Goal: Transaction & Acquisition: Purchase product/service

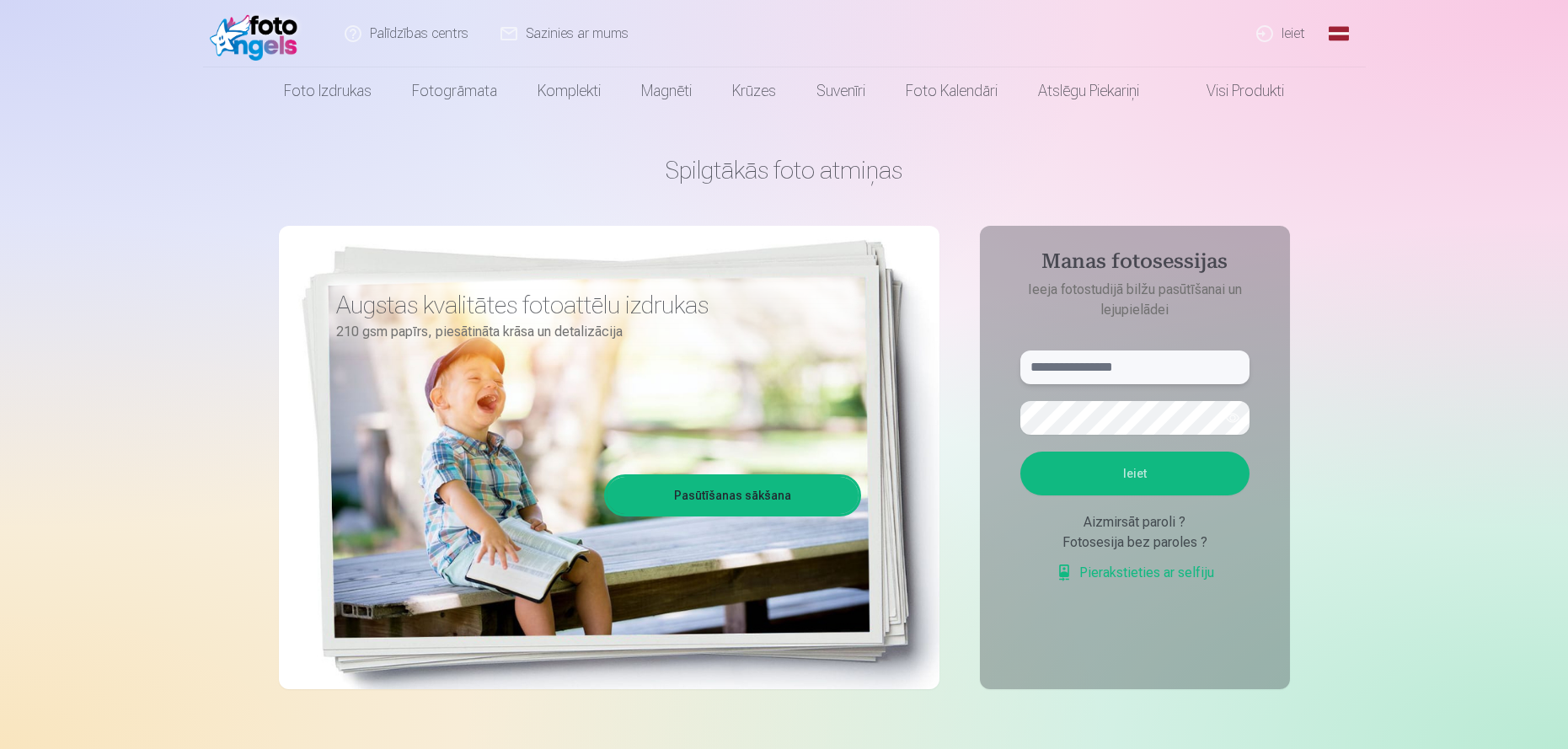
click at [1188, 366] on input "text" at bounding box center [1134, 367] width 229 height 33
click at [1126, 468] on button "Ieiet" at bounding box center [1134, 473] width 229 height 44
click at [1231, 419] on button "button" at bounding box center [1232, 417] width 32 height 32
click at [1095, 370] on input "******" at bounding box center [1134, 367] width 229 height 33
type input "**********"
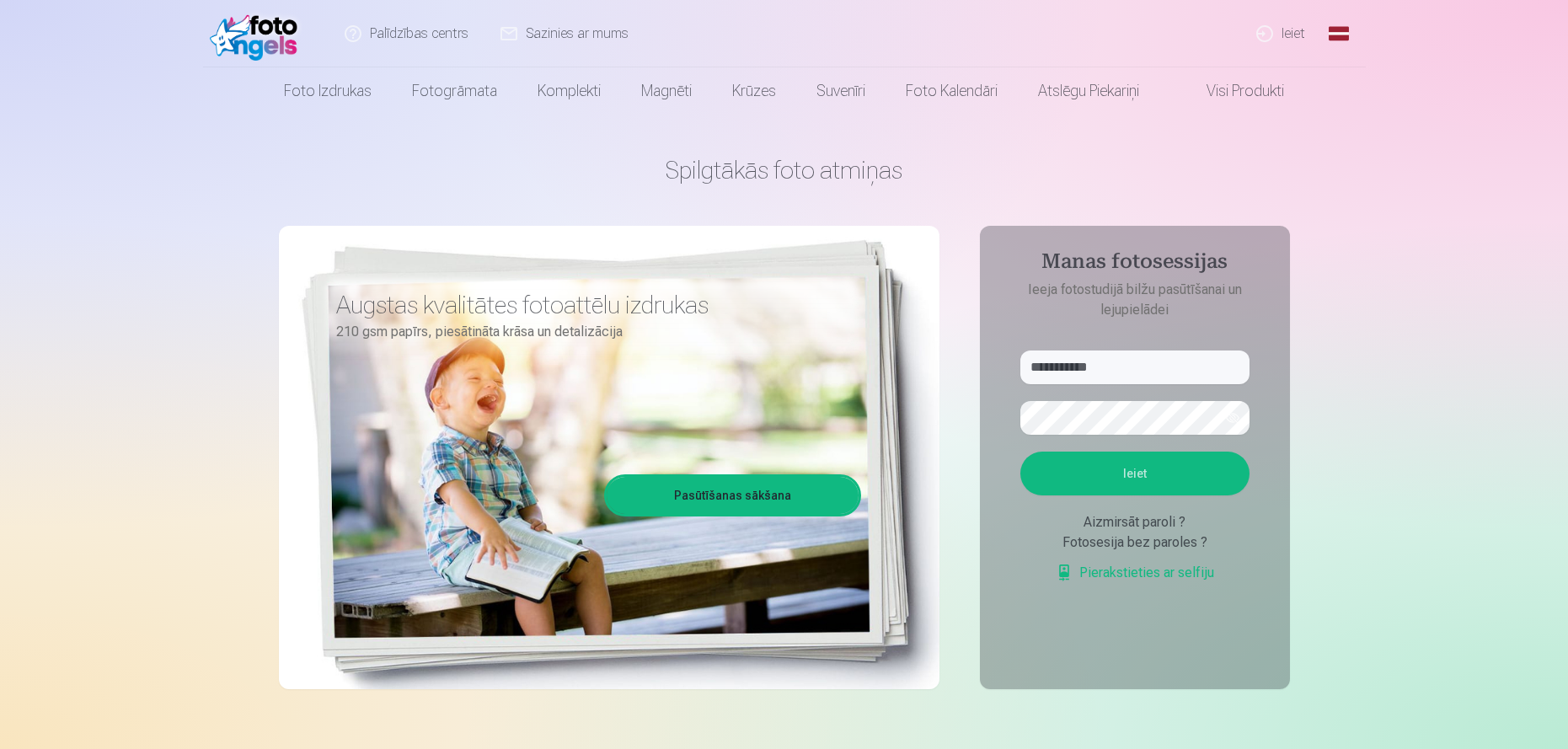
click at [1124, 469] on button "Ieiet" at bounding box center [1134, 473] width 229 height 44
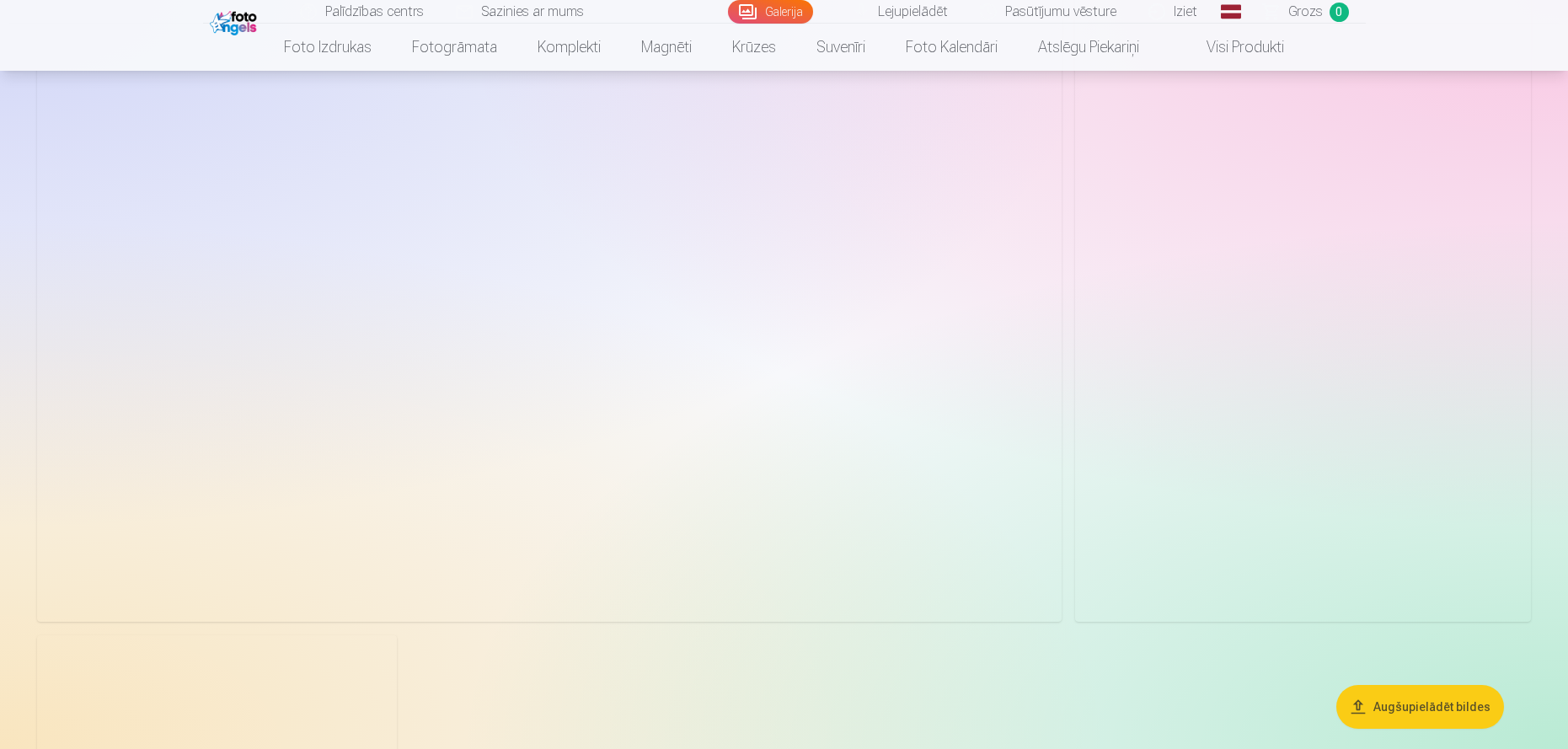
scroll to position [7136, 0]
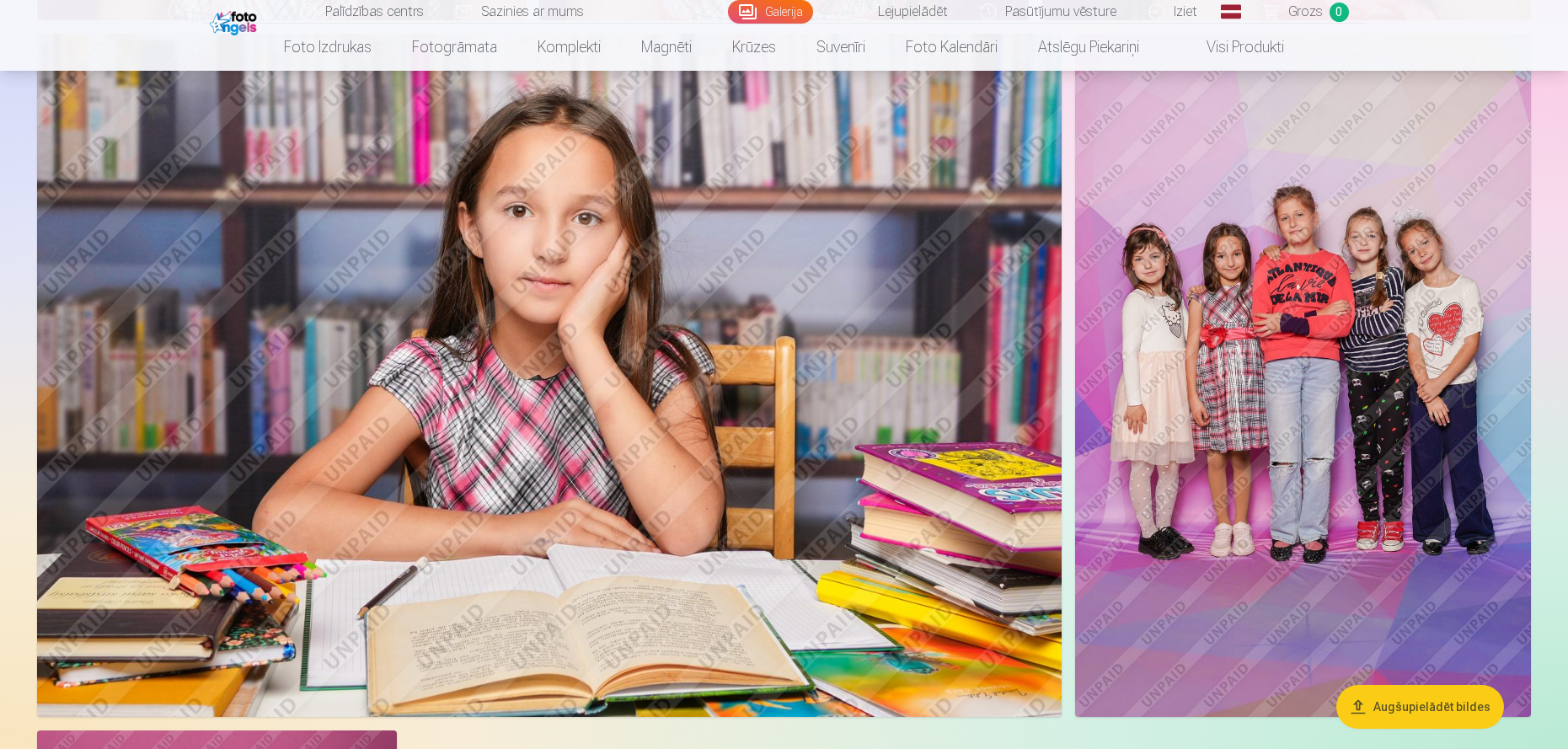
click at [1438, 706] on button "Augšupielādēt bildes" at bounding box center [1419, 707] width 167 height 44
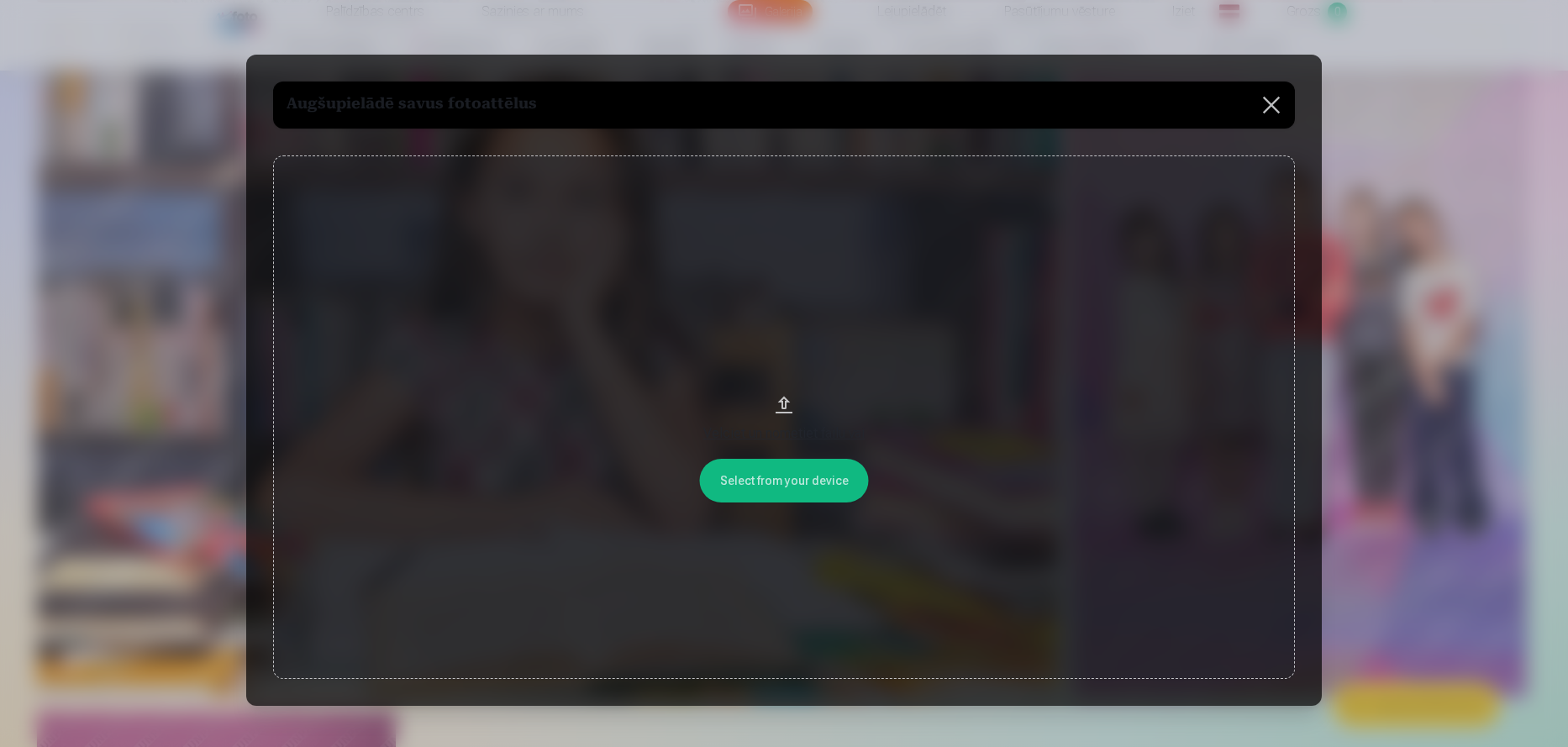
click at [1266, 99] on button at bounding box center [1271, 105] width 47 height 47
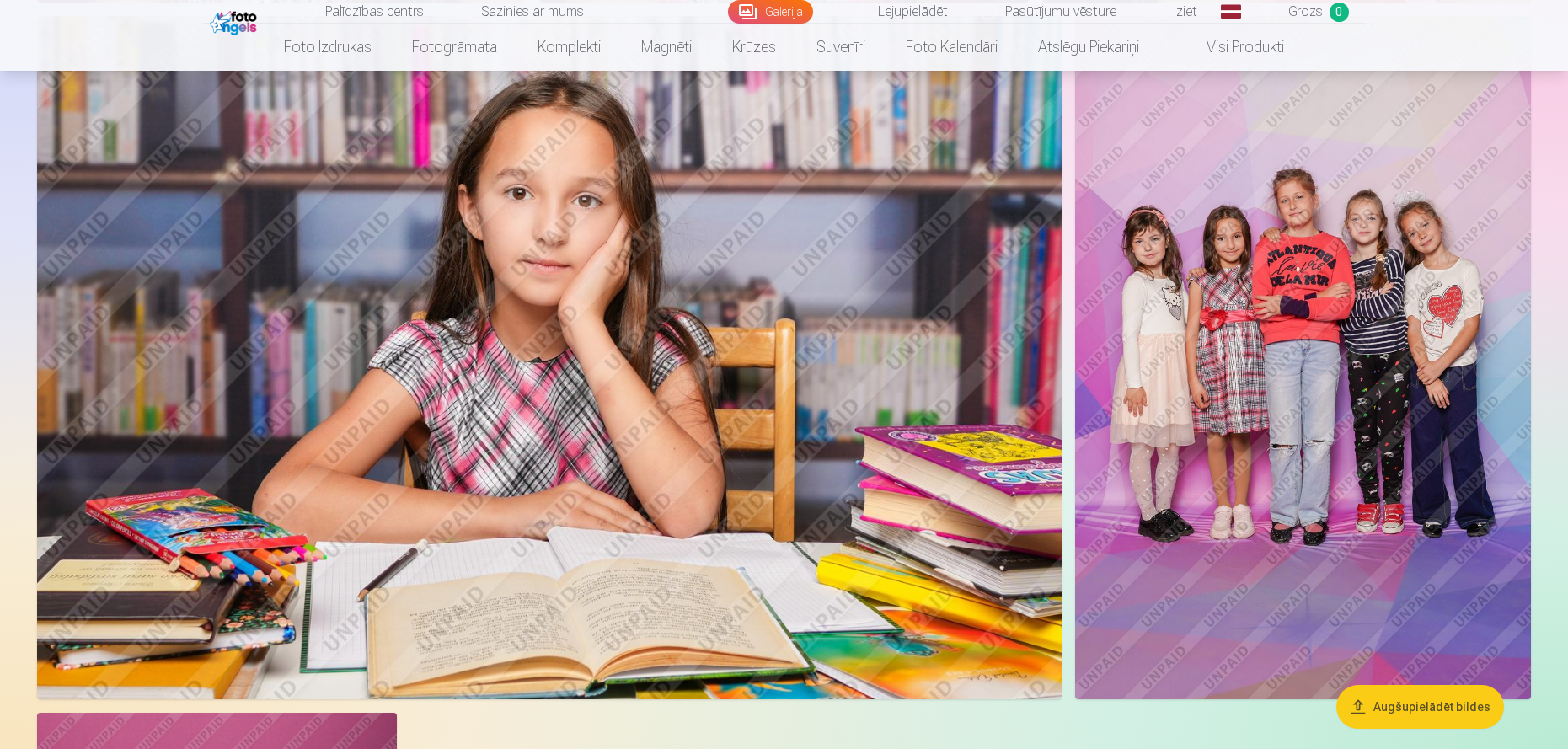
click at [1322, 390] on img at bounding box center [1303, 358] width 456 height 684
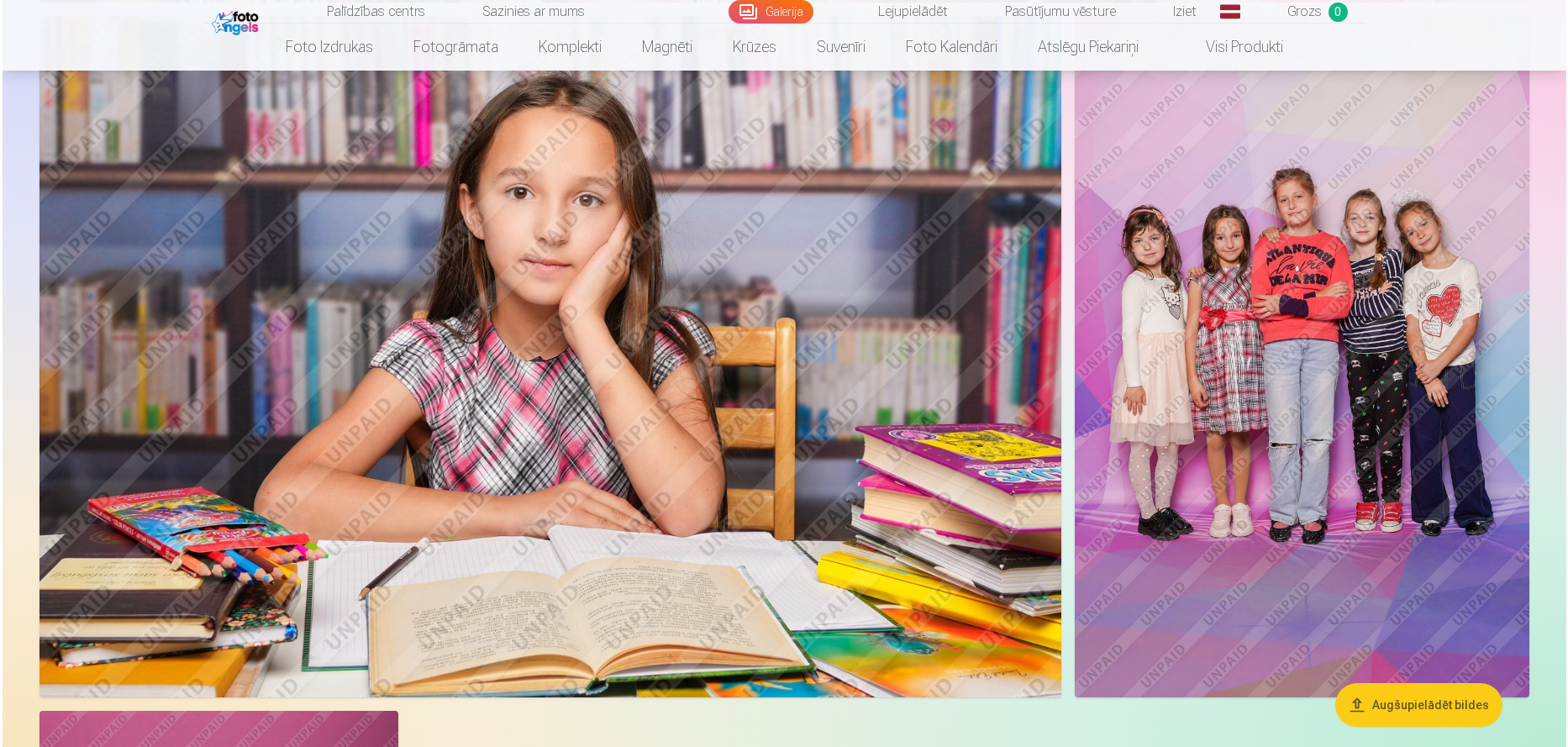
scroll to position [7152, 0]
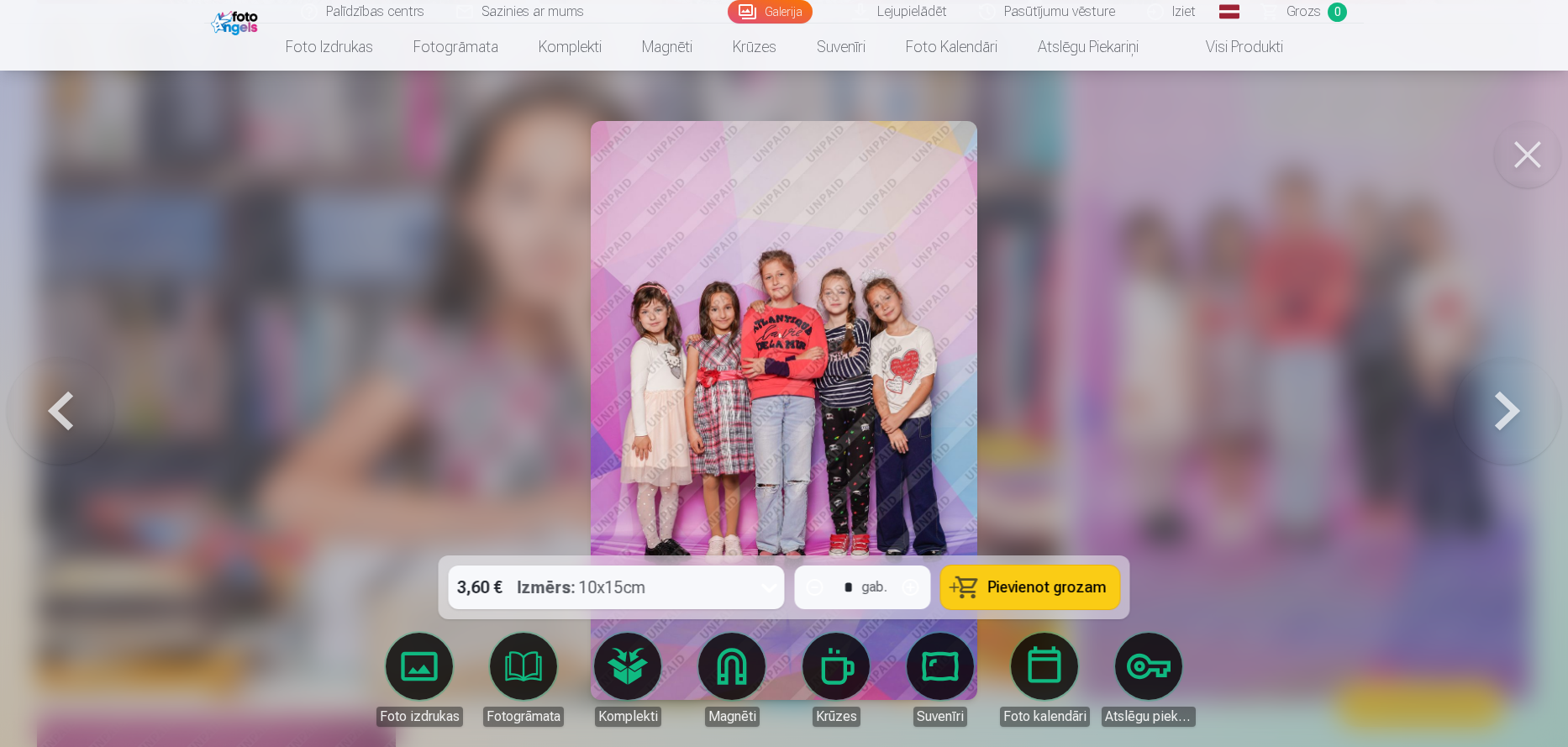
click at [391, 377] on div at bounding box center [784, 374] width 1568 height 747
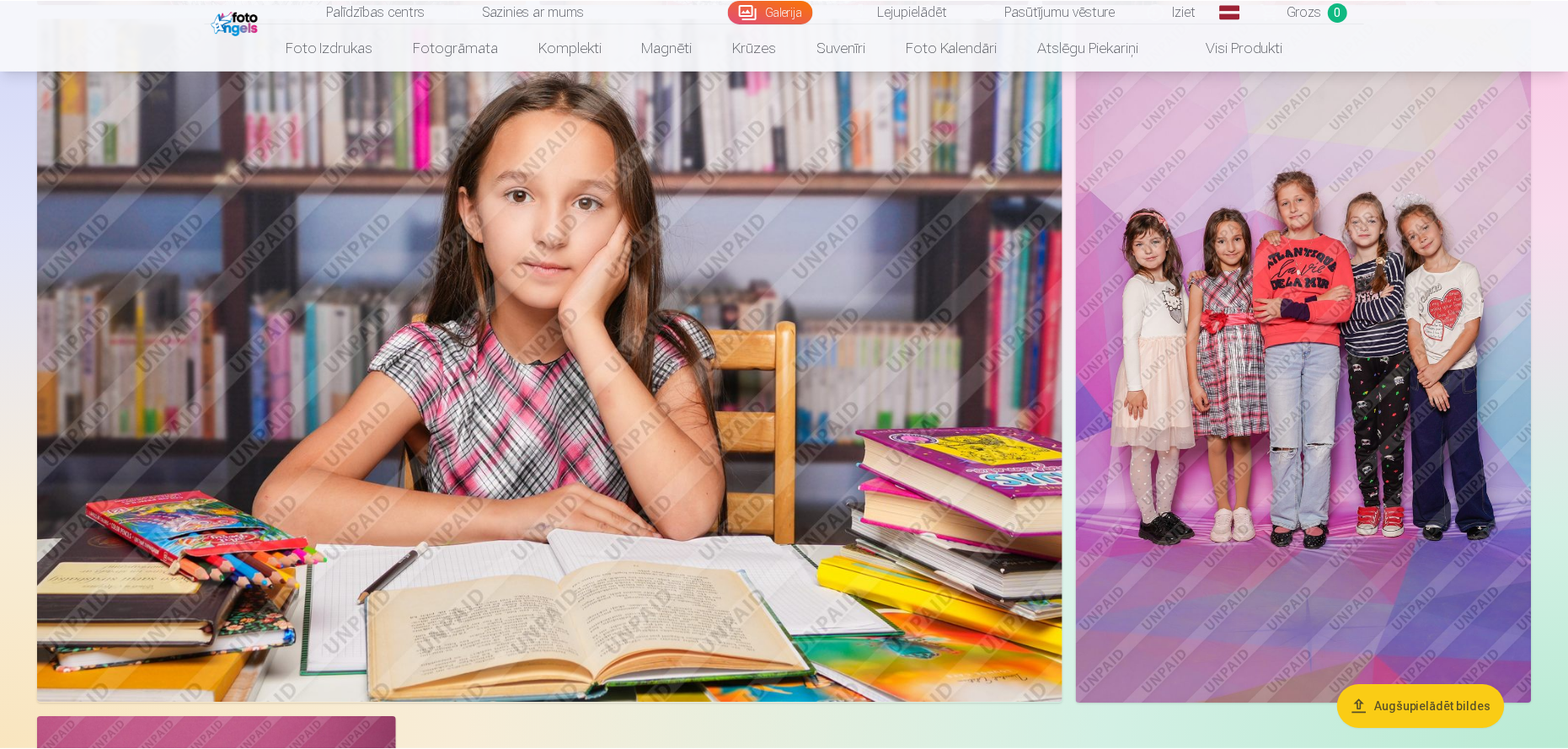
scroll to position [7153, 0]
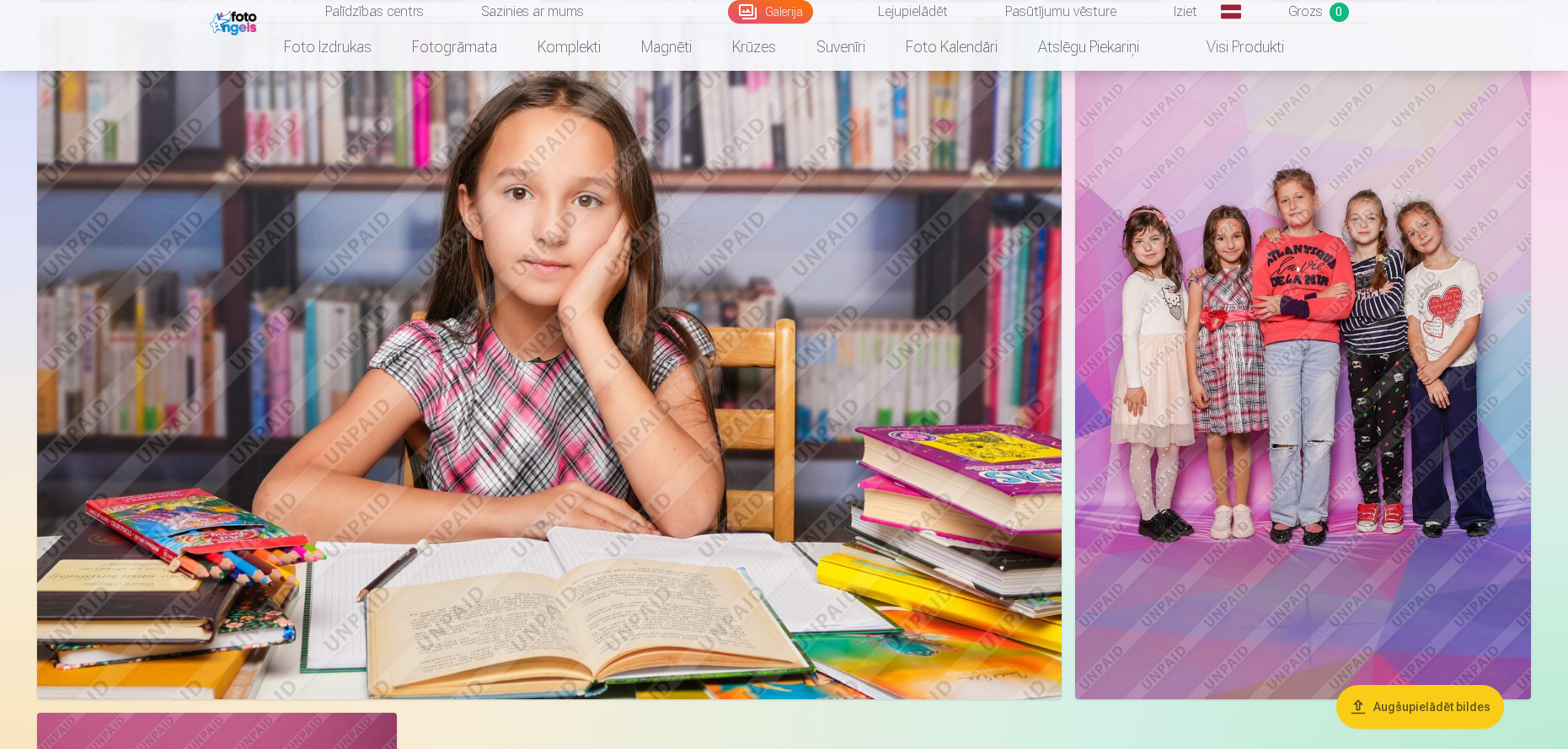
click at [1256, 326] on img at bounding box center [1303, 358] width 456 height 684
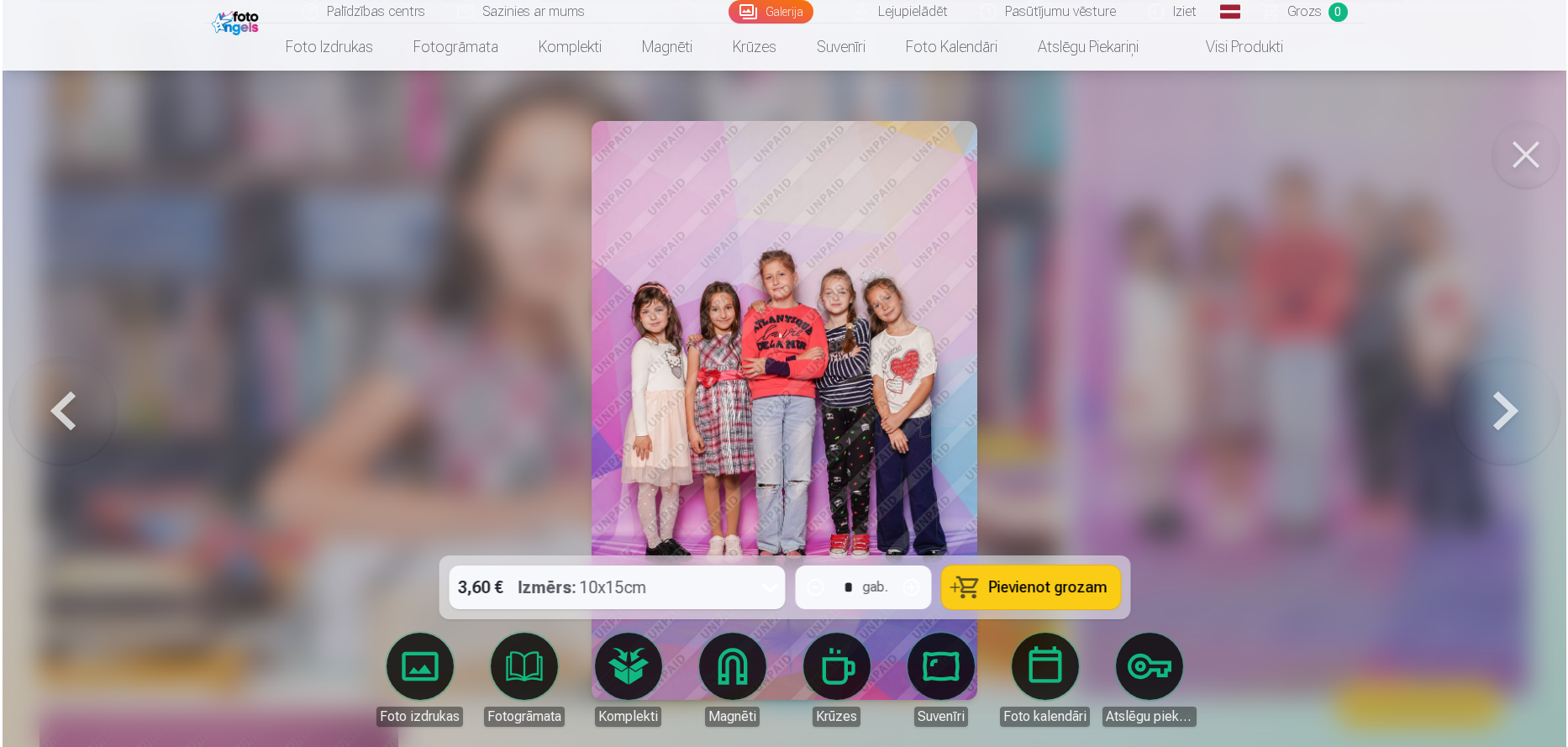
scroll to position [7152, 0]
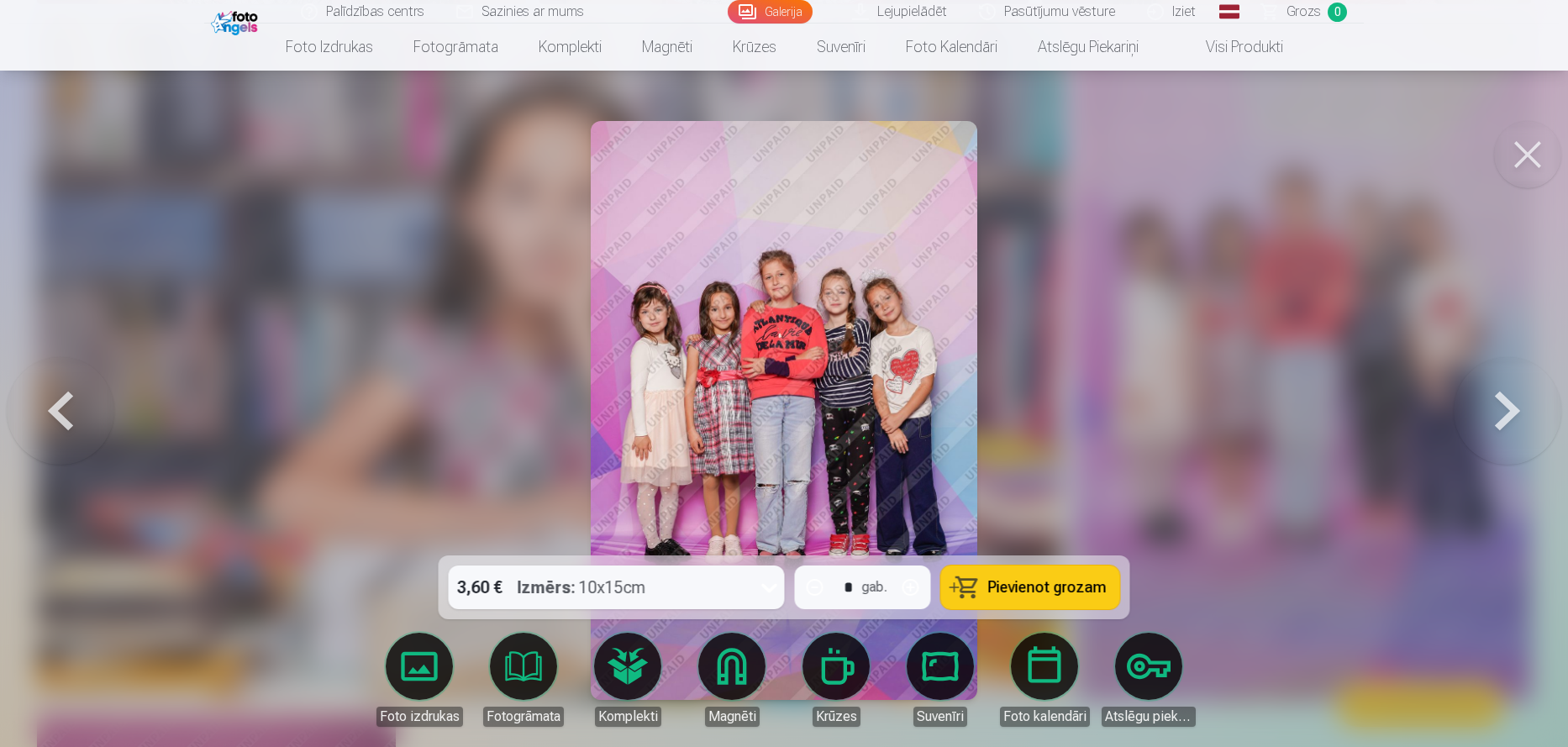
click at [767, 584] on icon at bounding box center [769, 587] width 27 height 27
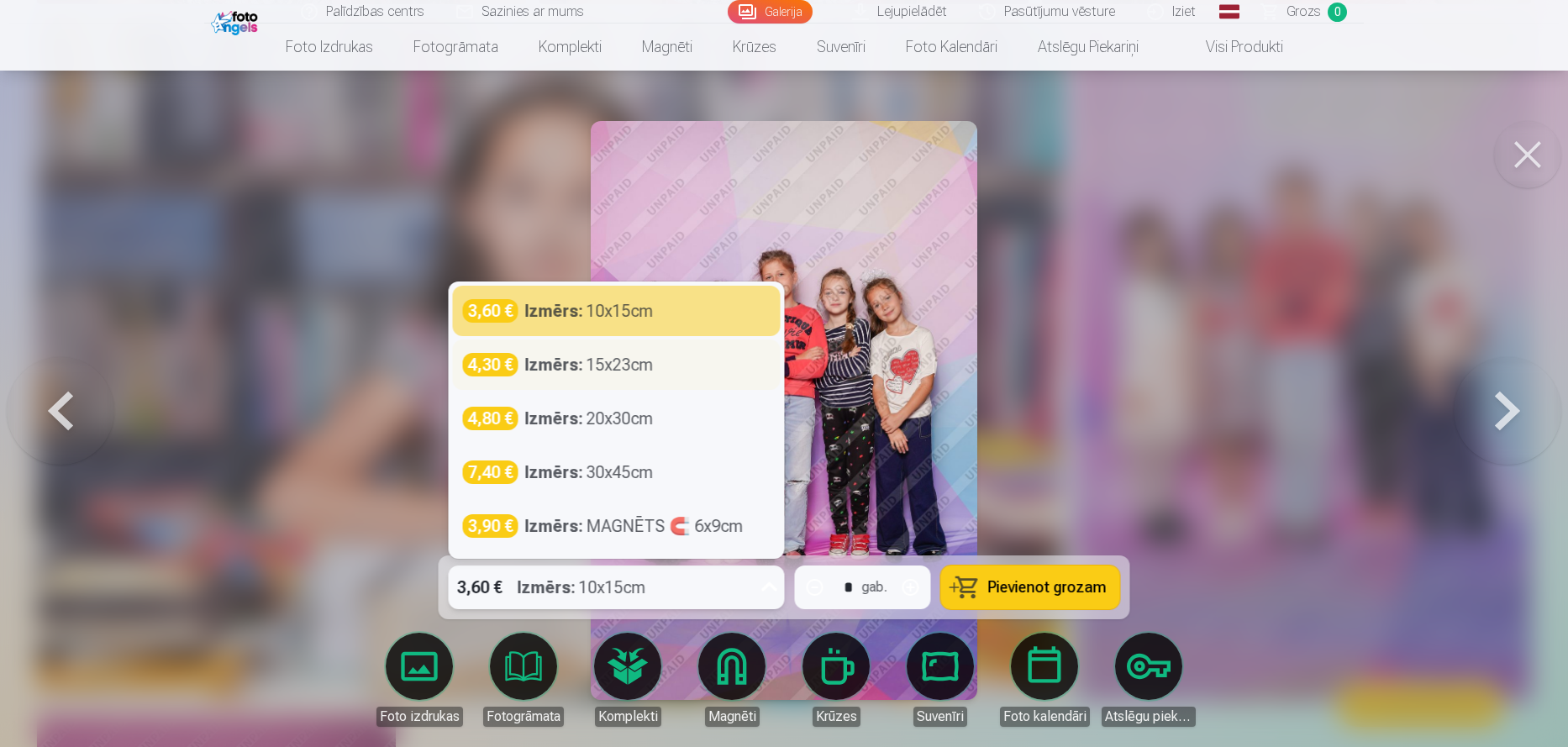
click at [589, 363] on div "Izmērs : 15x23cm" at bounding box center [589, 364] width 128 height 23
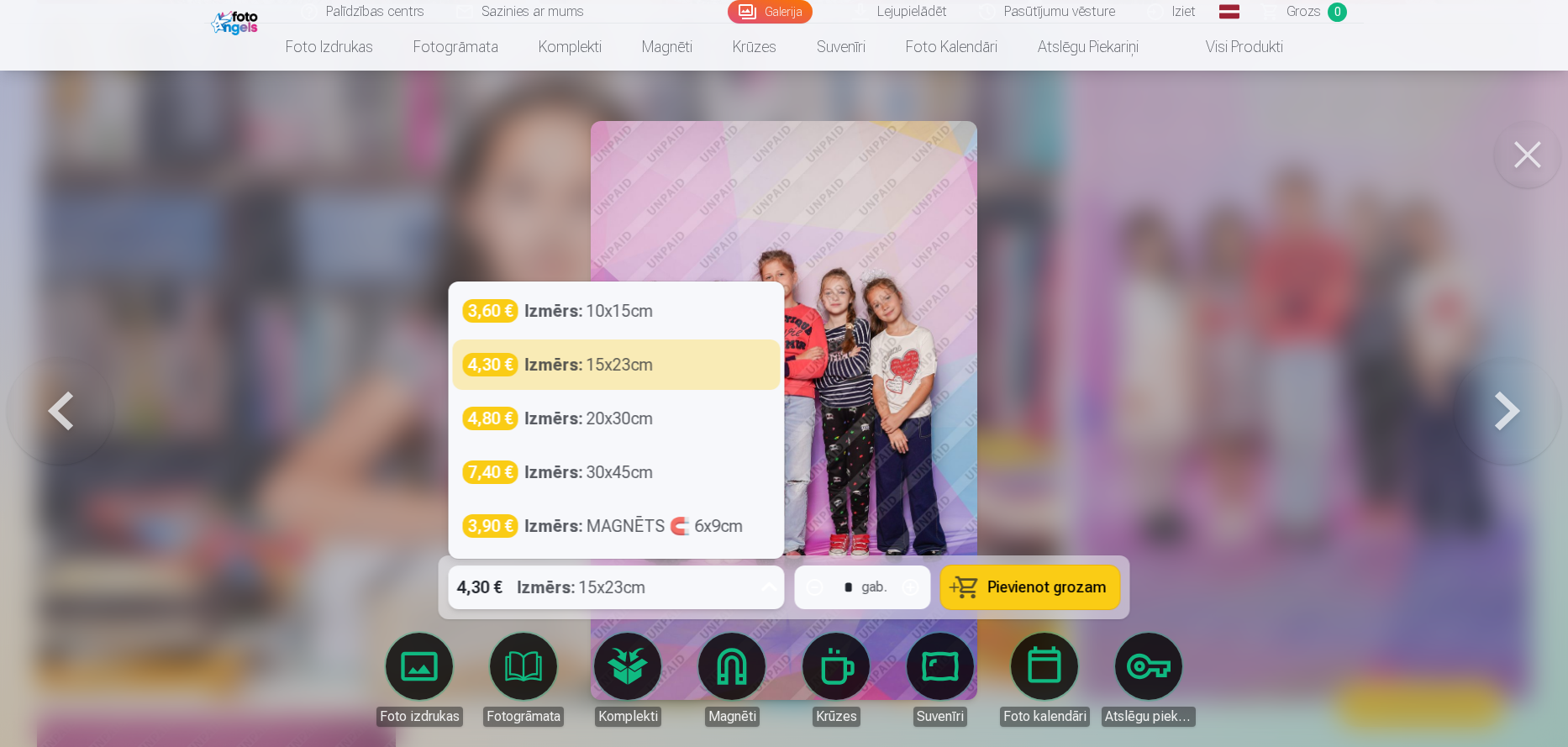
click at [770, 581] on icon at bounding box center [769, 587] width 27 height 27
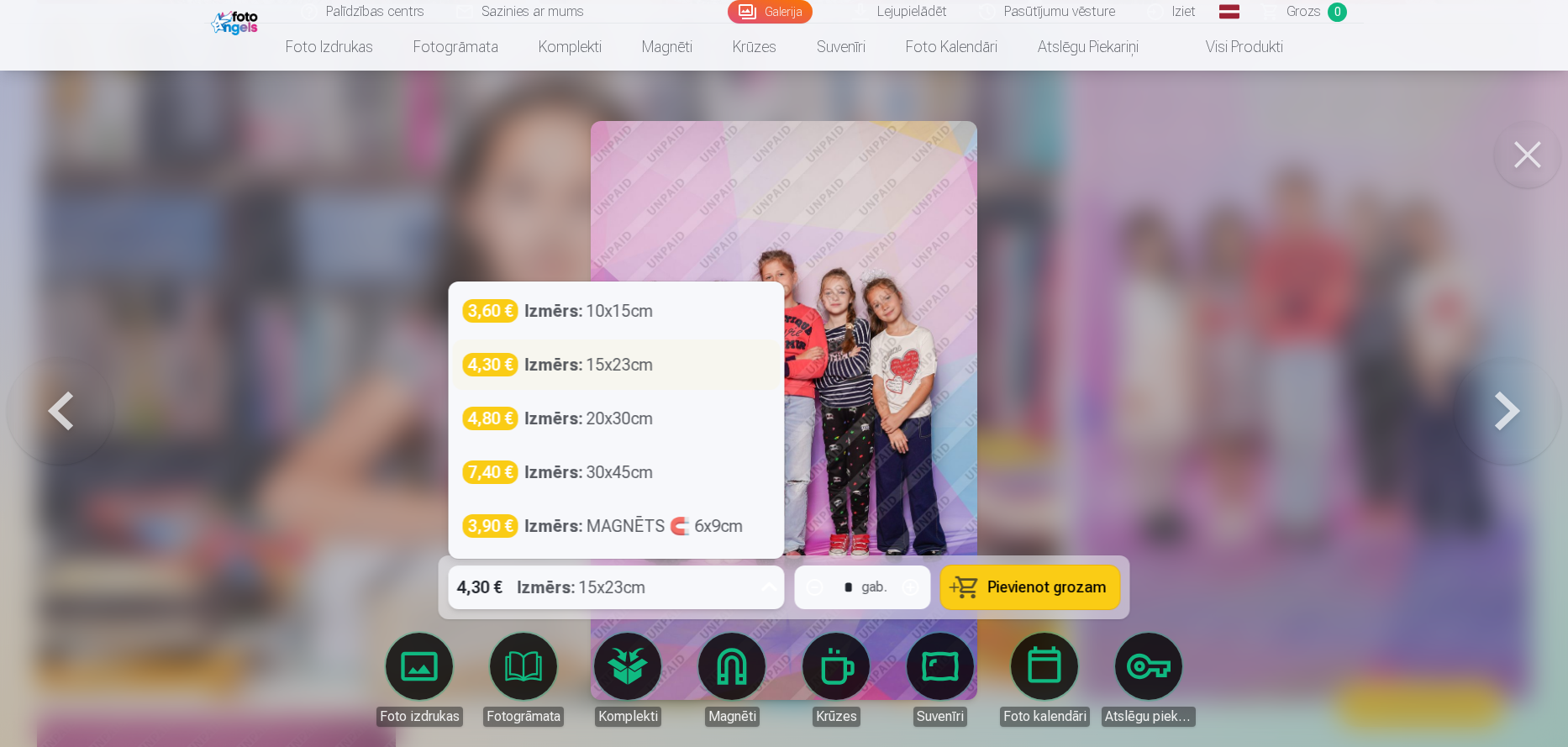
click at [689, 361] on div "4,30 € Izmērs : 15x23cm" at bounding box center [617, 364] width 307 height 23
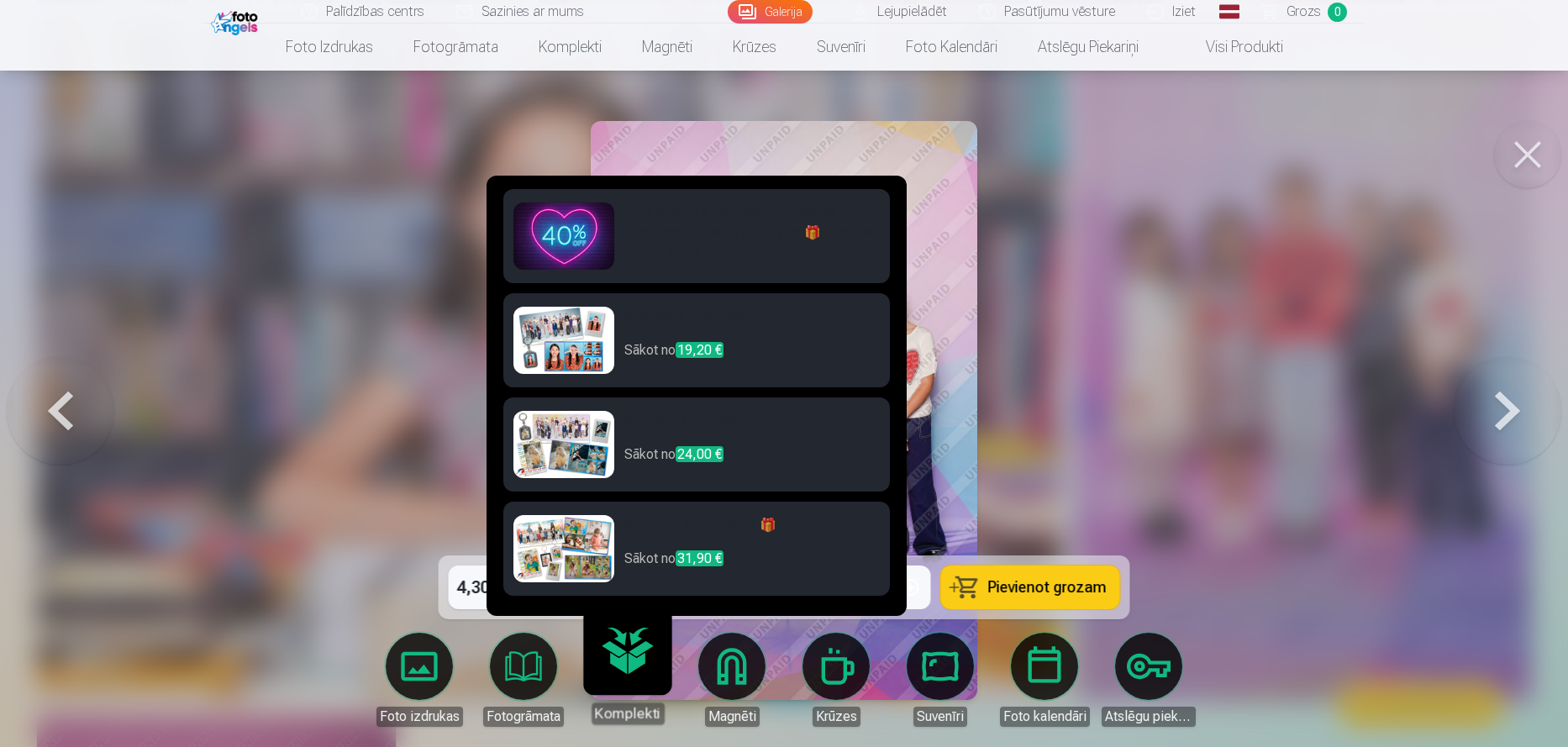
click at [624, 651] on link "Komplekti" at bounding box center [627, 672] width 104 height 104
click at [643, 324] on h6 "Klasiskais komplekts" at bounding box center [752, 323] width 255 height 33
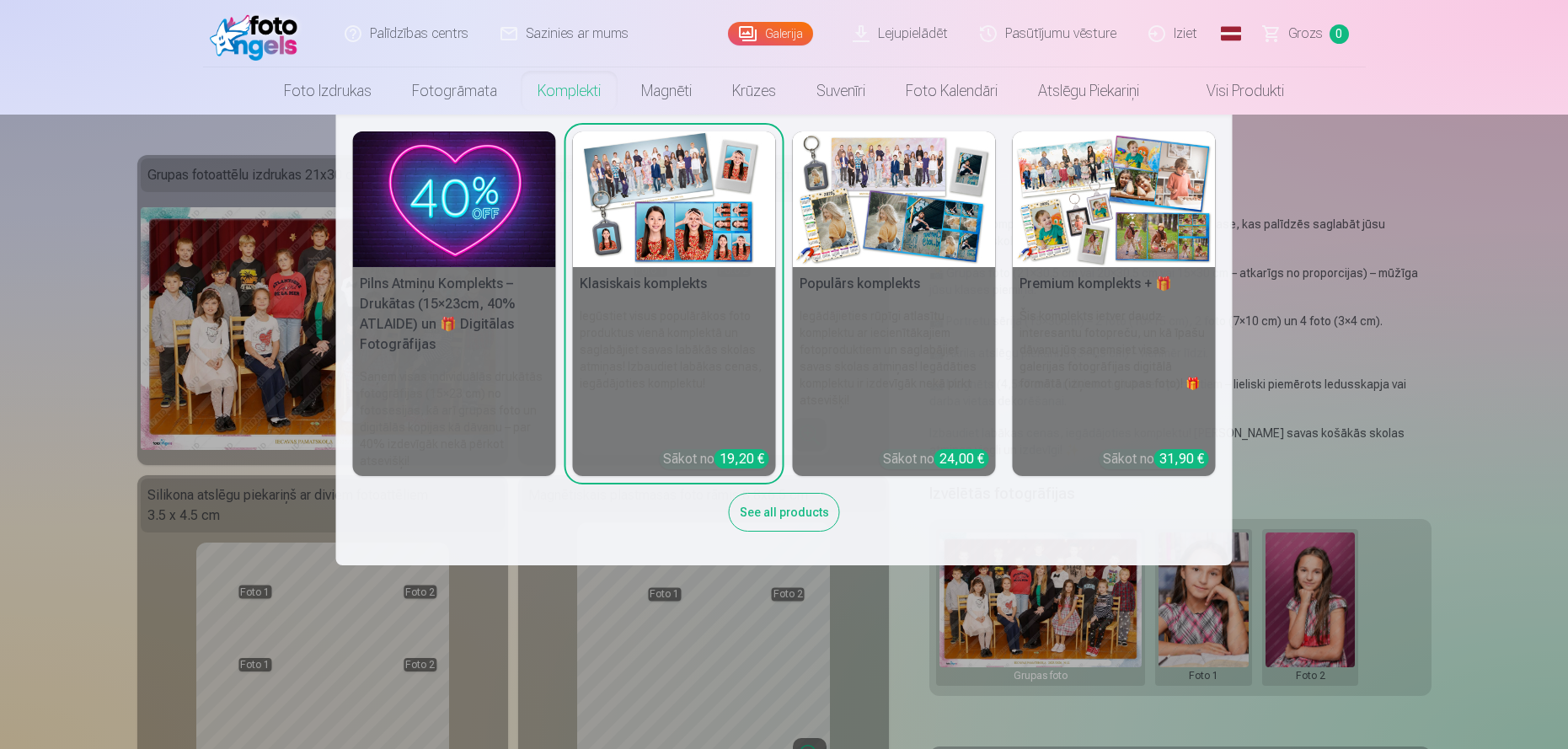
click at [933, 230] on img at bounding box center [894, 199] width 203 height 136
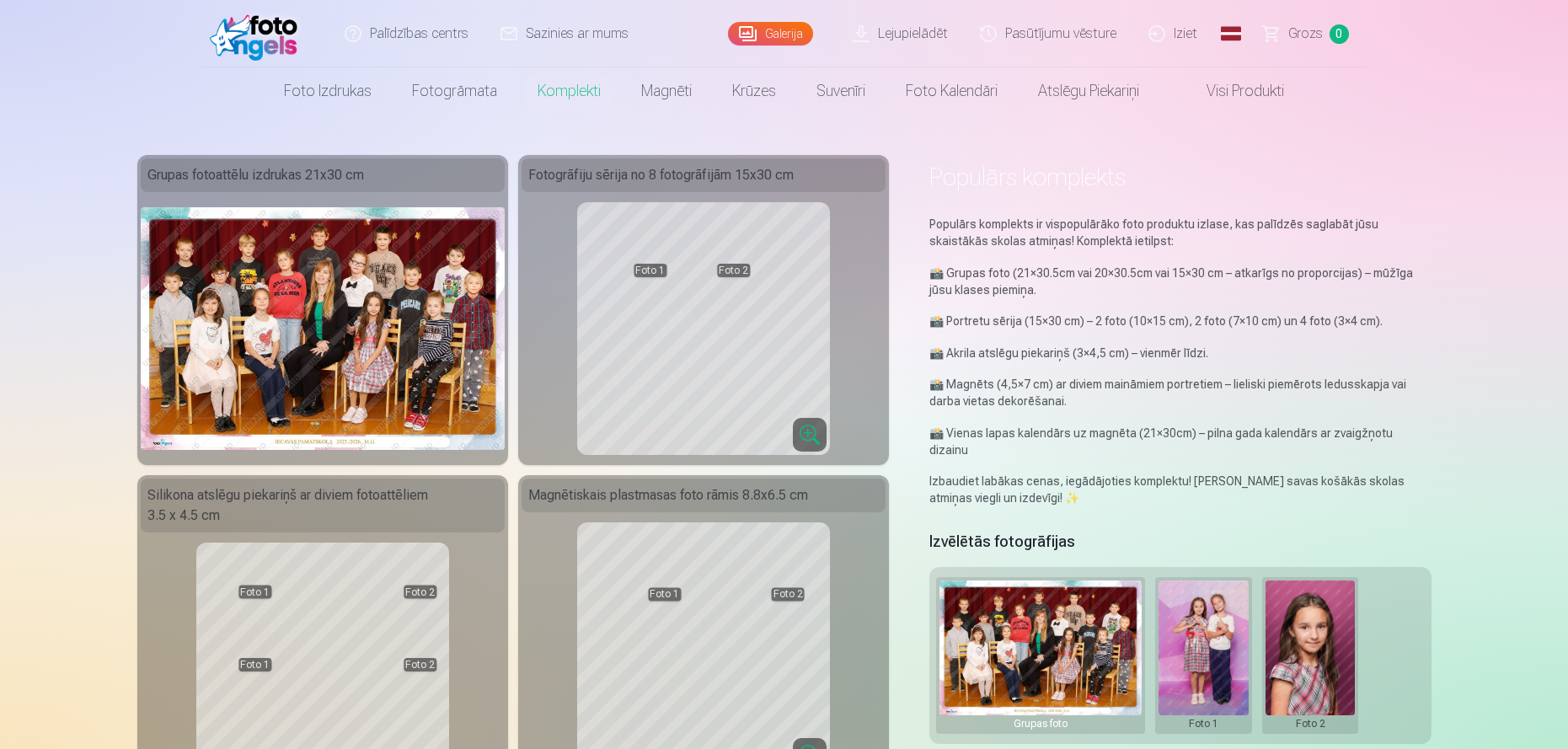
click at [768, 28] on link "Galerija" at bounding box center [770, 33] width 85 height 23
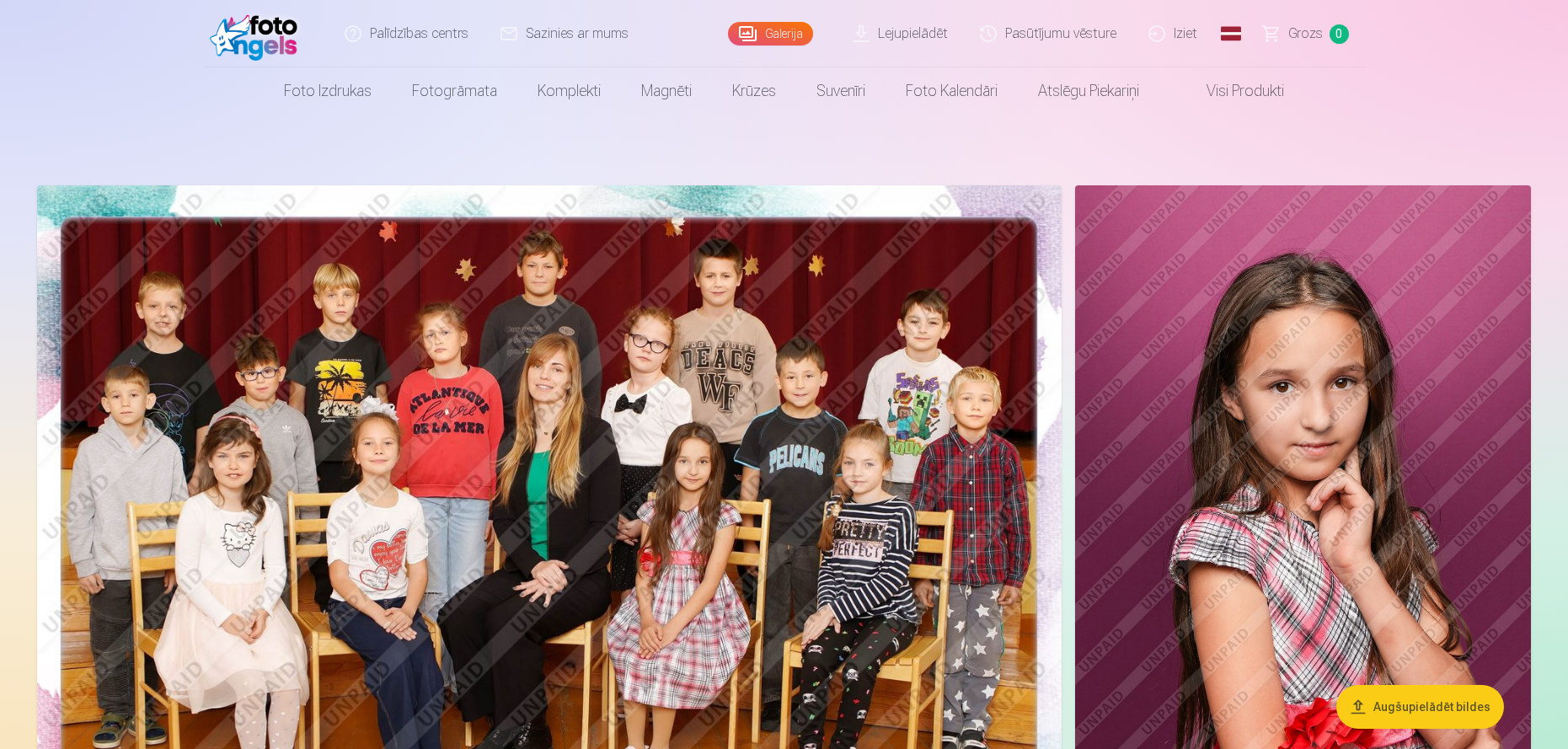
click at [611, 533] on img at bounding box center [549, 527] width 1024 height 684
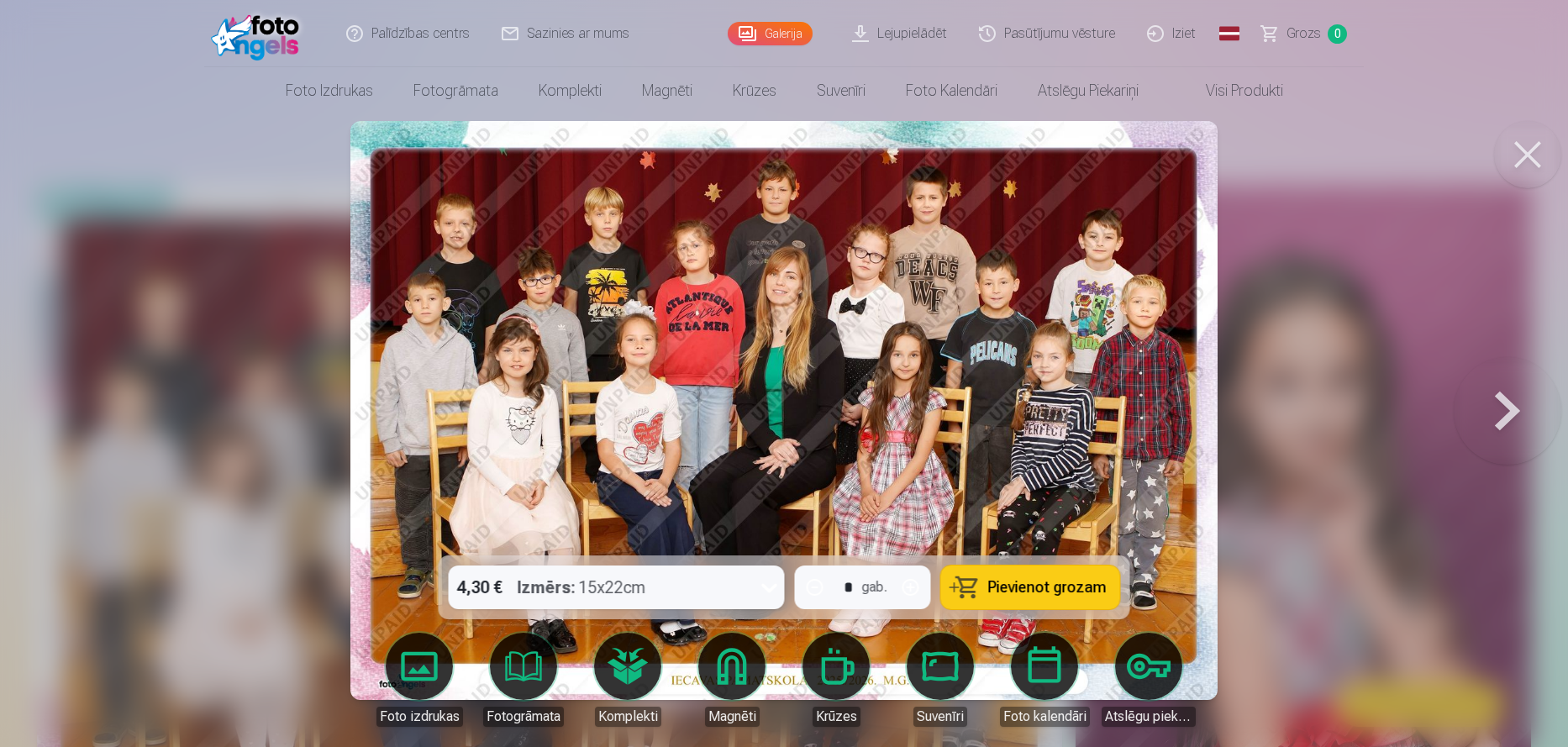
click at [1059, 581] on span "Pievienot grozam" at bounding box center [1047, 588] width 118 height 15
click at [1511, 409] on button at bounding box center [1507, 410] width 108 height 256
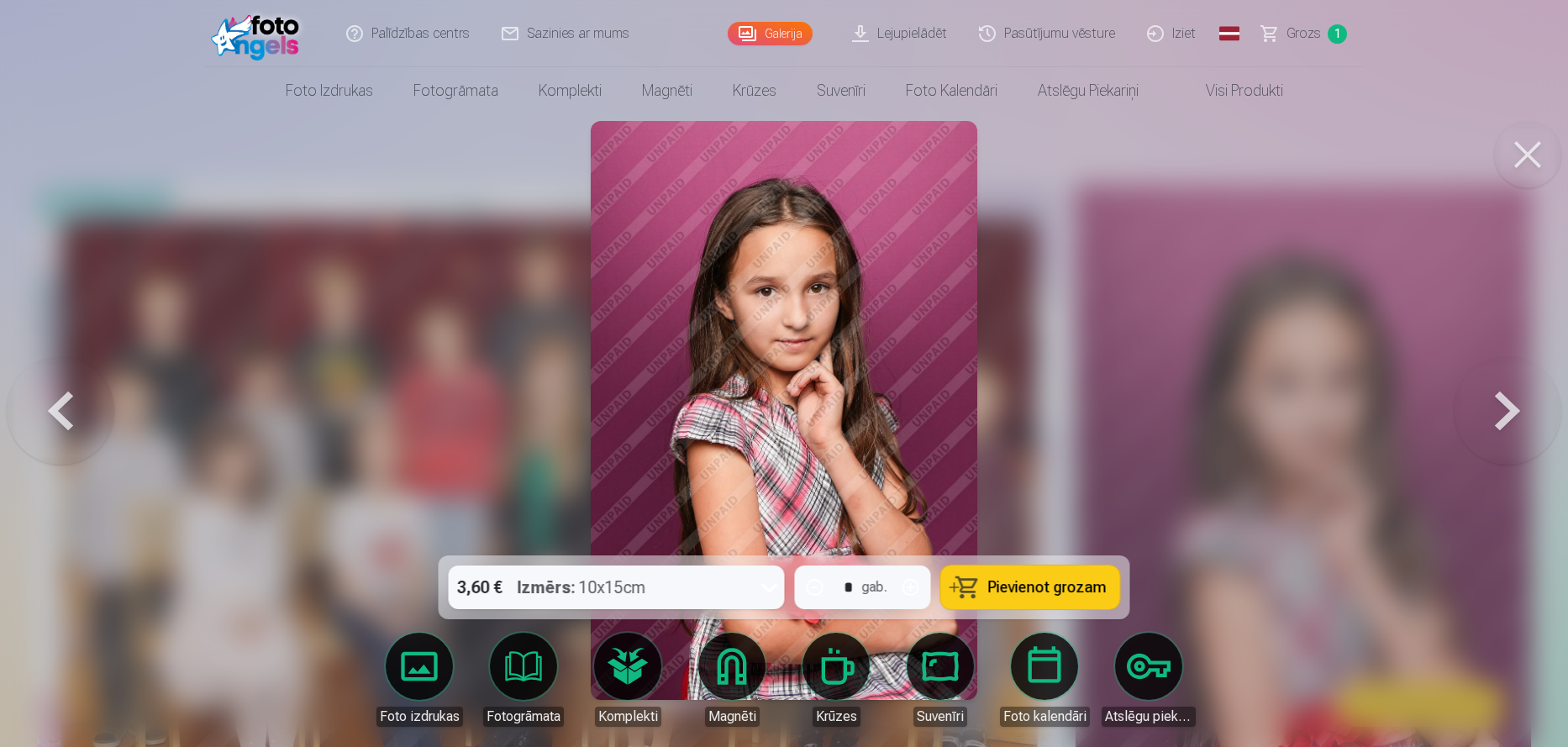
click at [1496, 409] on button at bounding box center [1507, 410] width 108 height 256
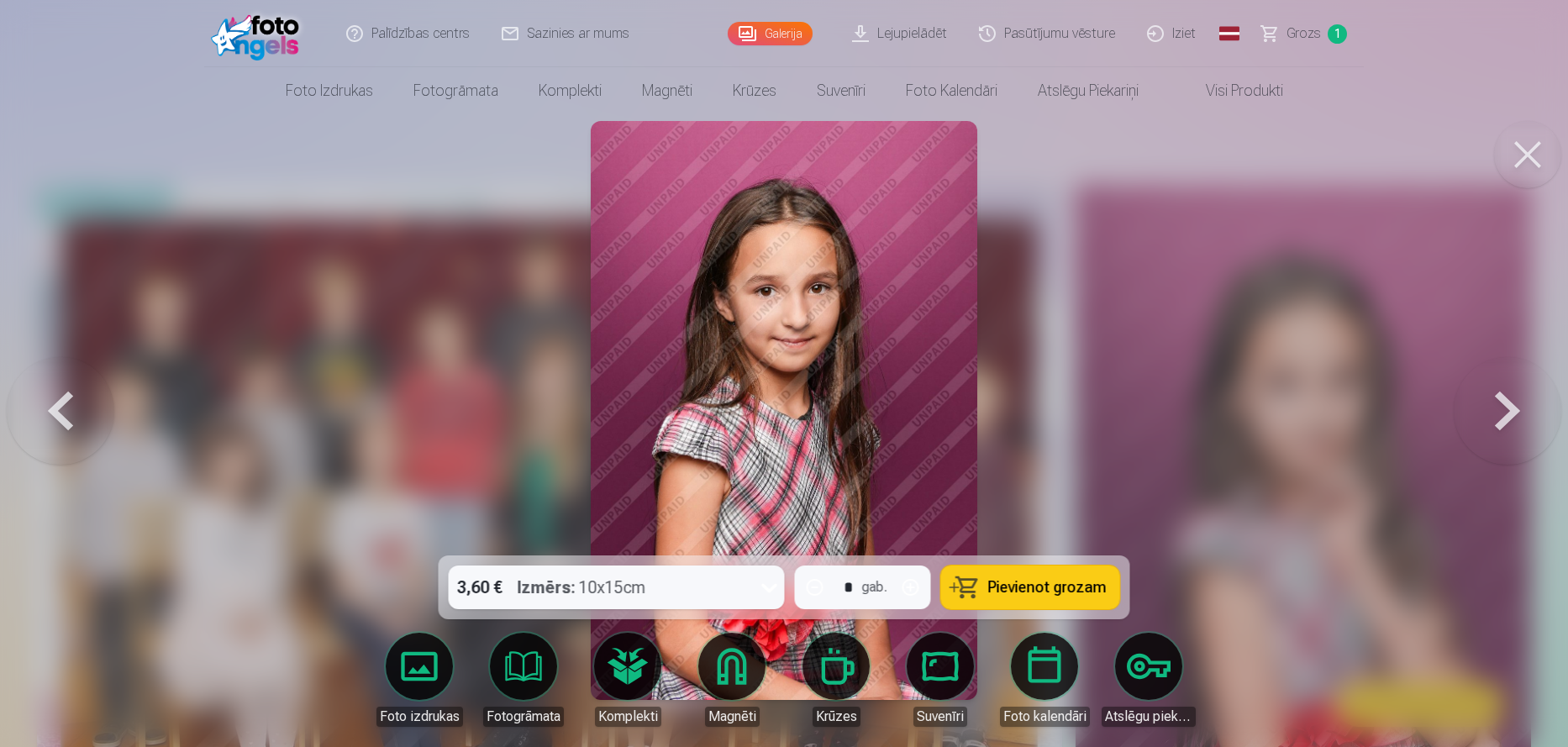
click at [1496, 409] on button at bounding box center [1507, 410] width 108 height 256
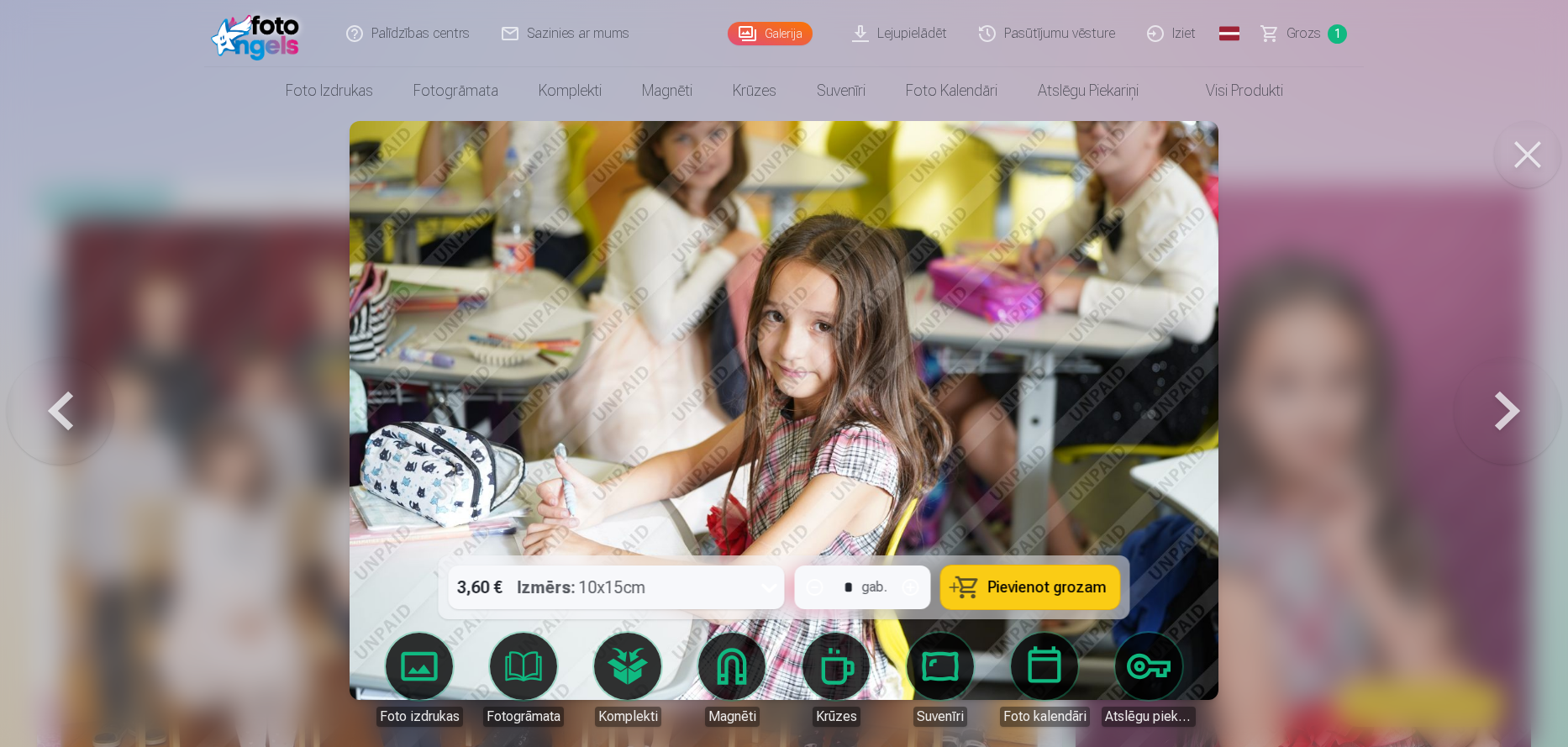
click at [1496, 409] on button at bounding box center [1507, 410] width 108 height 256
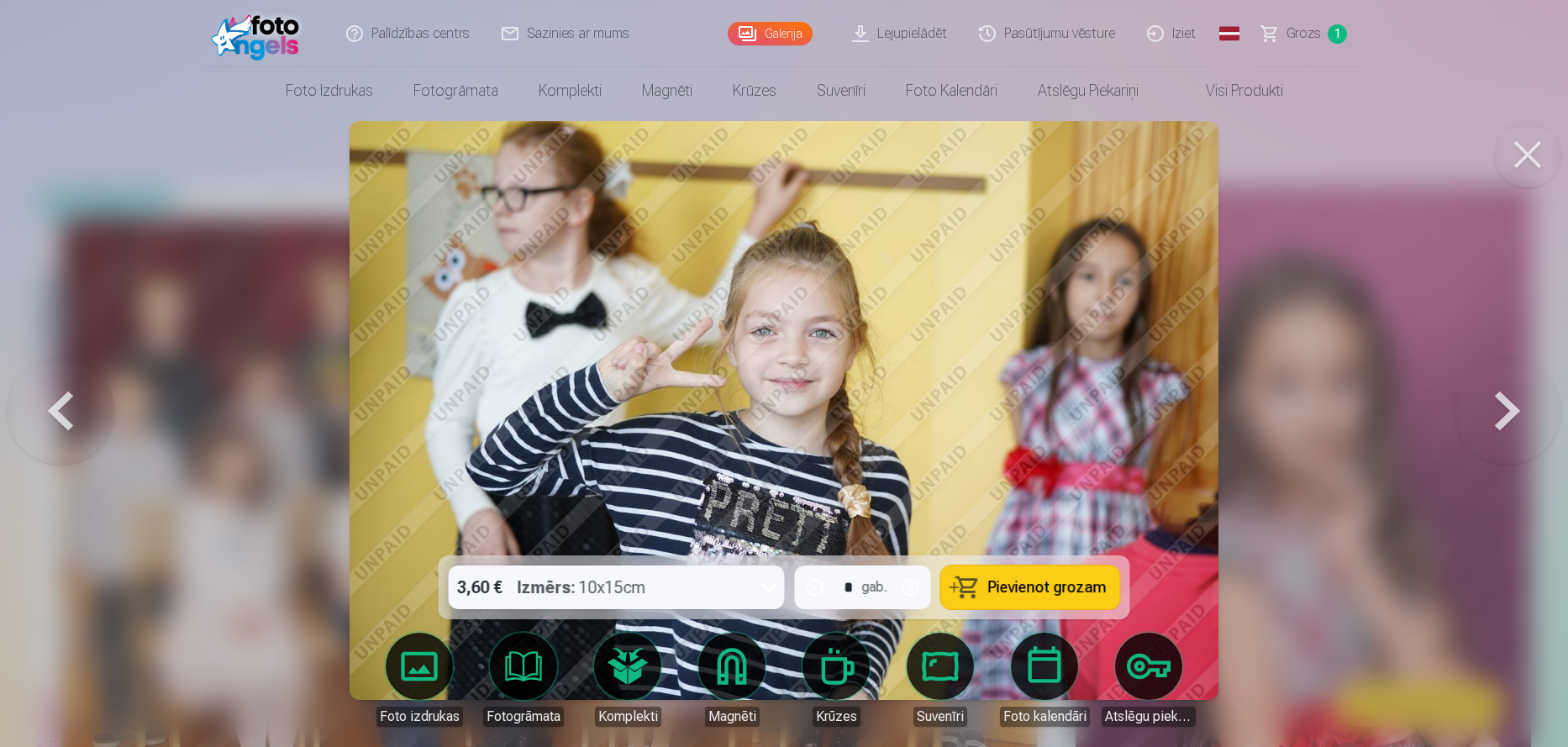
click at [1496, 409] on button at bounding box center [1507, 410] width 108 height 256
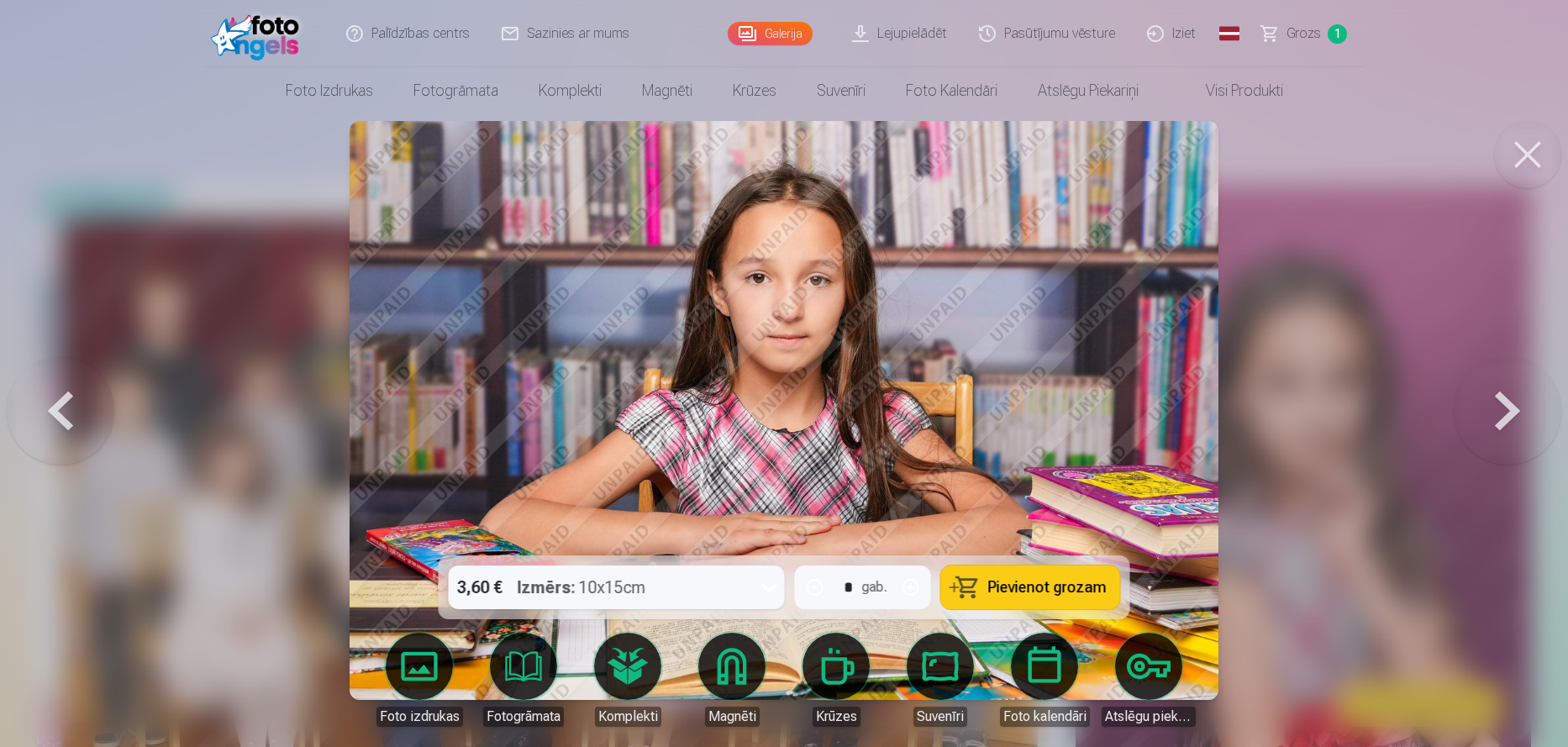
click at [1496, 409] on button at bounding box center [1507, 410] width 108 height 256
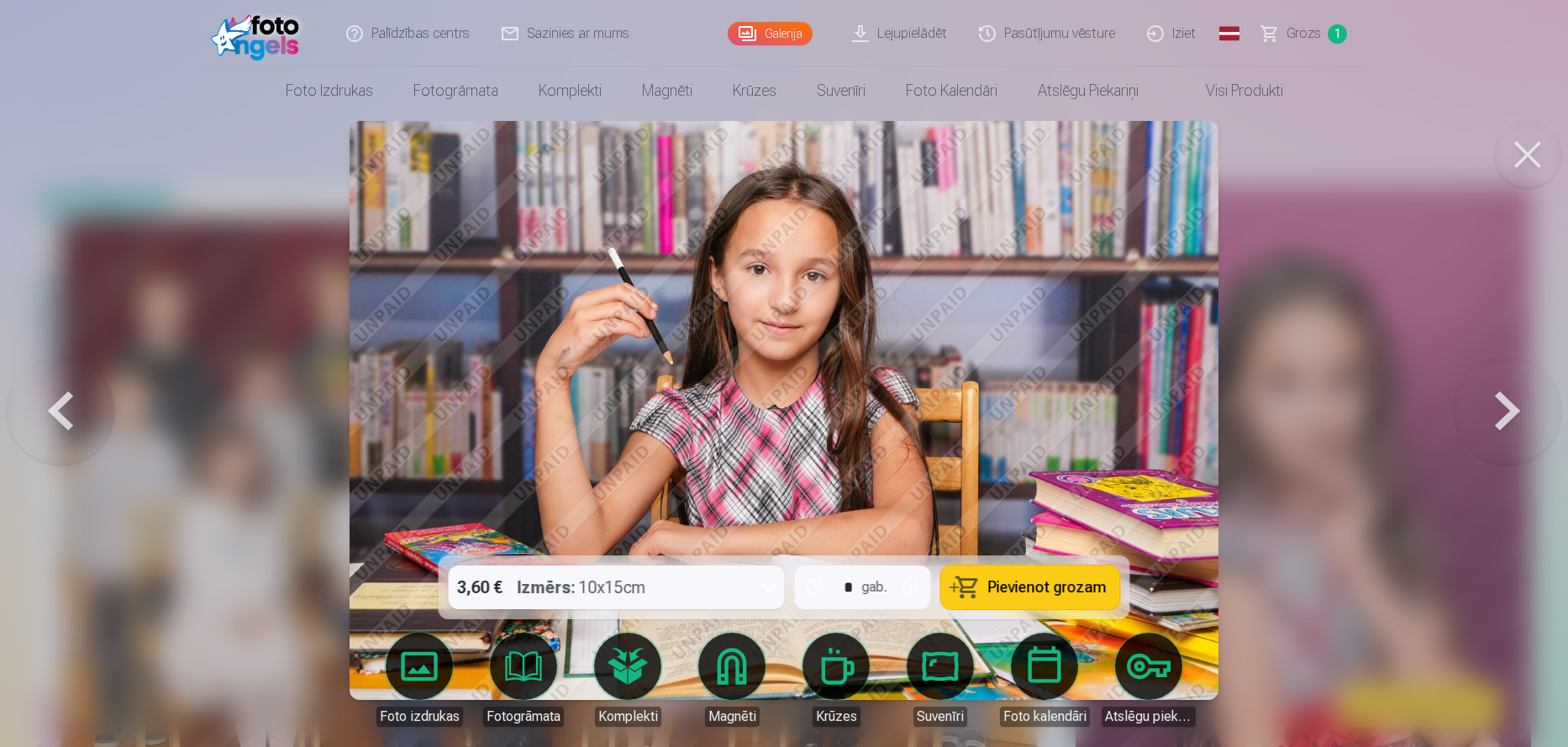
click at [1496, 409] on button at bounding box center [1507, 410] width 108 height 256
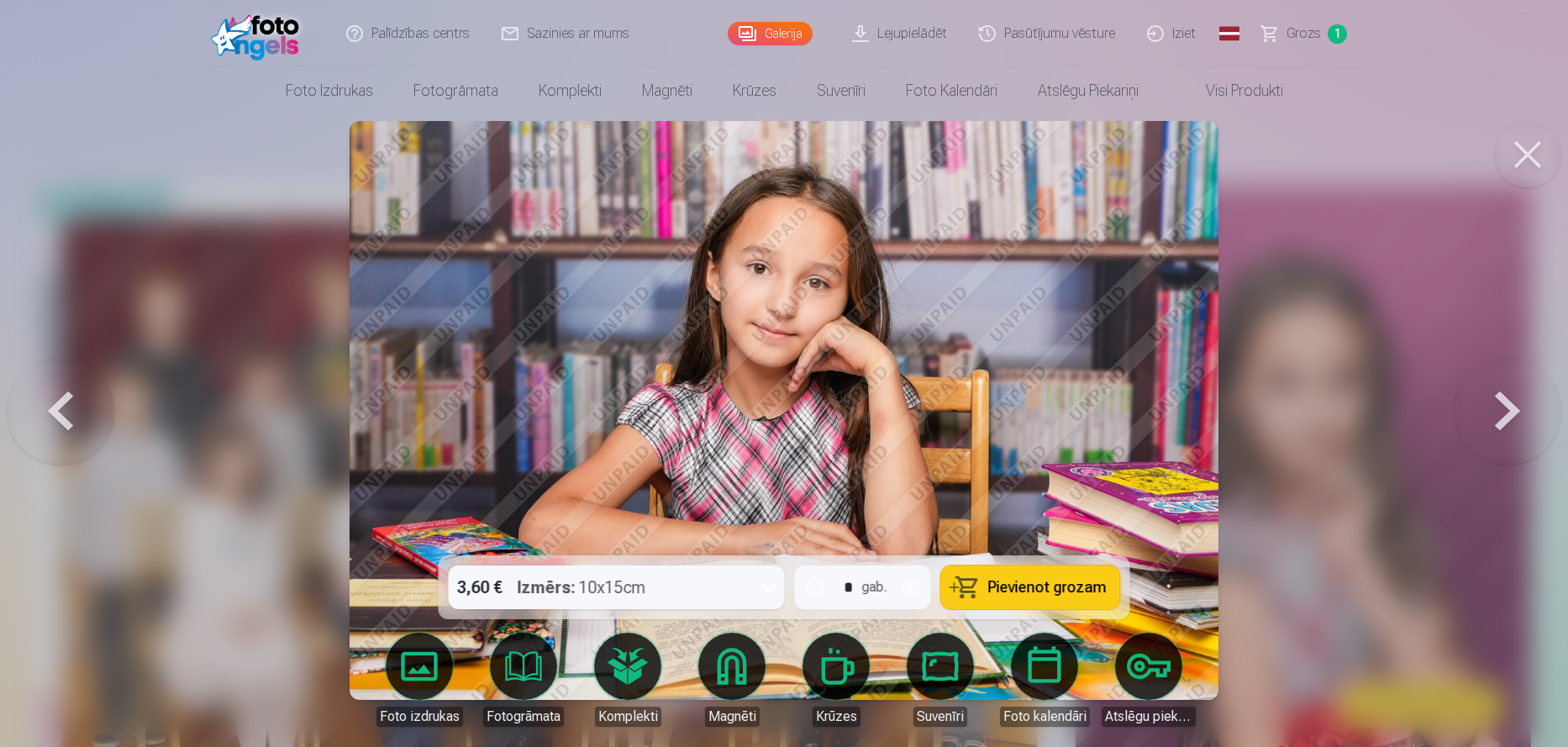
click at [1496, 409] on button at bounding box center [1507, 410] width 108 height 256
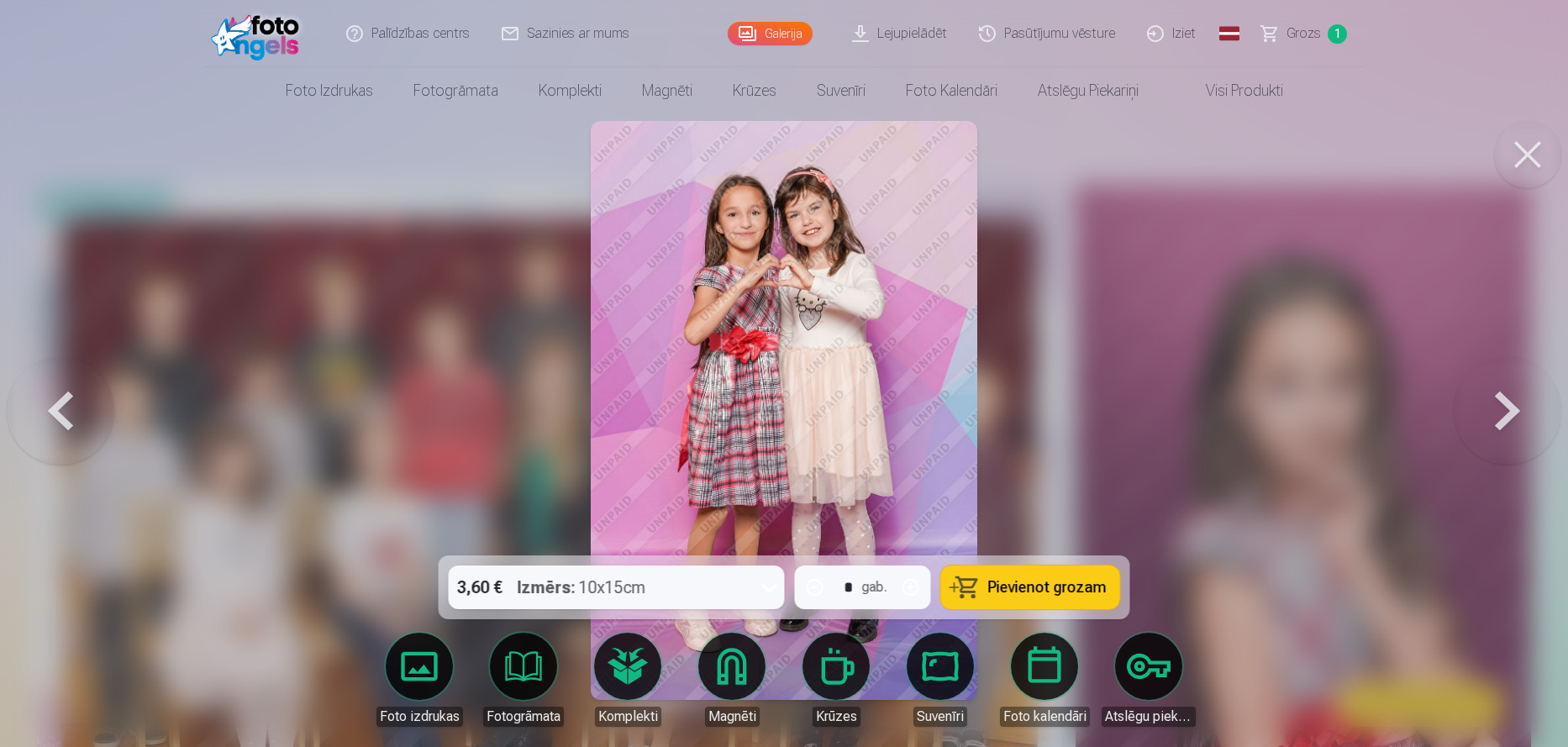
click at [1496, 409] on button at bounding box center [1507, 410] width 108 height 256
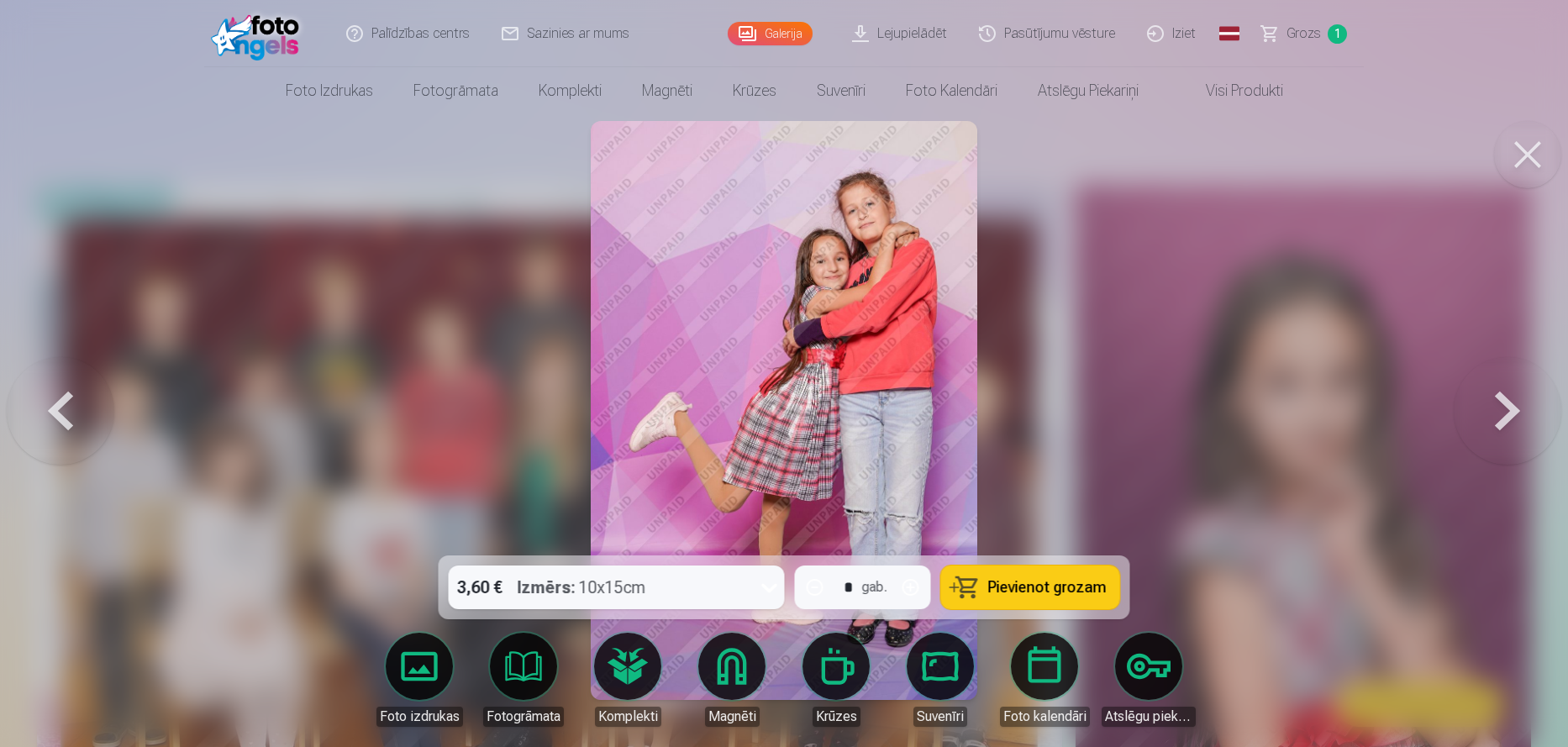
click at [1496, 409] on button at bounding box center [1507, 410] width 108 height 256
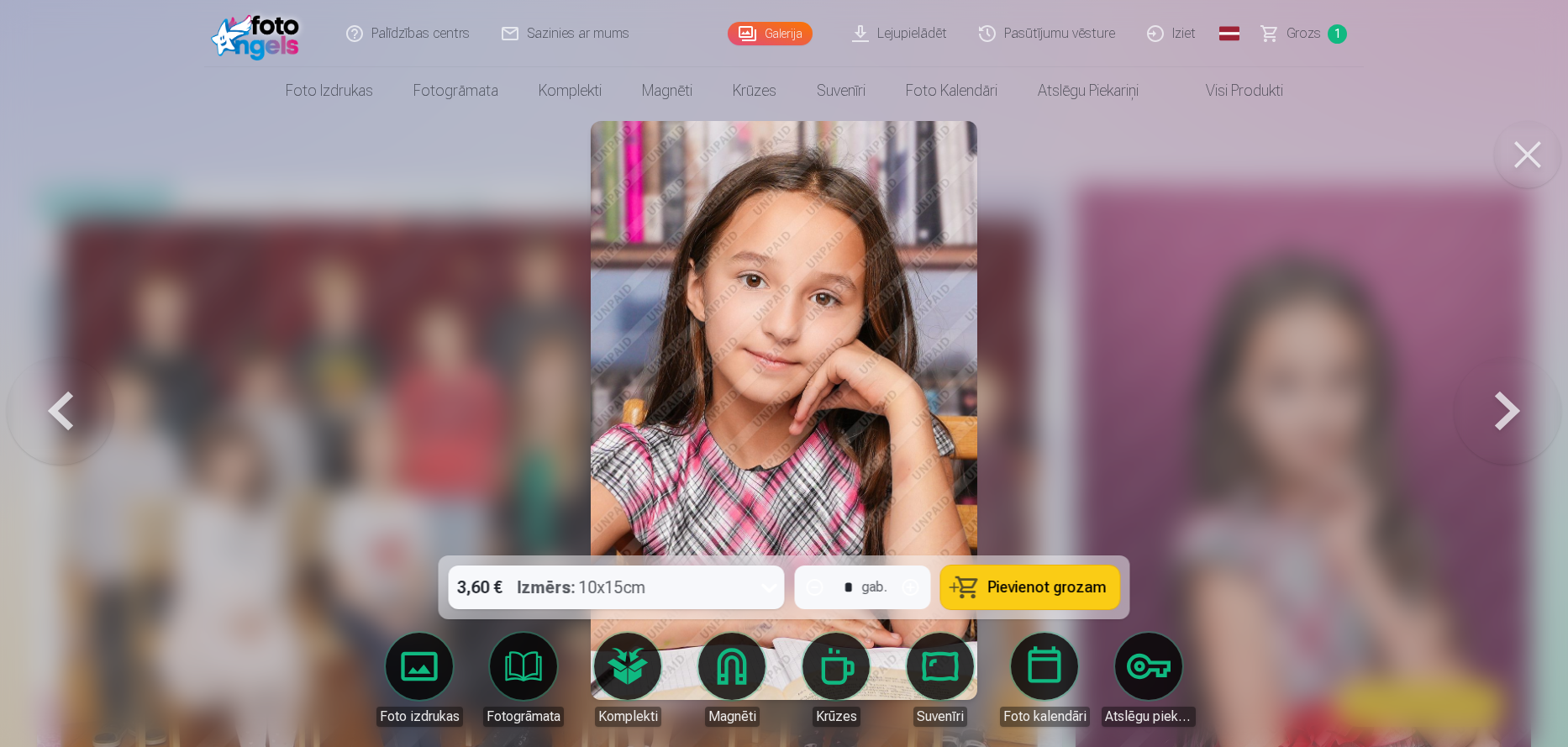
click at [1496, 409] on button at bounding box center [1507, 410] width 108 height 256
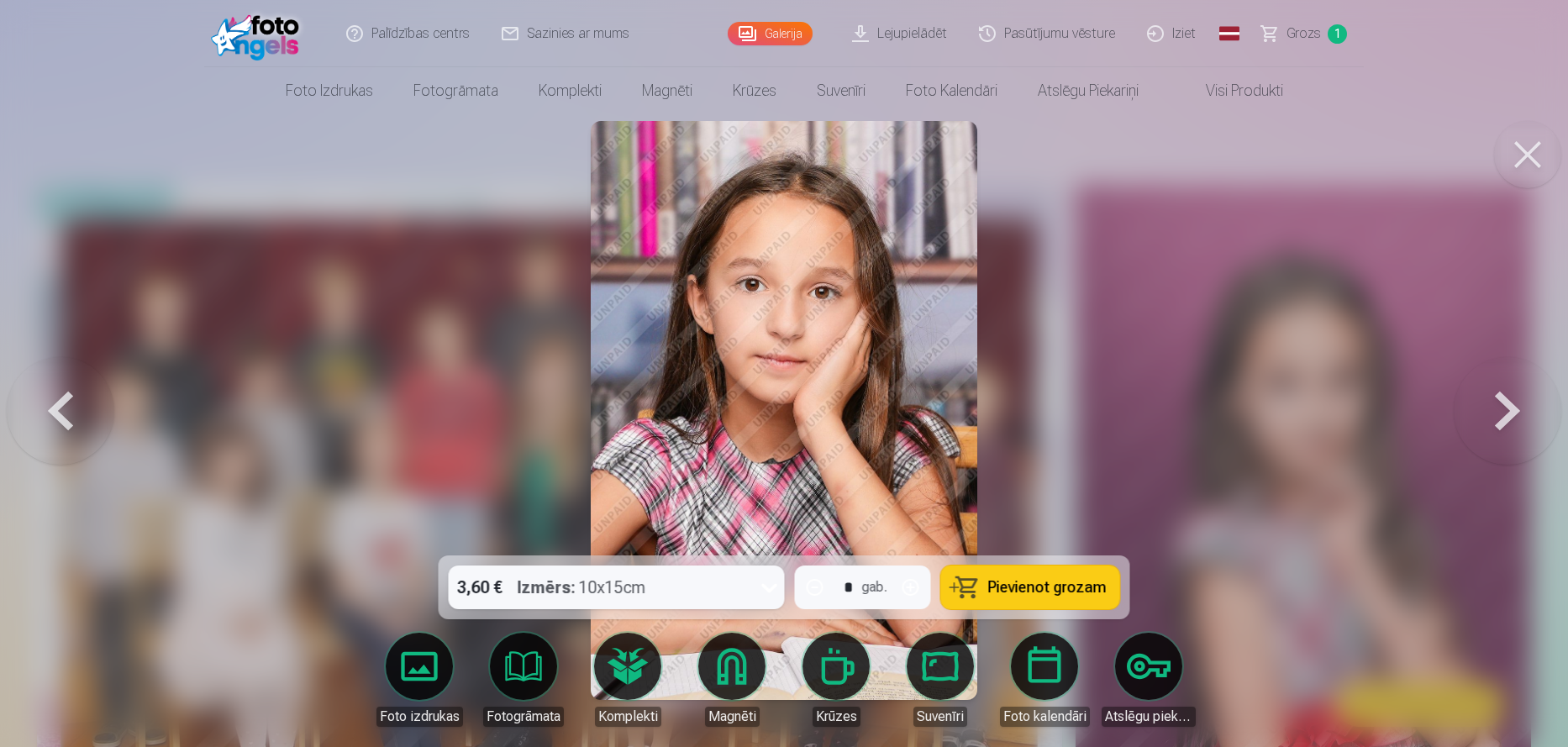
click at [1496, 409] on button at bounding box center [1507, 410] width 108 height 256
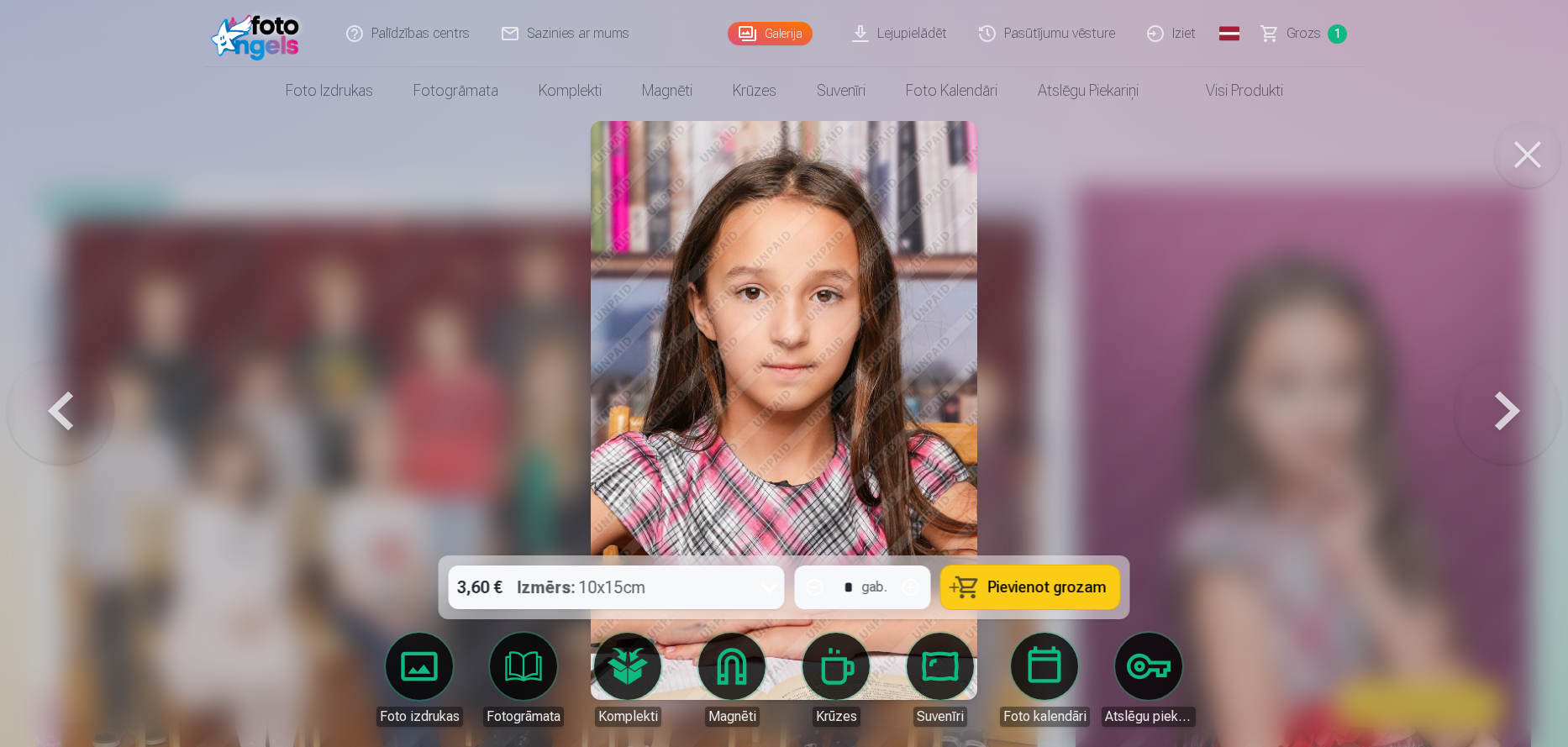
click at [1496, 409] on button at bounding box center [1507, 410] width 108 height 256
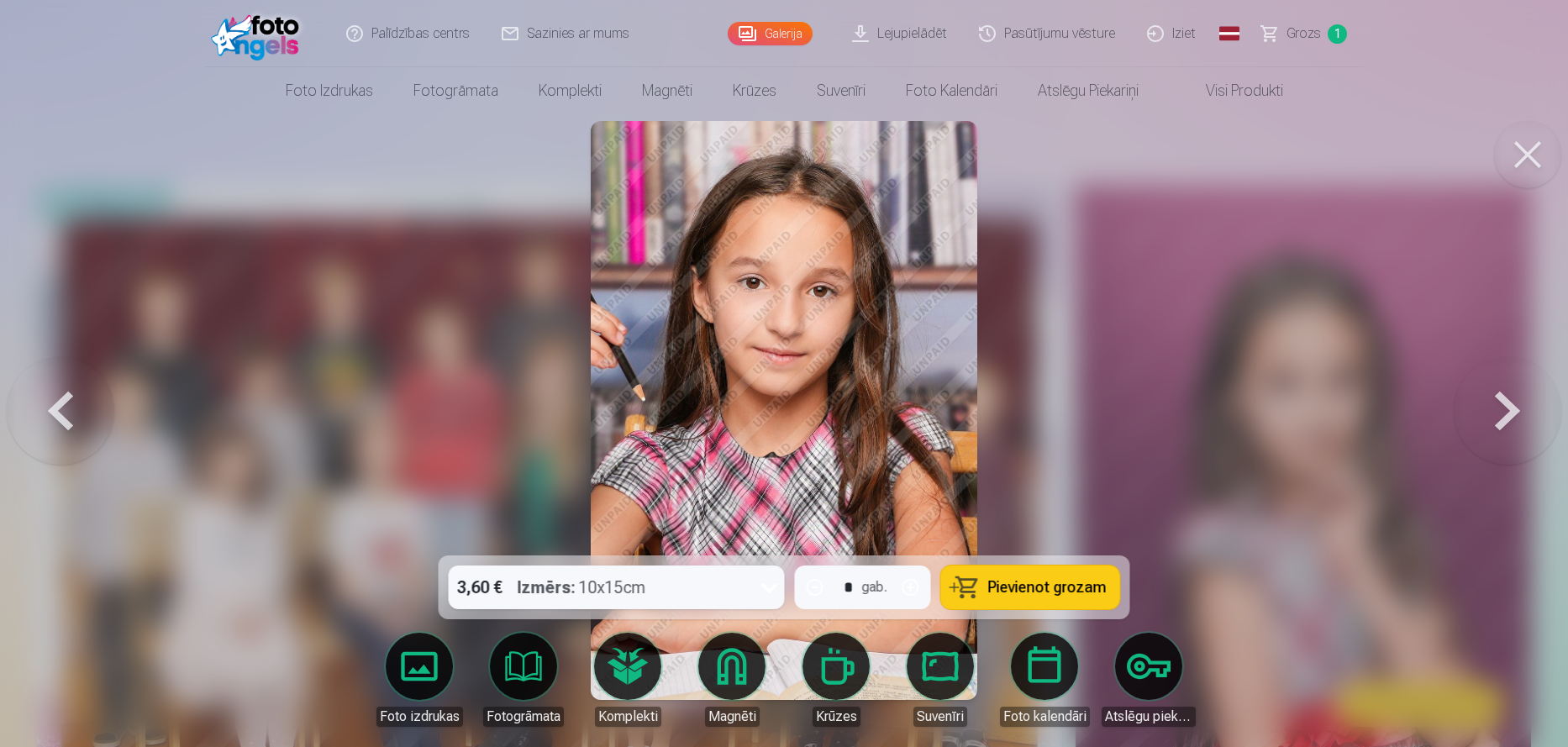
click at [1496, 409] on button at bounding box center [1507, 410] width 108 height 256
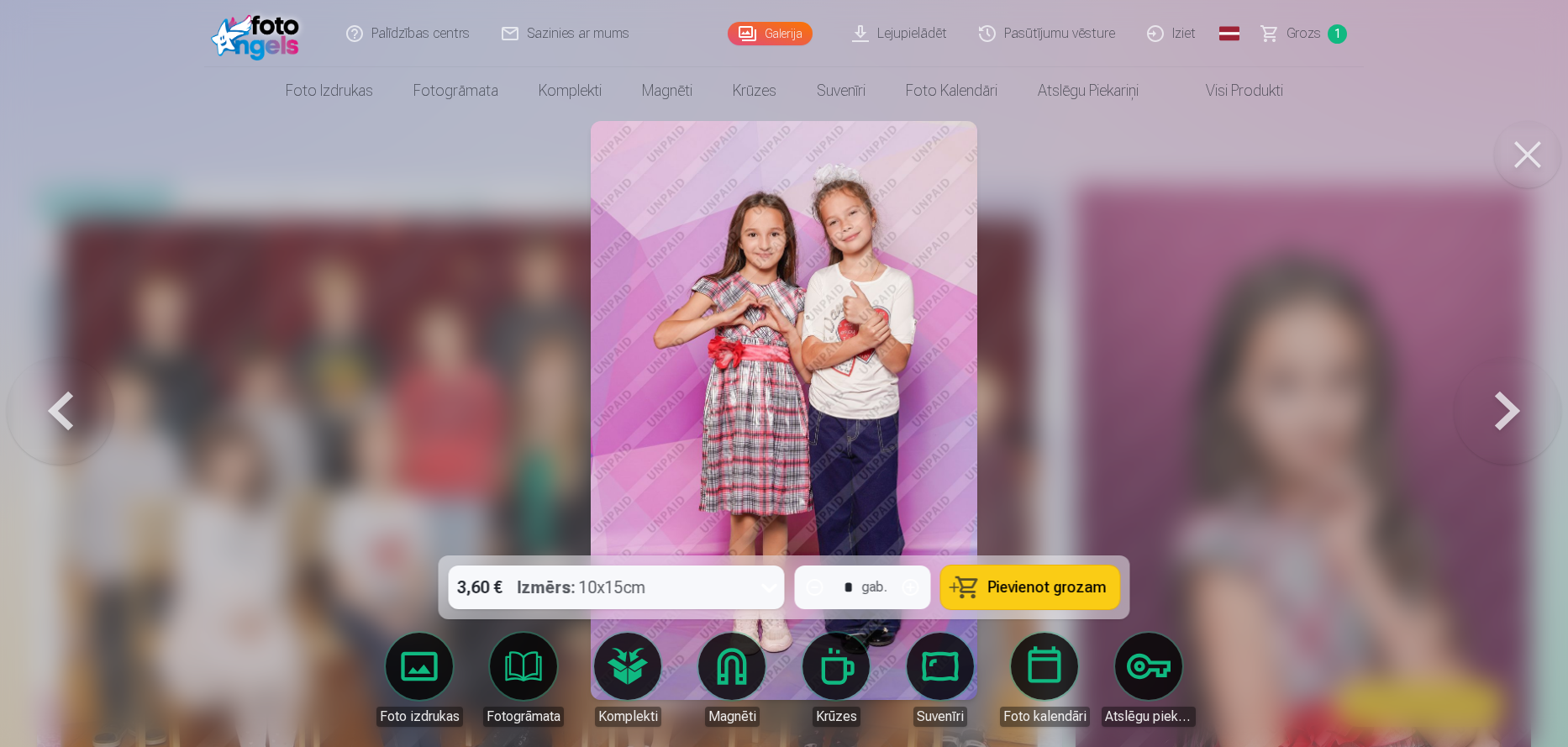
click at [1496, 409] on button at bounding box center [1507, 410] width 108 height 256
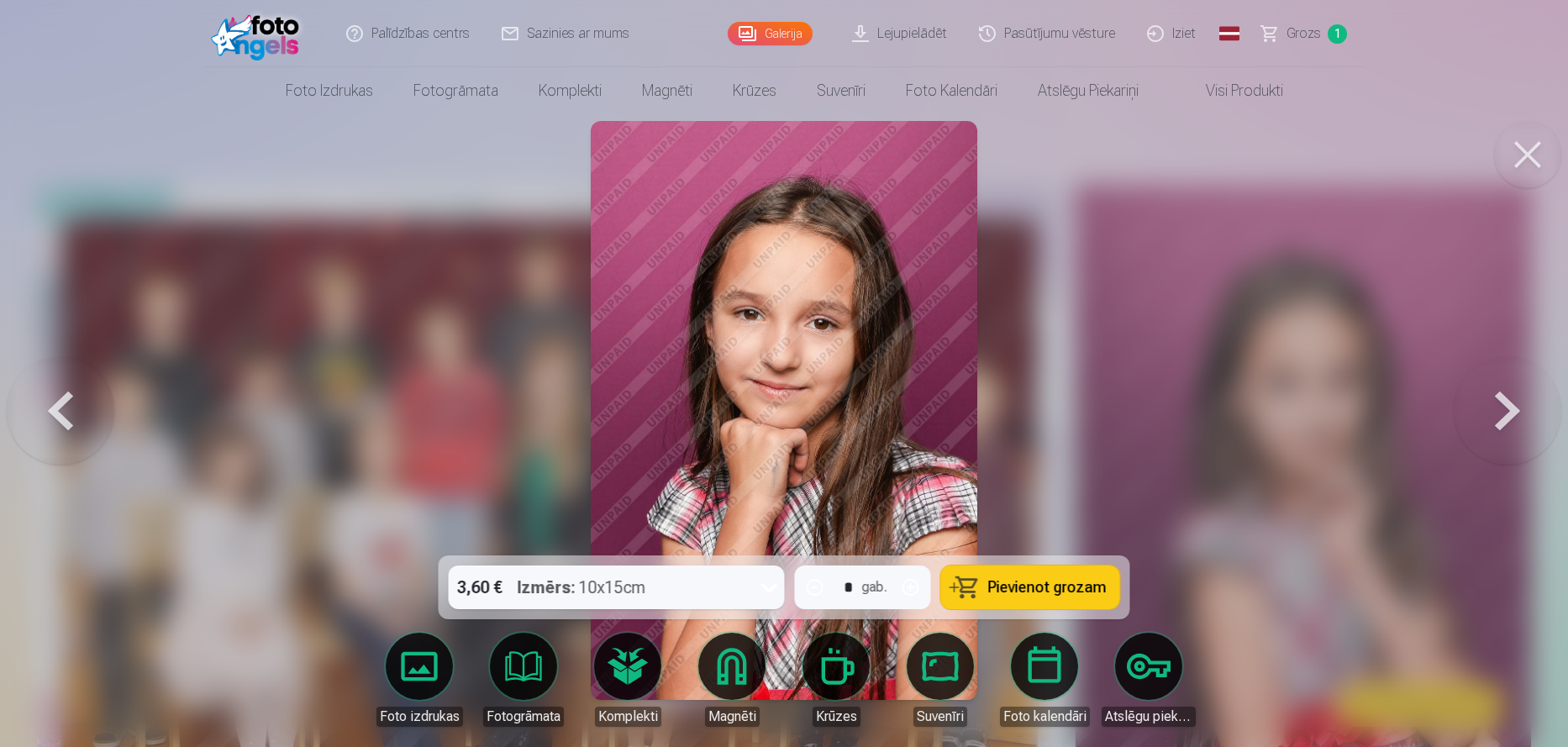
click at [1496, 409] on button at bounding box center [1507, 410] width 108 height 256
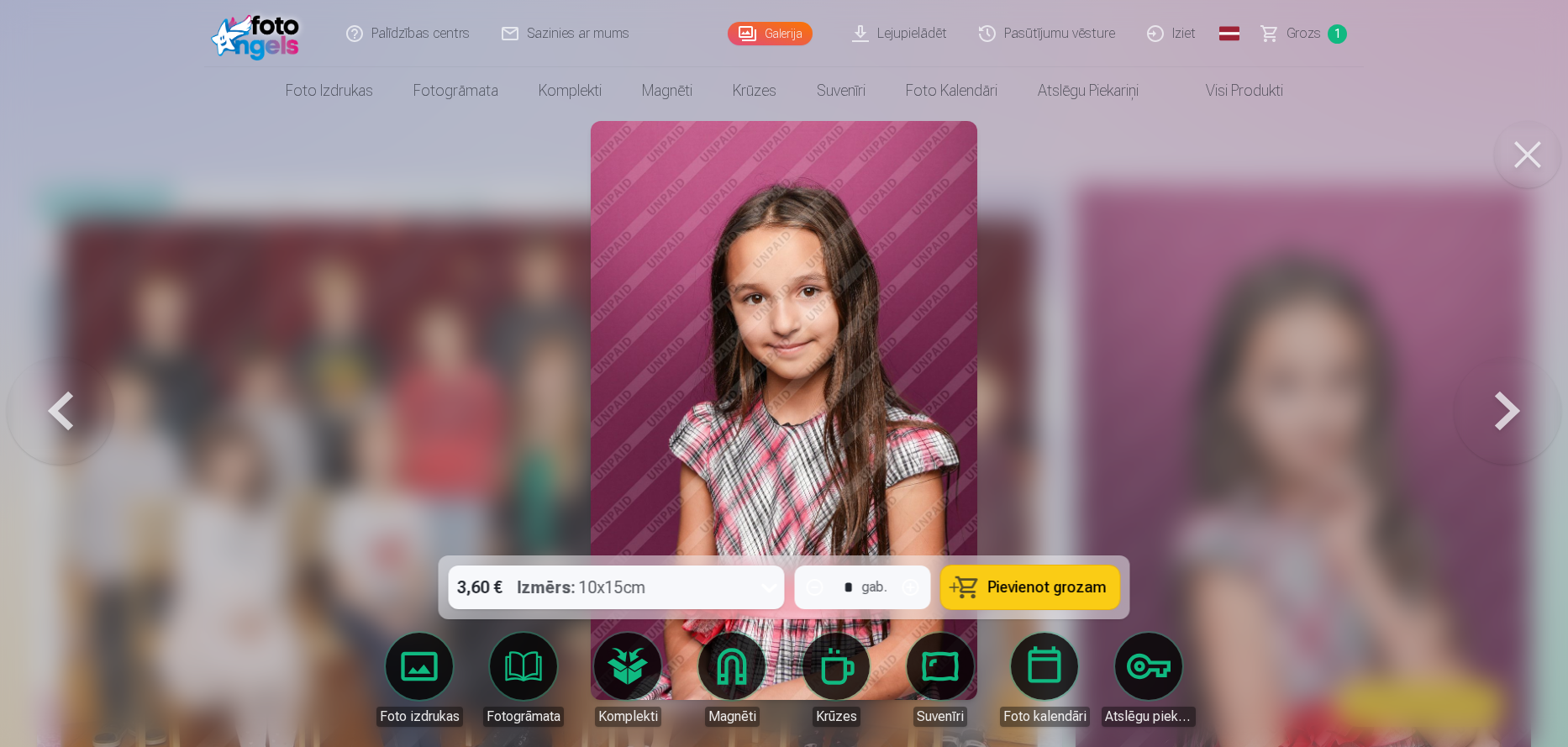
click at [1496, 409] on button at bounding box center [1507, 410] width 108 height 256
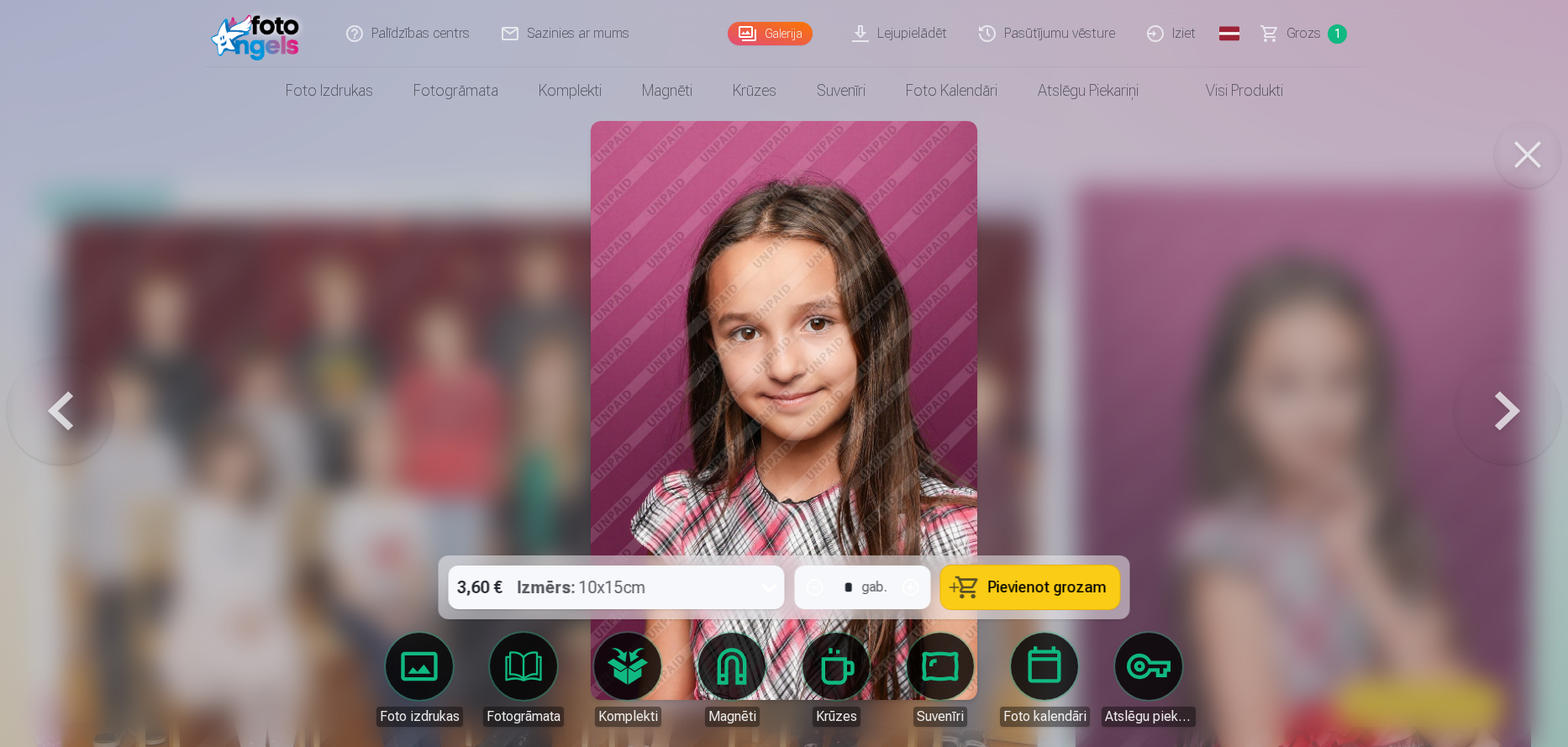
click at [62, 414] on button at bounding box center [61, 410] width 108 height 256
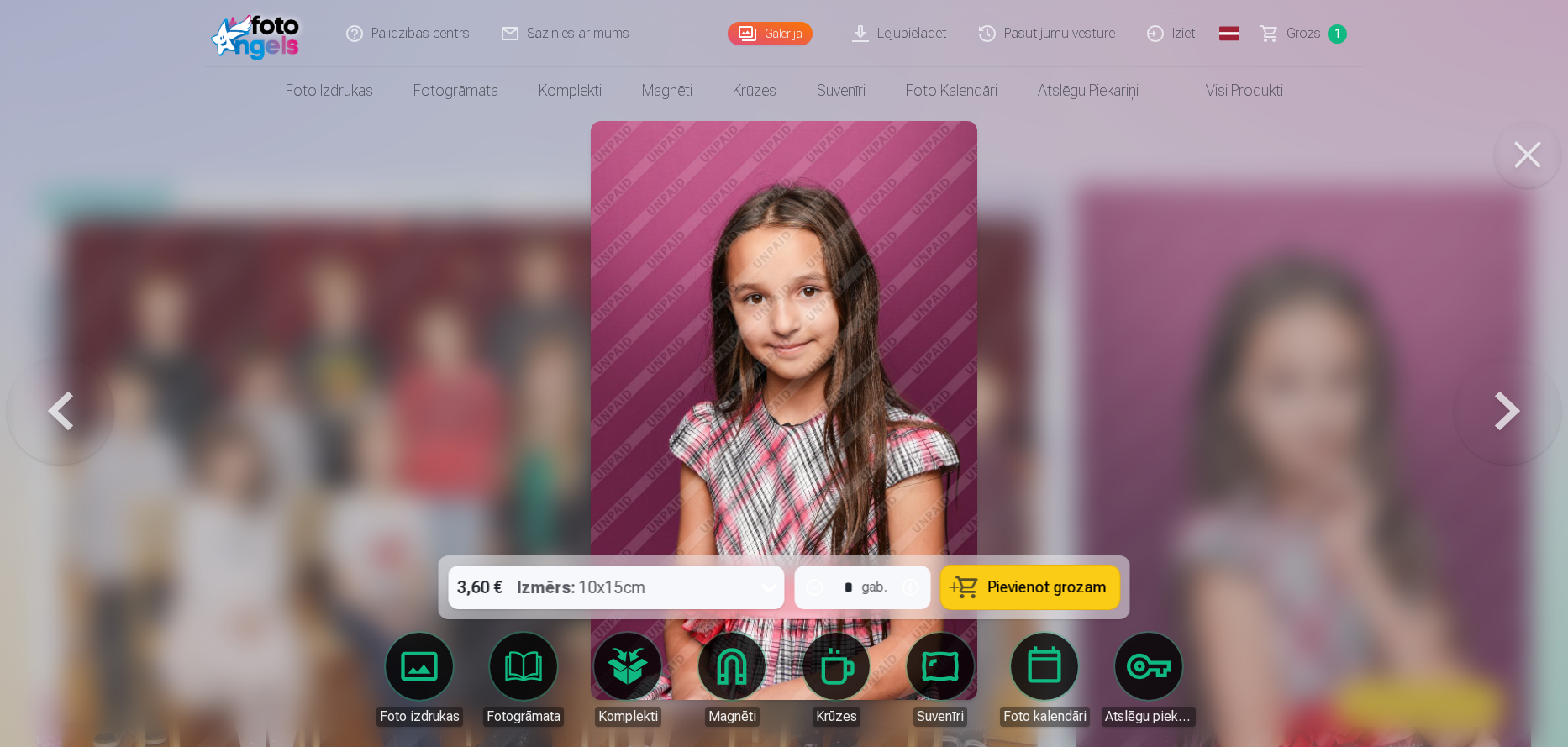
click at [1505, 421] on button at bounding box center [1507, 410] width 108 height 256
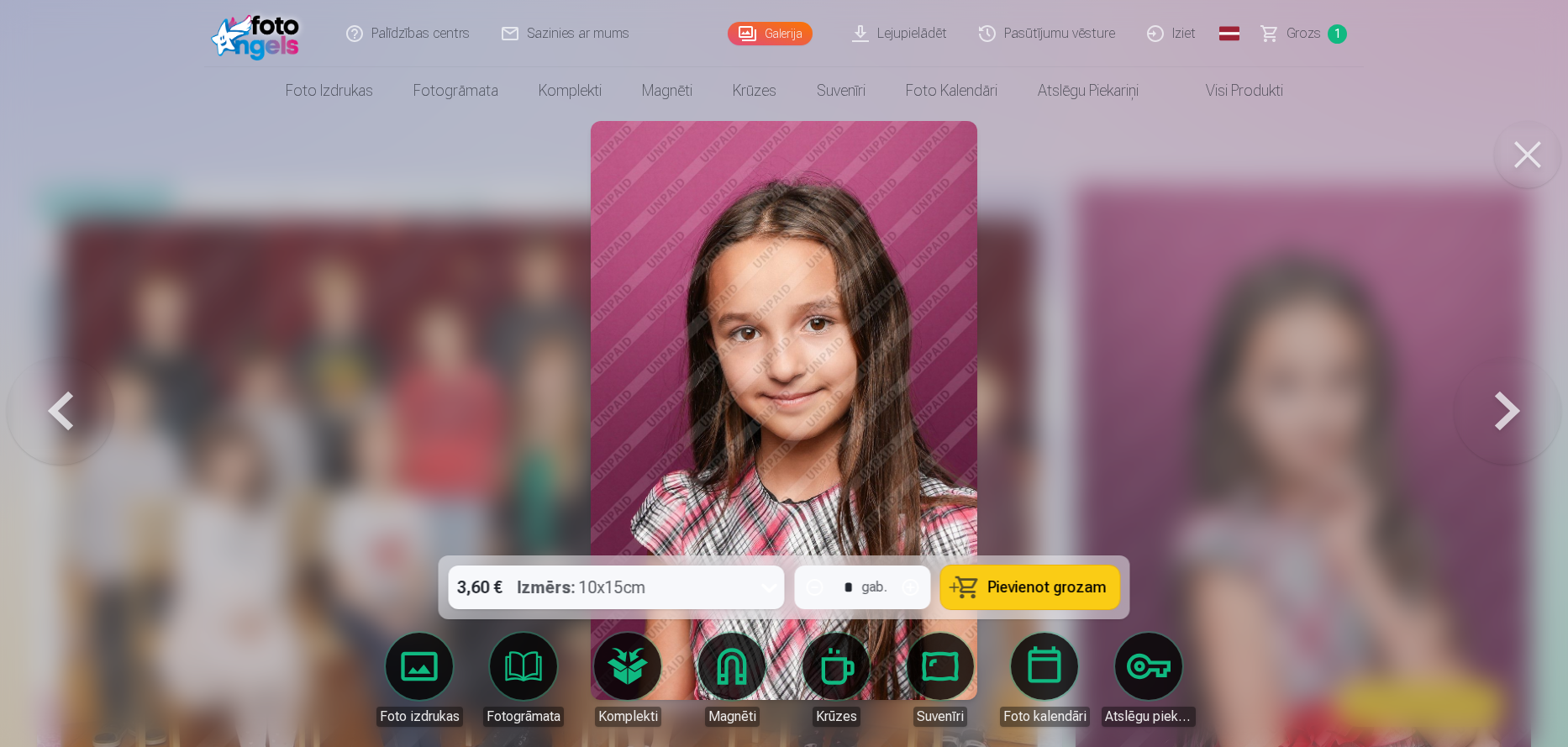
click at [1502, 414] on button at bounding box center [1507, 410] width 108 height 256
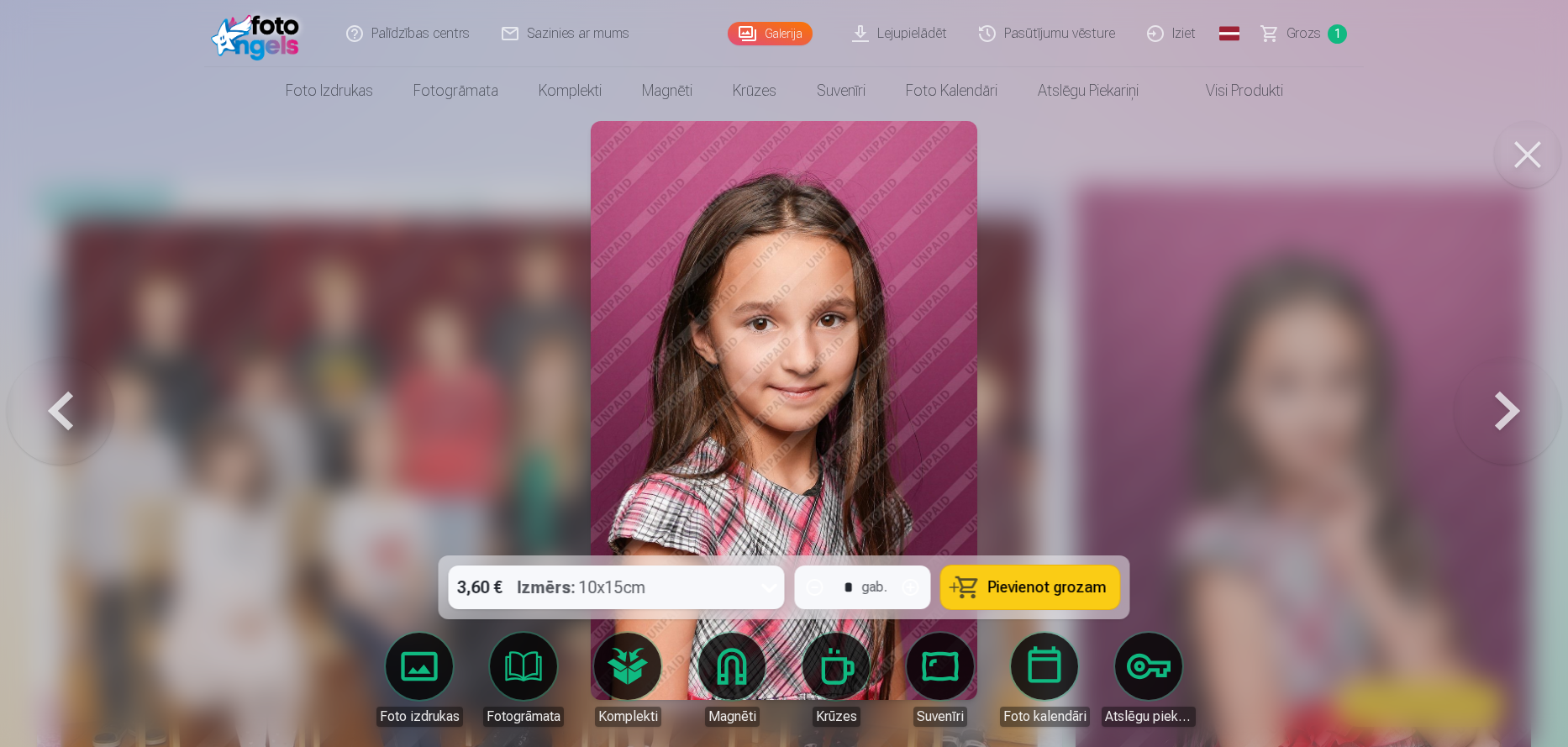
click at [73, 403] on button at bounding box center [61, 410] width 108 height 256
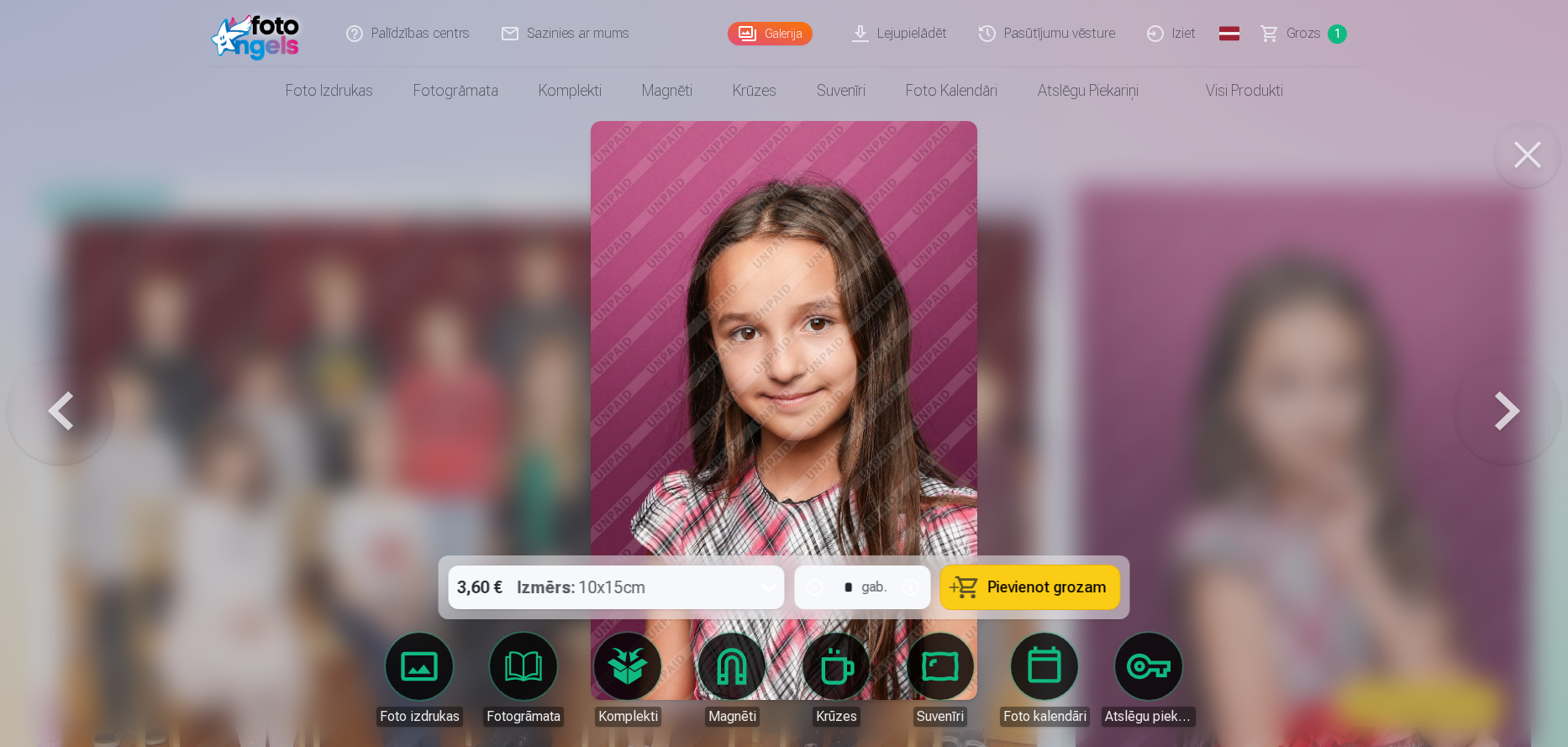
click at [1511, 399] on button at bounding box center [1507, 410] width 108 height 256
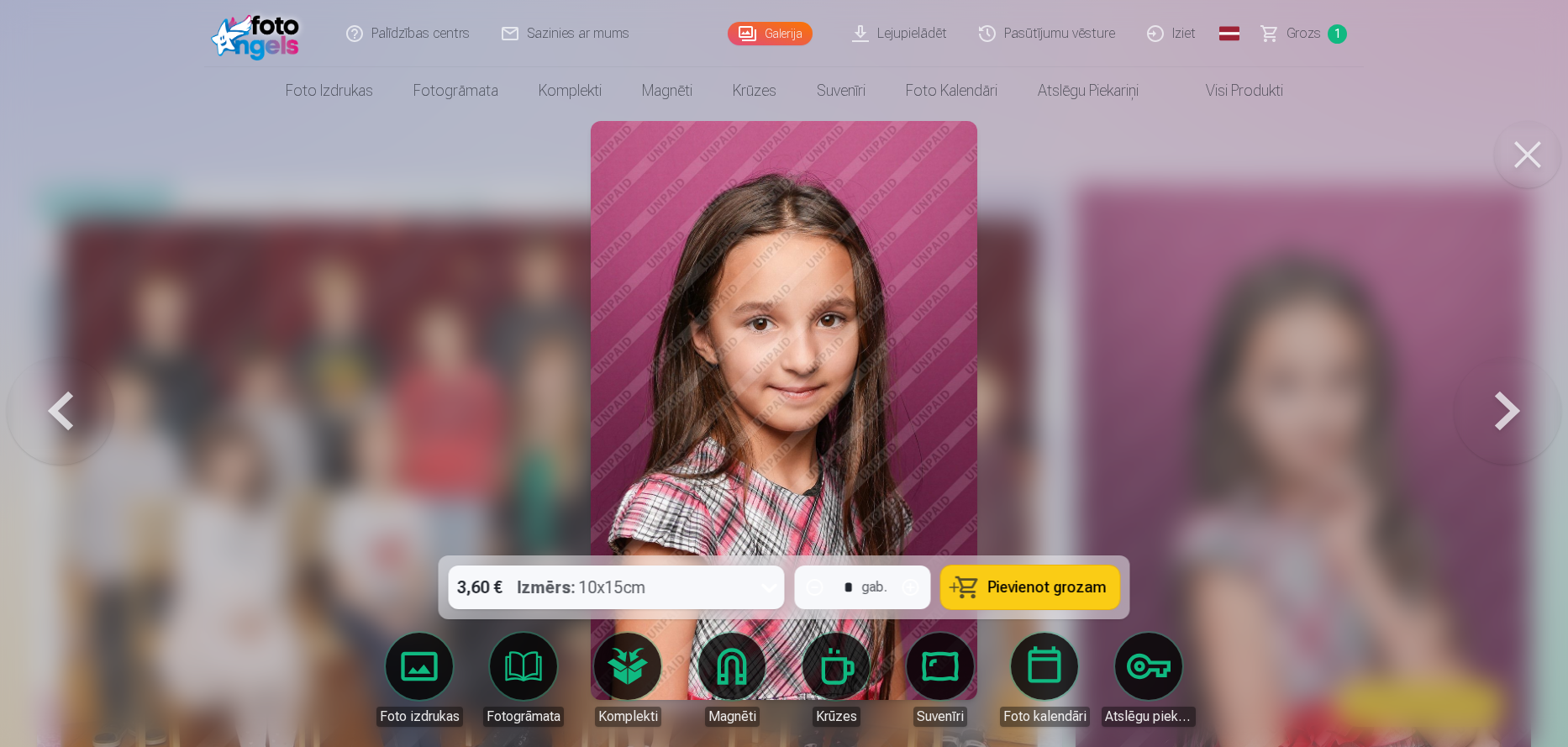
click at [67, 399] on button at bounding box center [61, 410] width 108 height 256
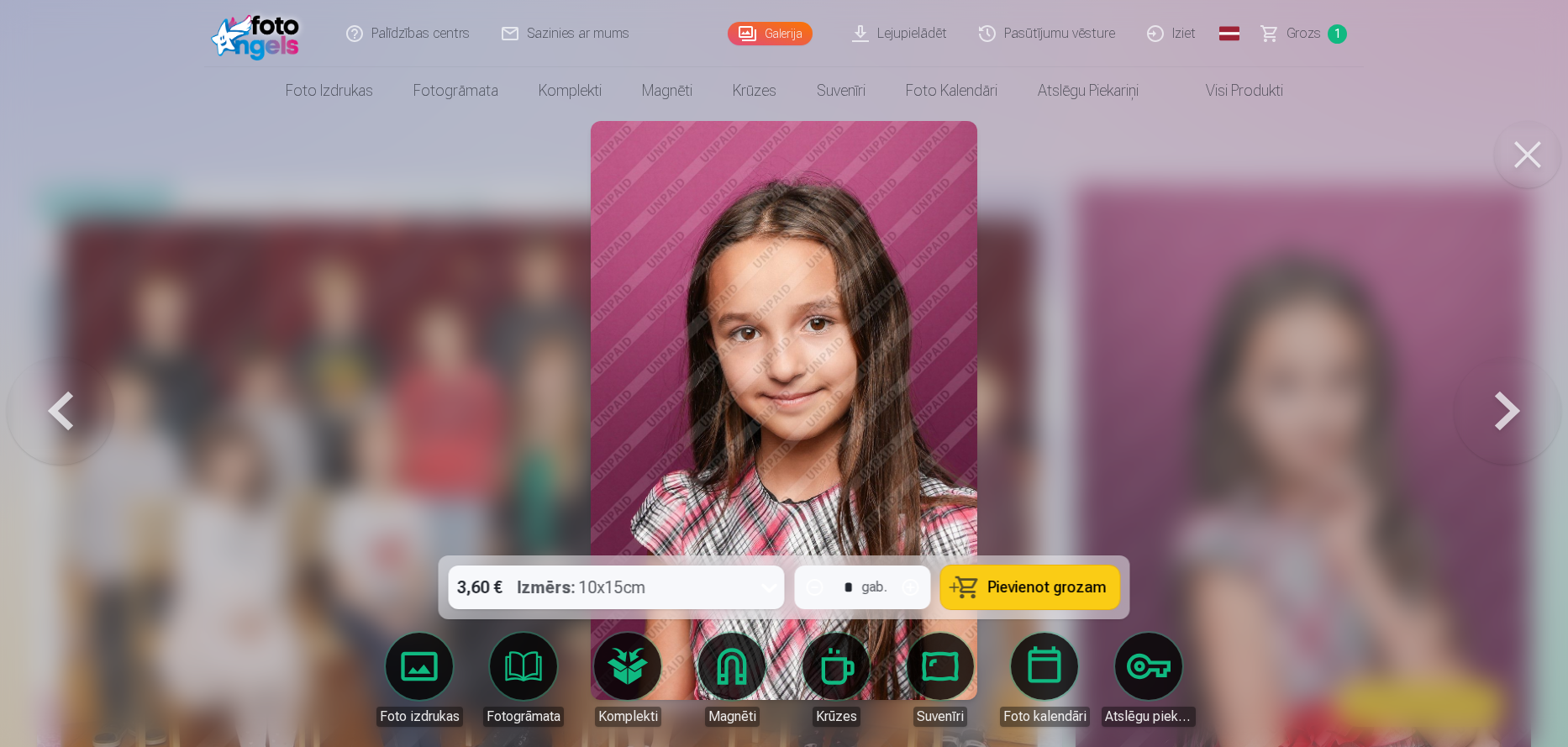
click at [1505, 403] on button at bounding box center [1507, 410] width 108 height 256
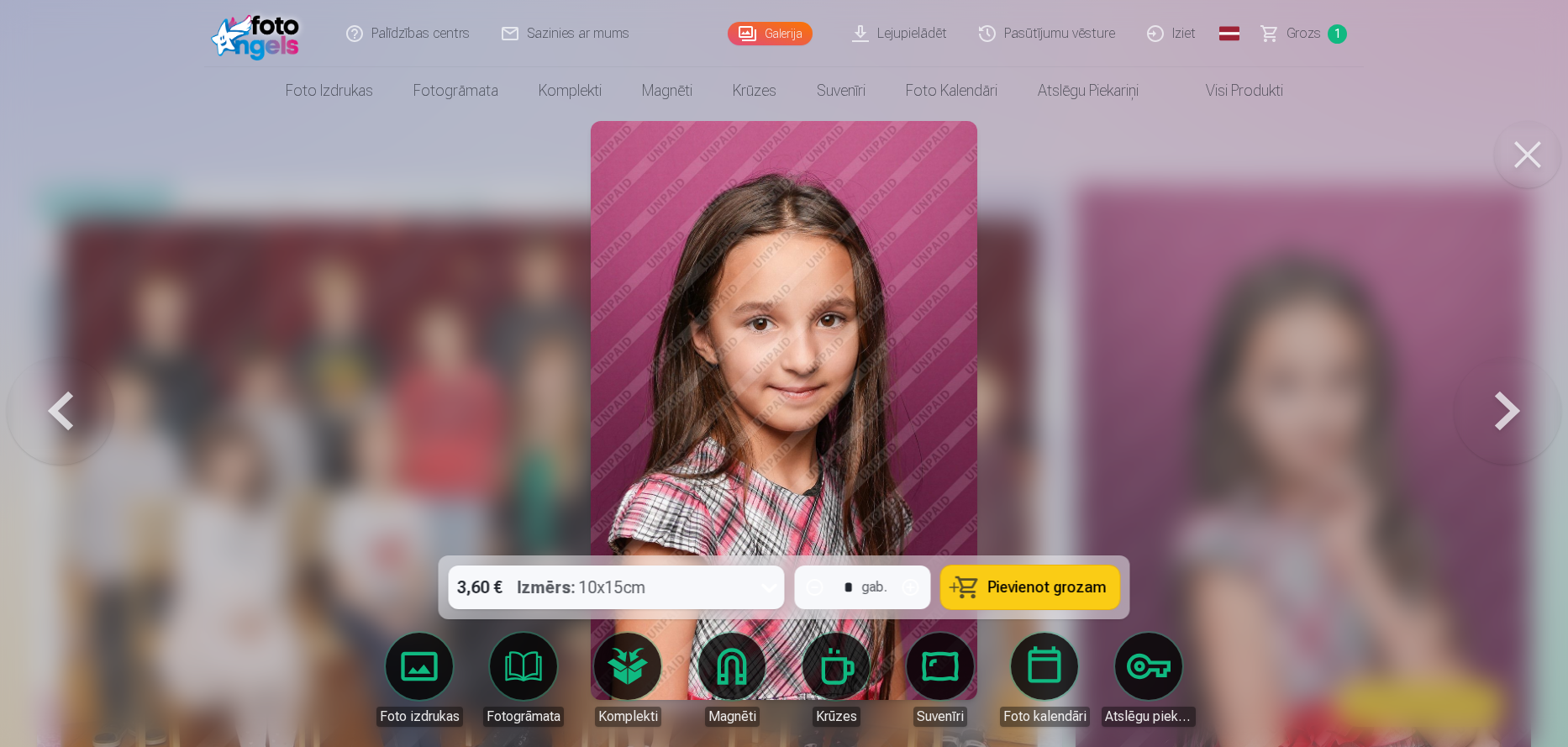
click at [1499, 401] on button at bounding box center [1507, 410] width 108 height 256
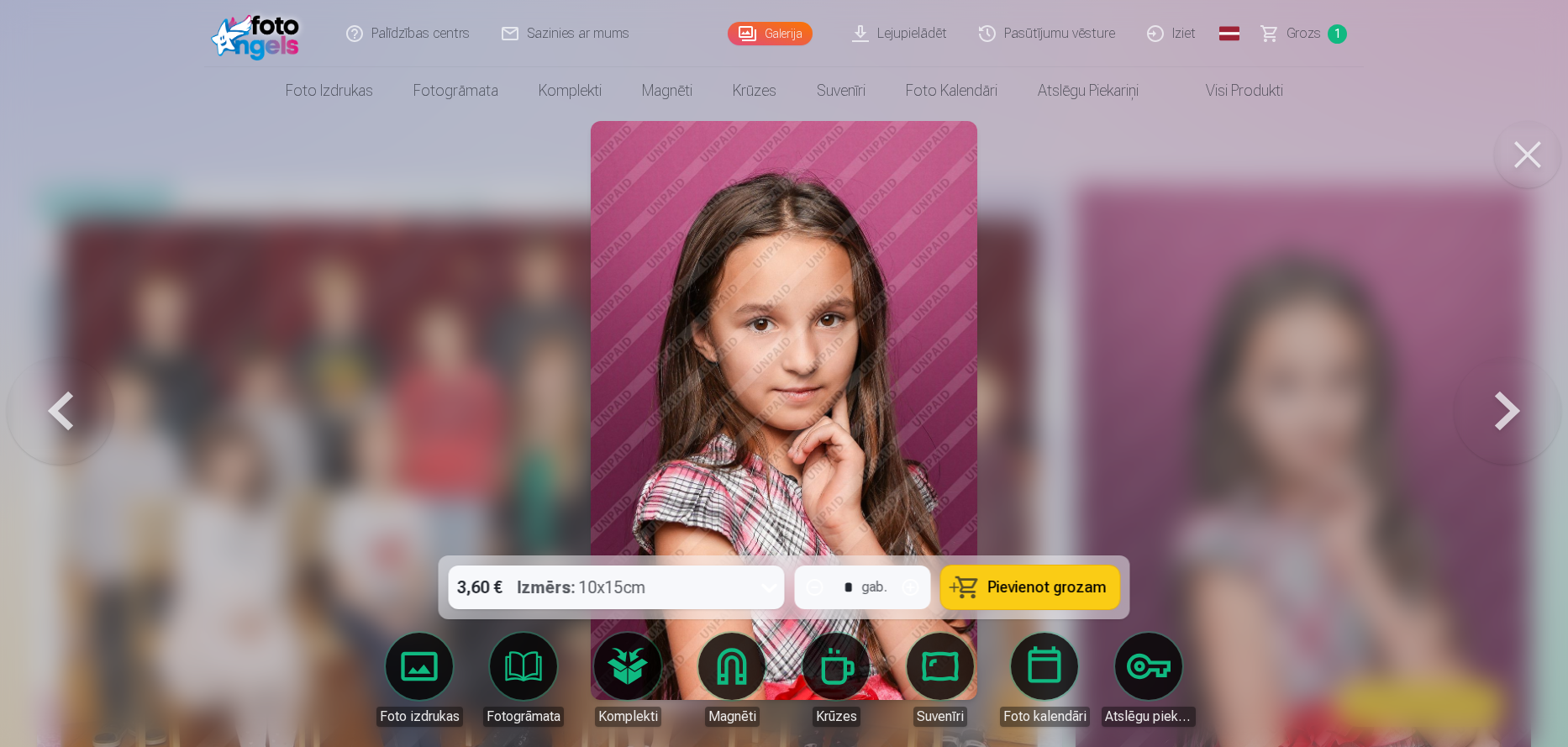
click at [1499, 401] on button at bounding box center [1507, 410] width 108 height 256
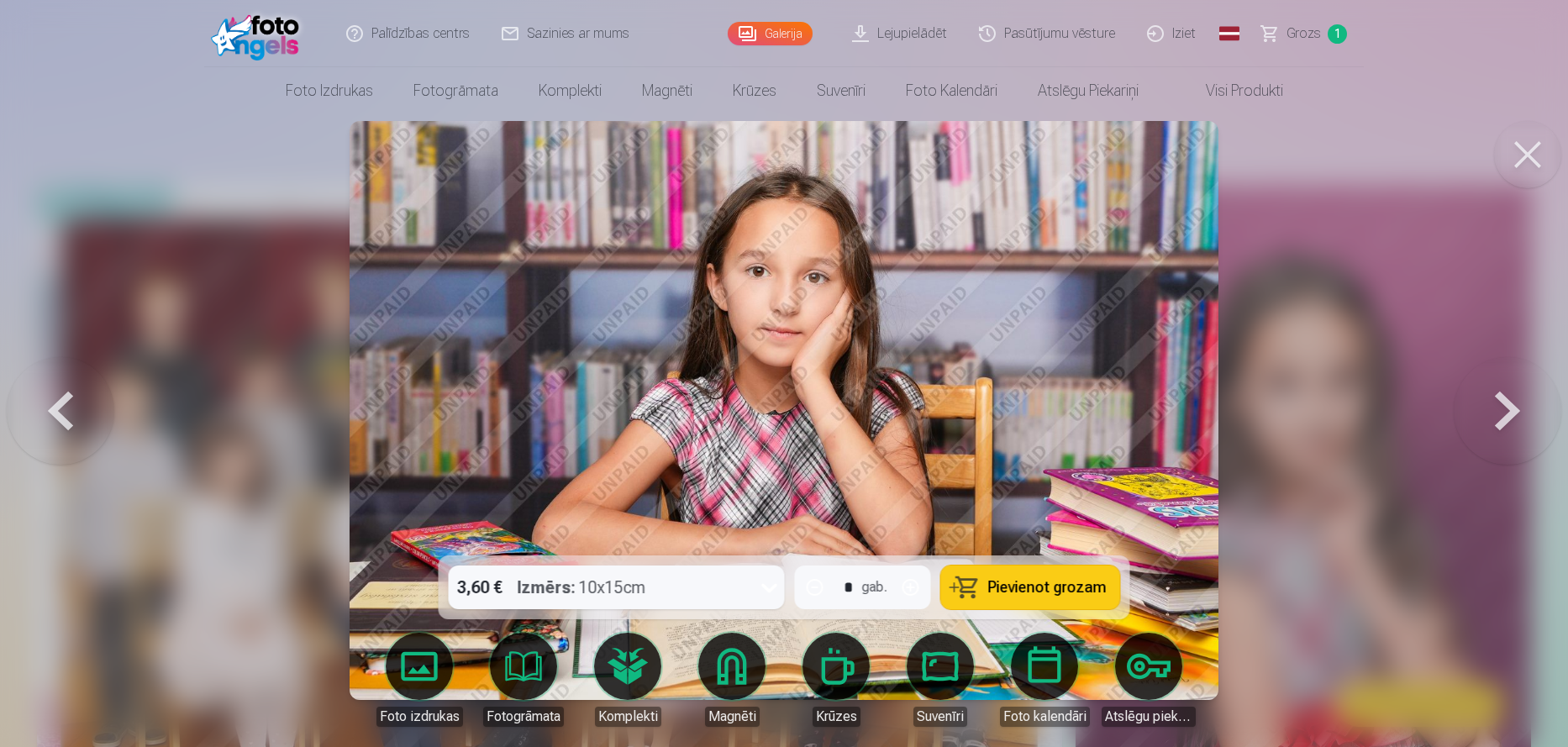
click at [79, 414] on button at bounding box center [61, 410] width 108 height 256
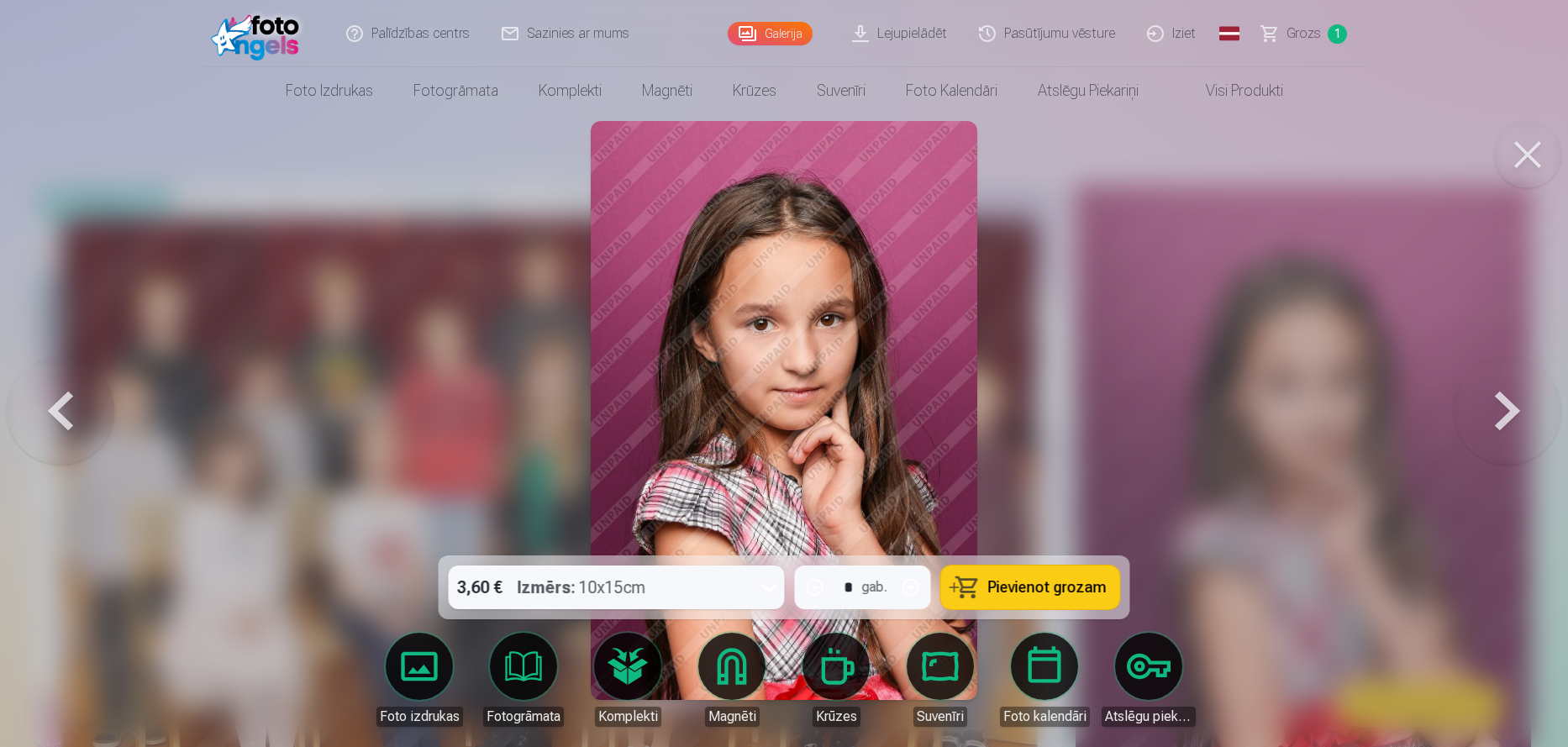
click at [69, 421] on button at bounding box center [61, 410] width 108 height 256
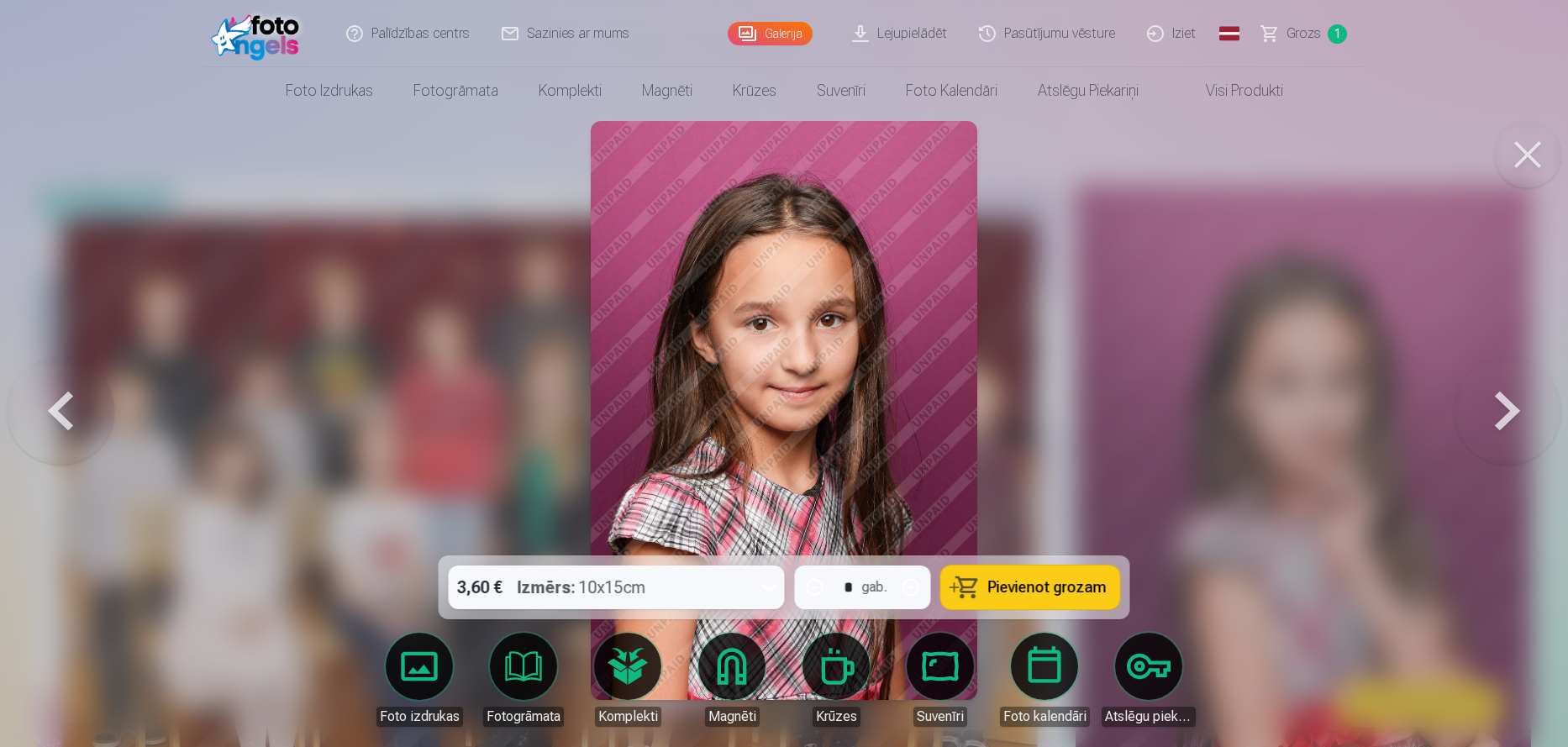
click at [1504, 410] on button at bounding box center [1507, 410] width 108 height 256
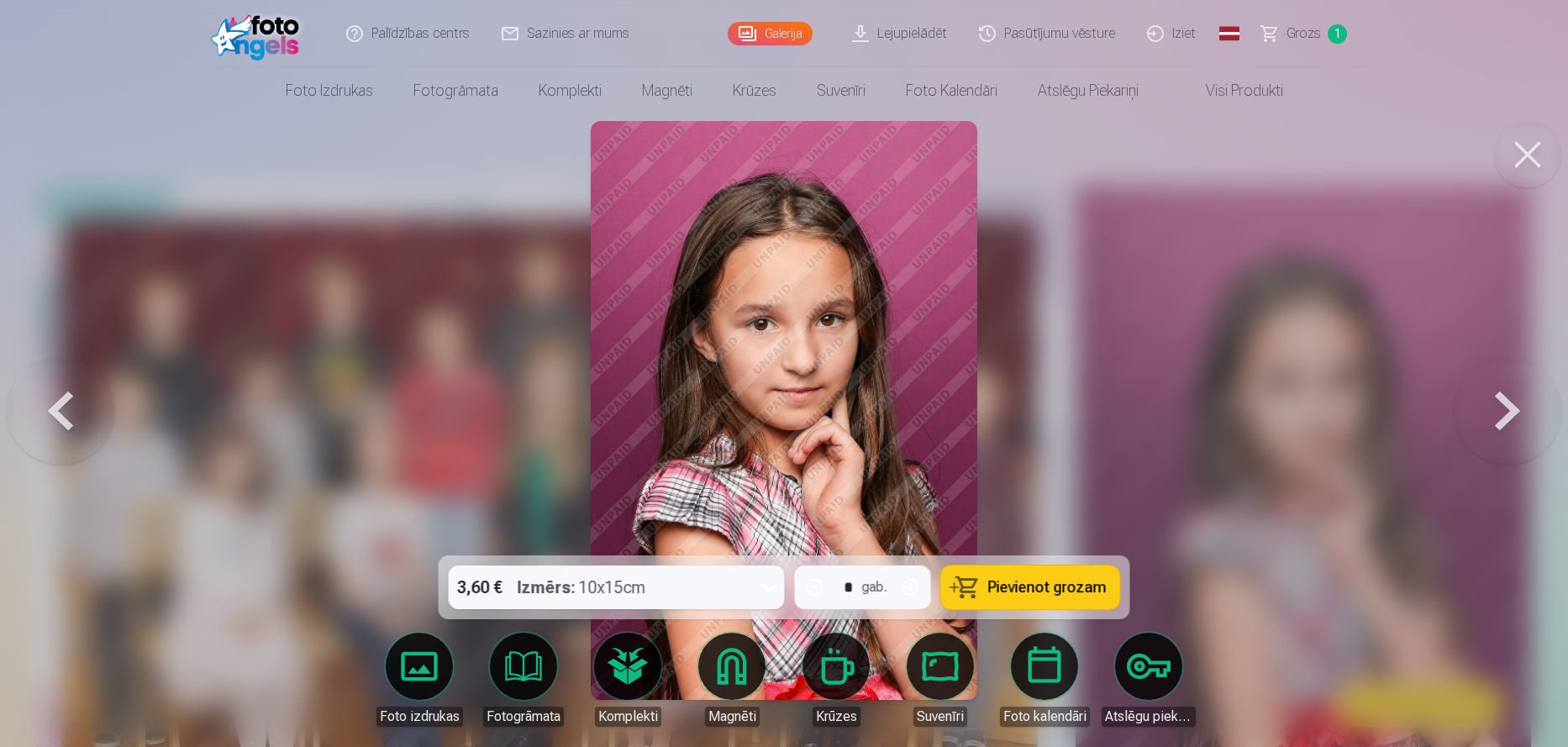
click at [73, 414] on button at bounding box center [61, 410] width 108 height 256
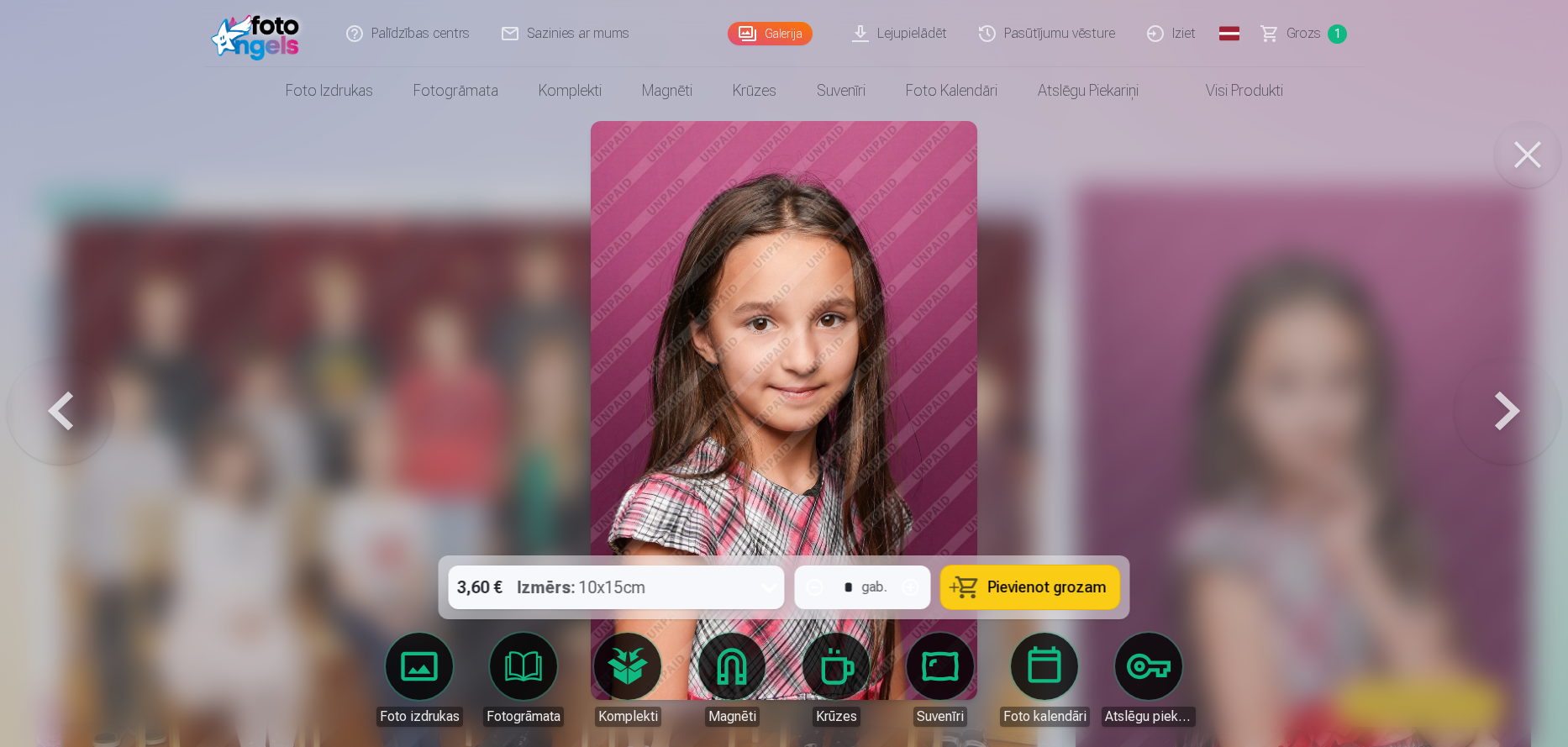
click at [73, 414] on button at bounding box center [61, 410] width 108 height 256
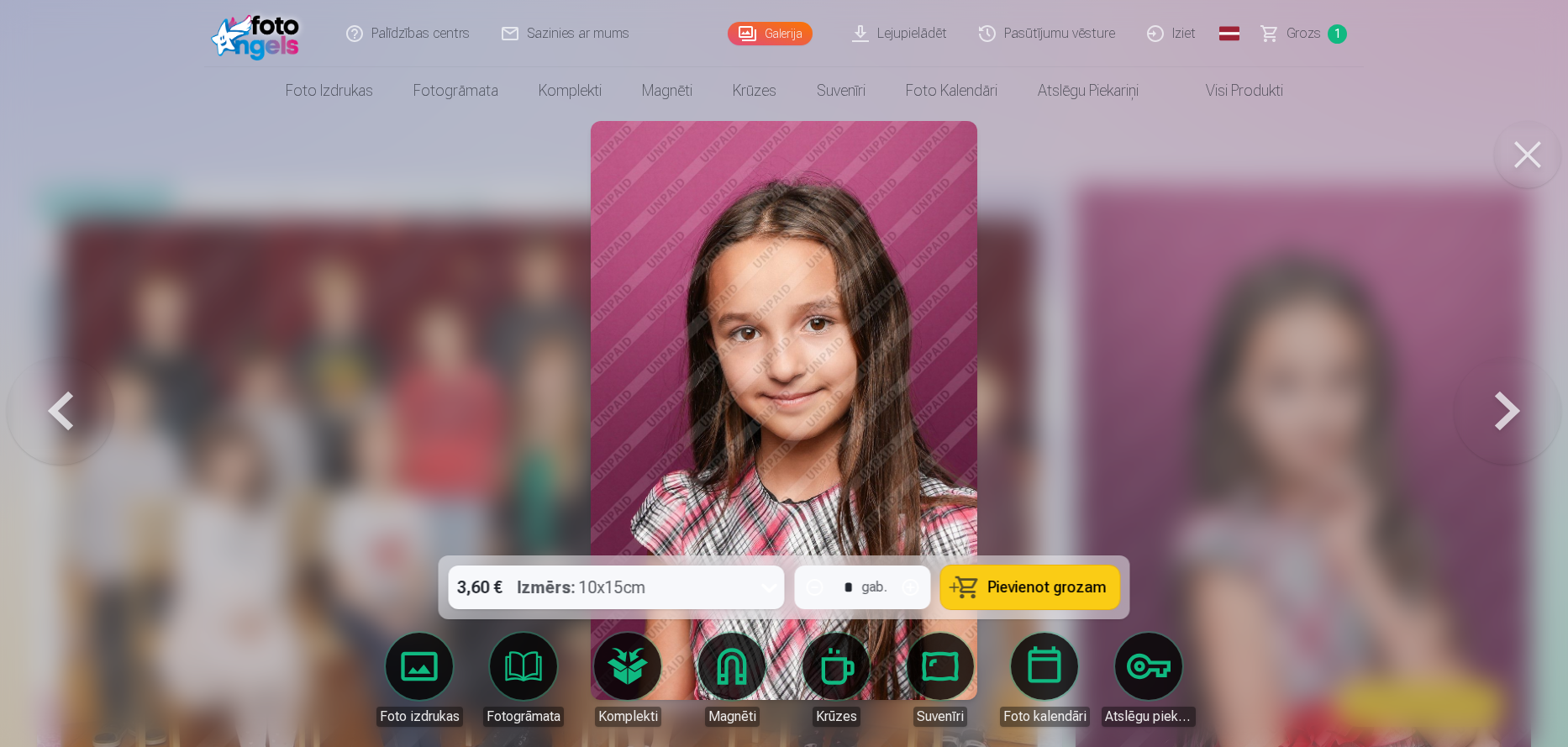
click at [1511, 415] on button at bounding box center [1507, 410] width 108 height 256
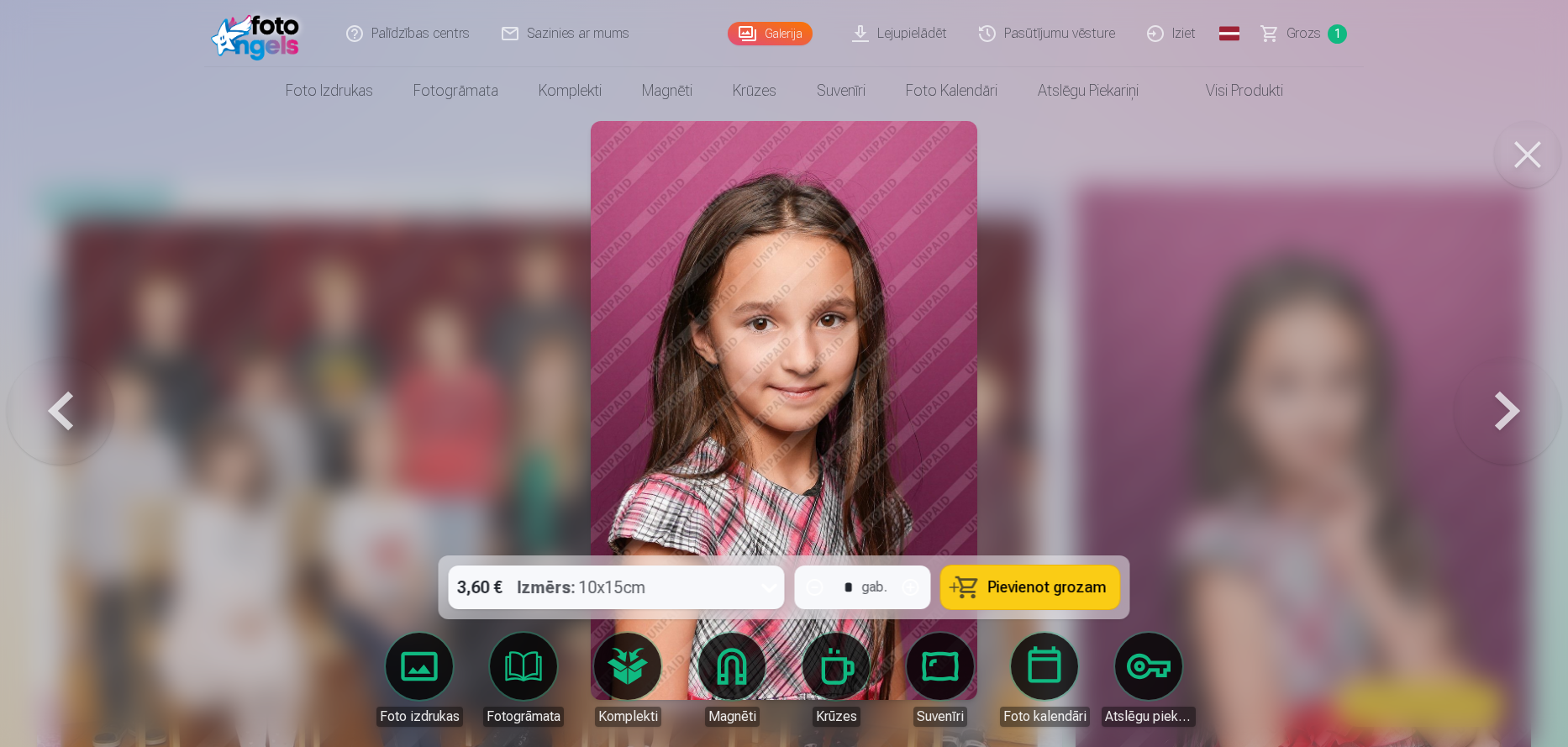
click at [1511, 415] on button at bounding box center [1507, 410] width 108 height 256
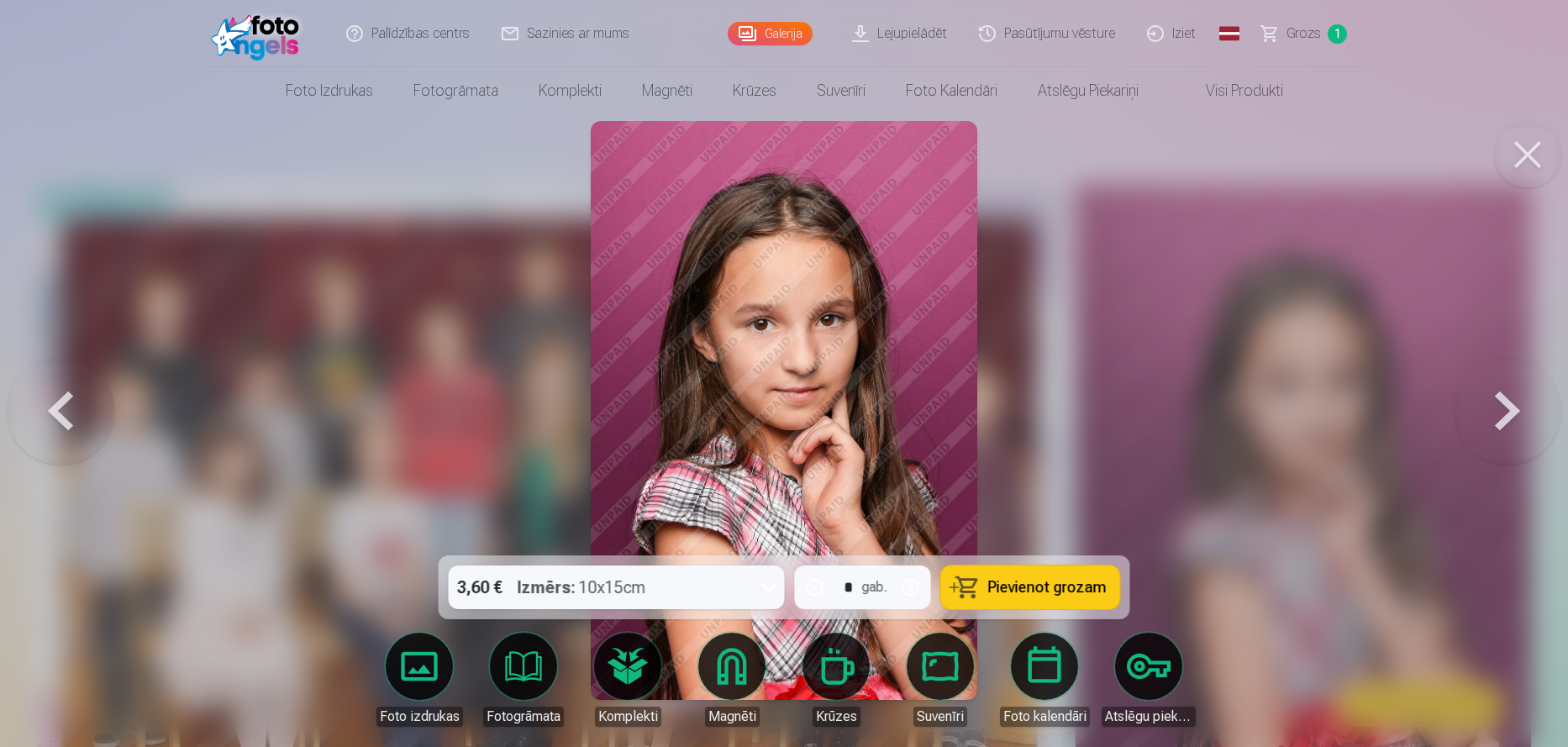
click at [49, 420] on button at bounding box center [61, 410] width 108 height 256
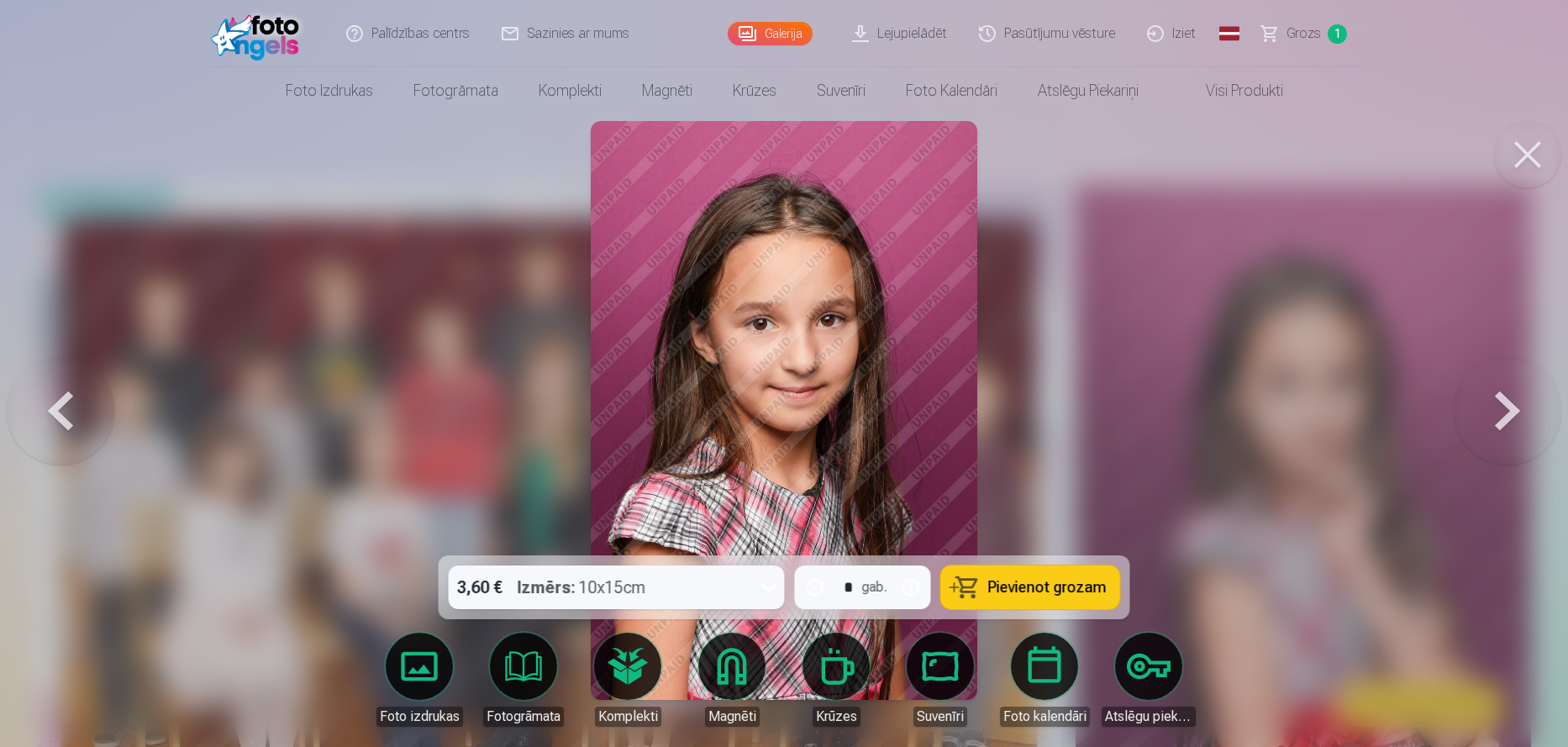
click at [49, 420] on button at bounding box center [61, 410] width 108 height 256
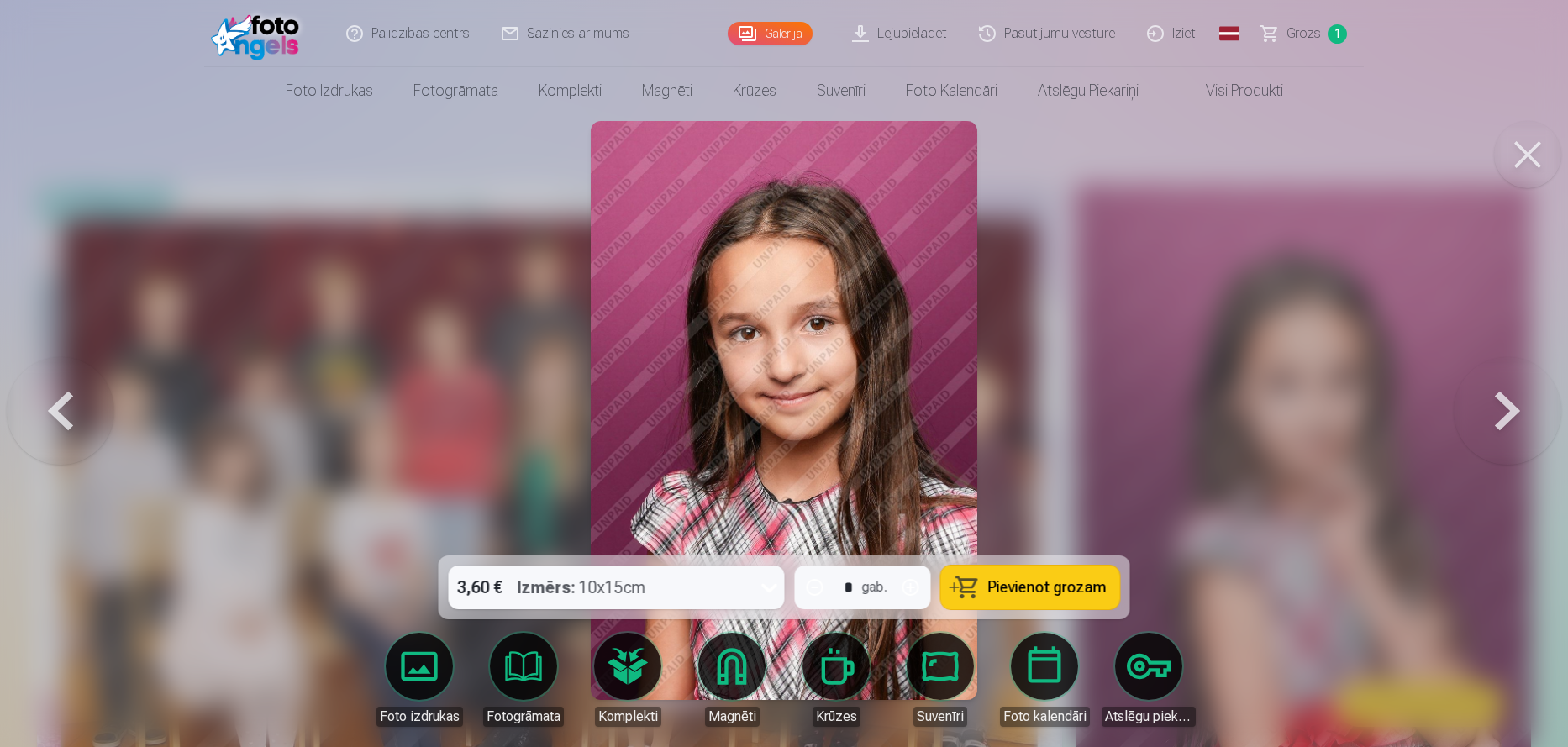
click at [1016, 595] on span "Pievienot grozam" at bounding box center [1047, 588] width 118 height 15
click at [1513, 416] on button at bounding box center [1507, 410] width 108 height 256
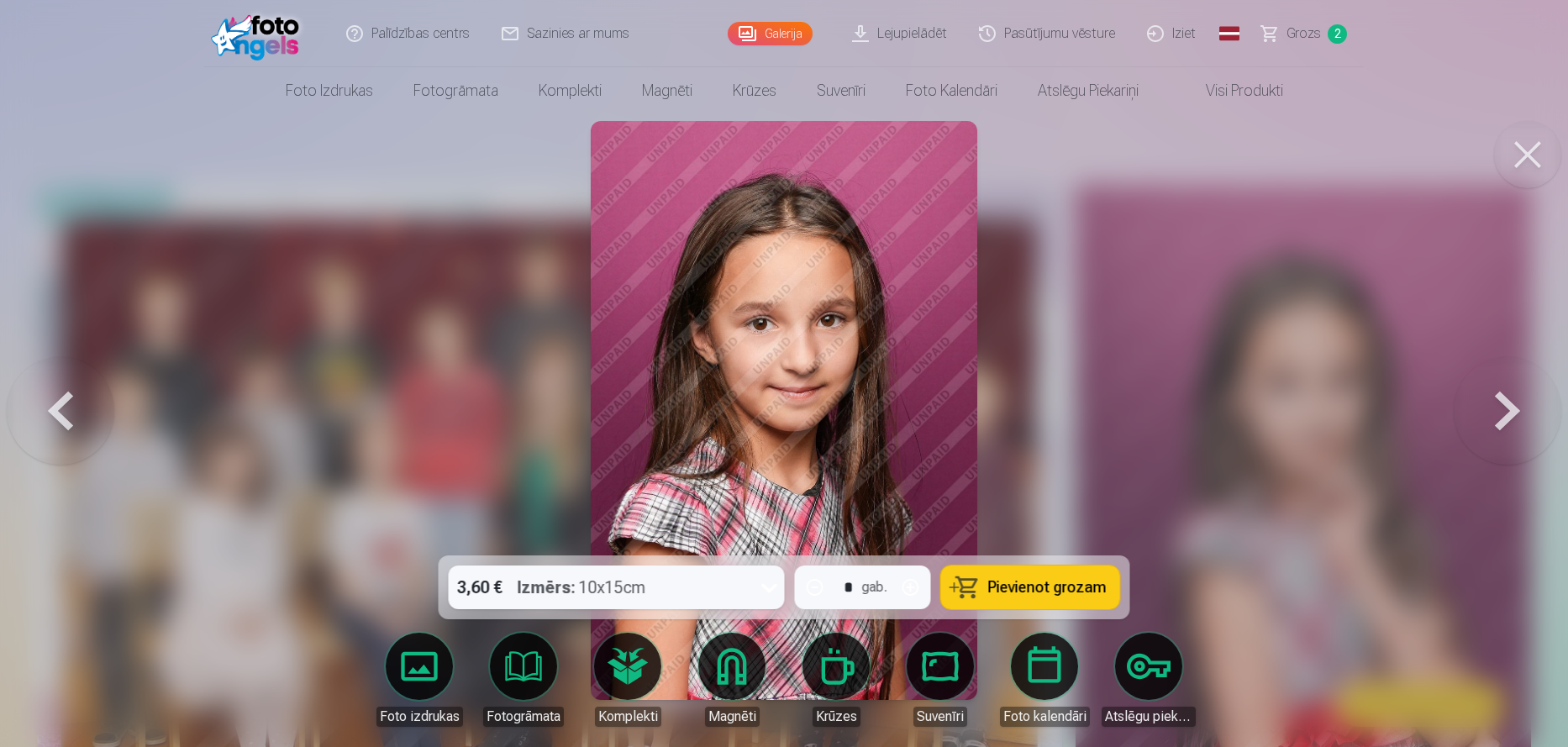
click at [1052, 583] on span "Pievienot grozam" at bounding box center [1047, 588] width 118 height 15
click at [1514, 407] on button at bounding box center [1507, 410] width 108 height 256
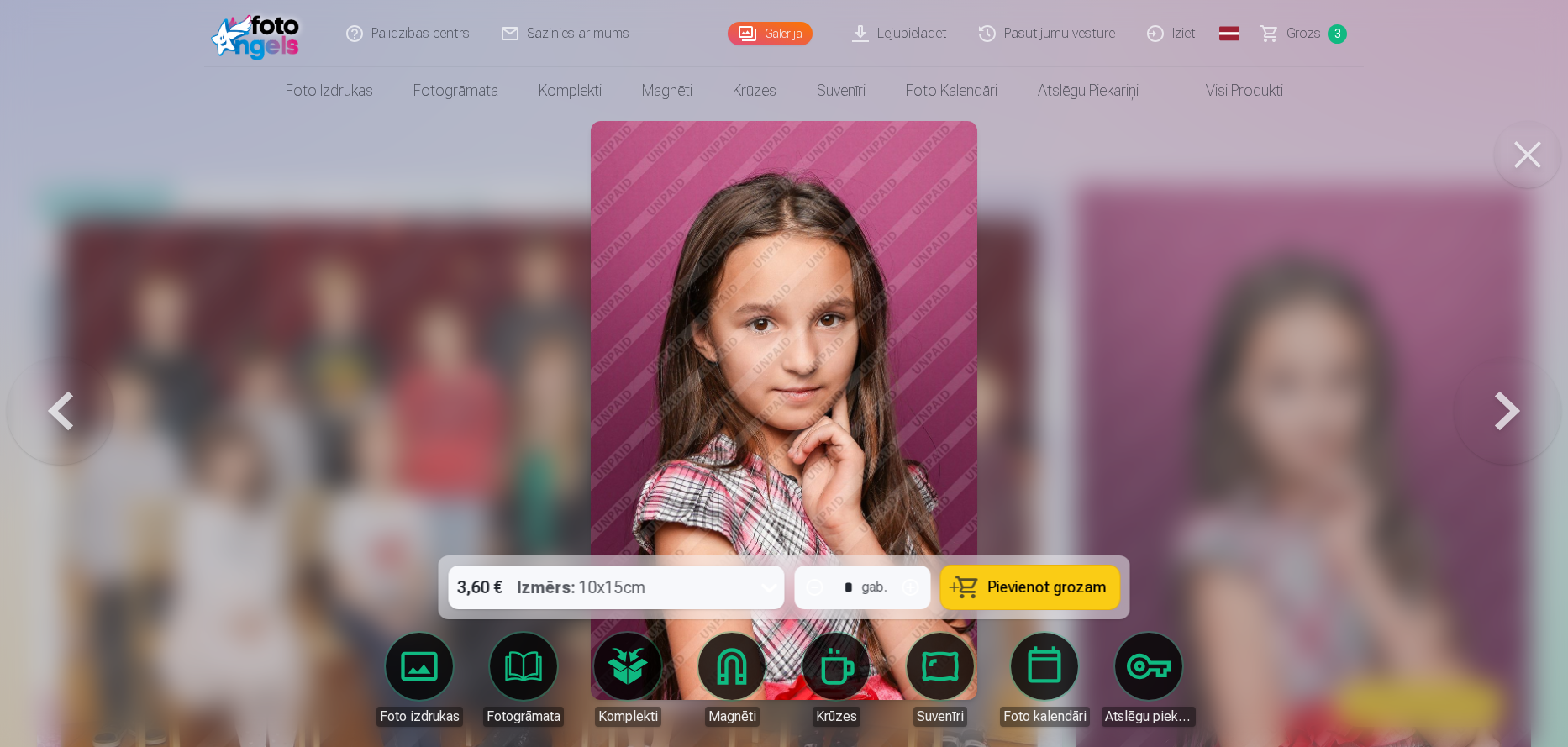
click at [1037, 591] on span "Pievienot grozam" at bounding box center [1047, 588] width 118 height 15
click at [1495, 407] on button at bounding box center [1507, 410] width 108 height 256
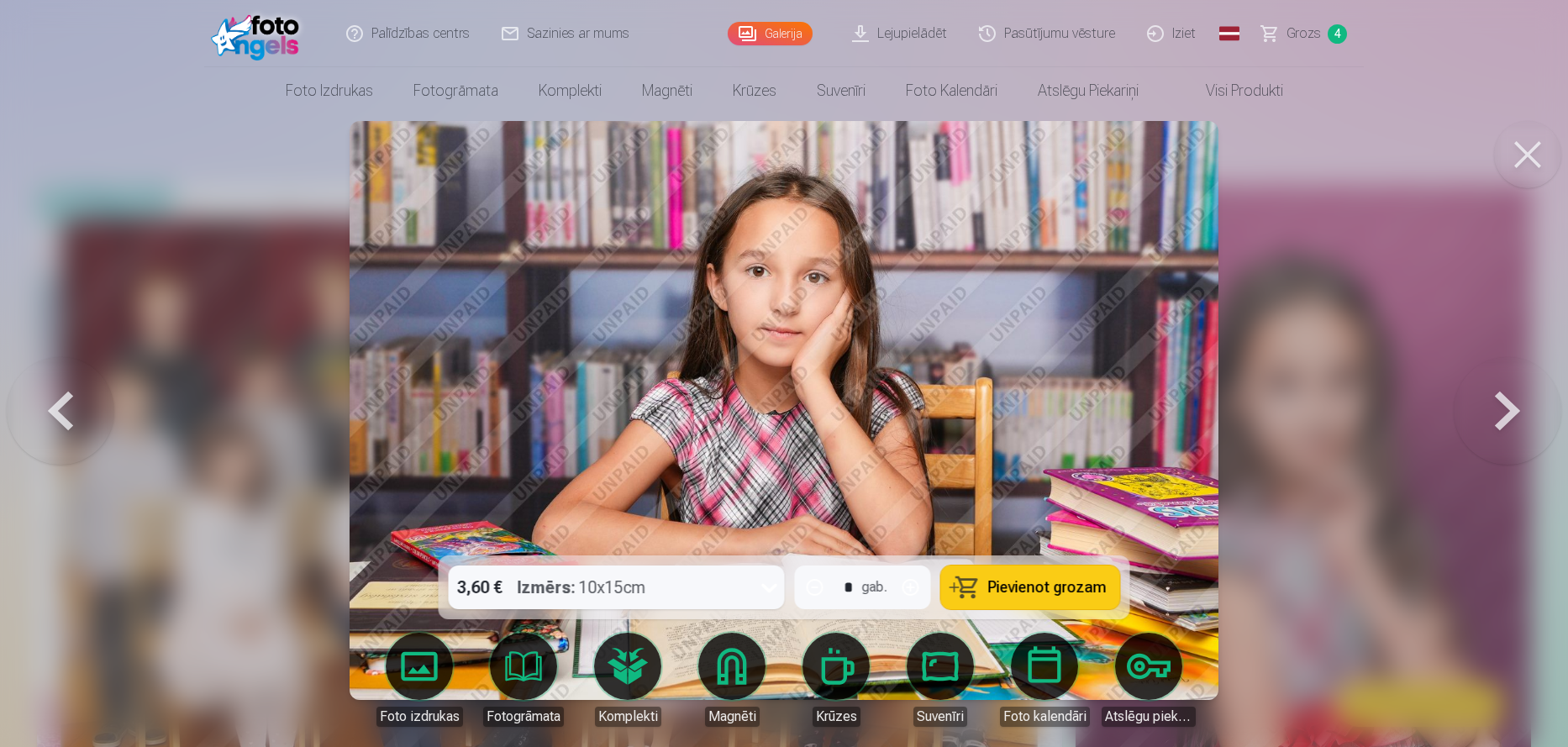
click at [1495, 407] on button at bounding box center [1507, 410] width 108 height 256
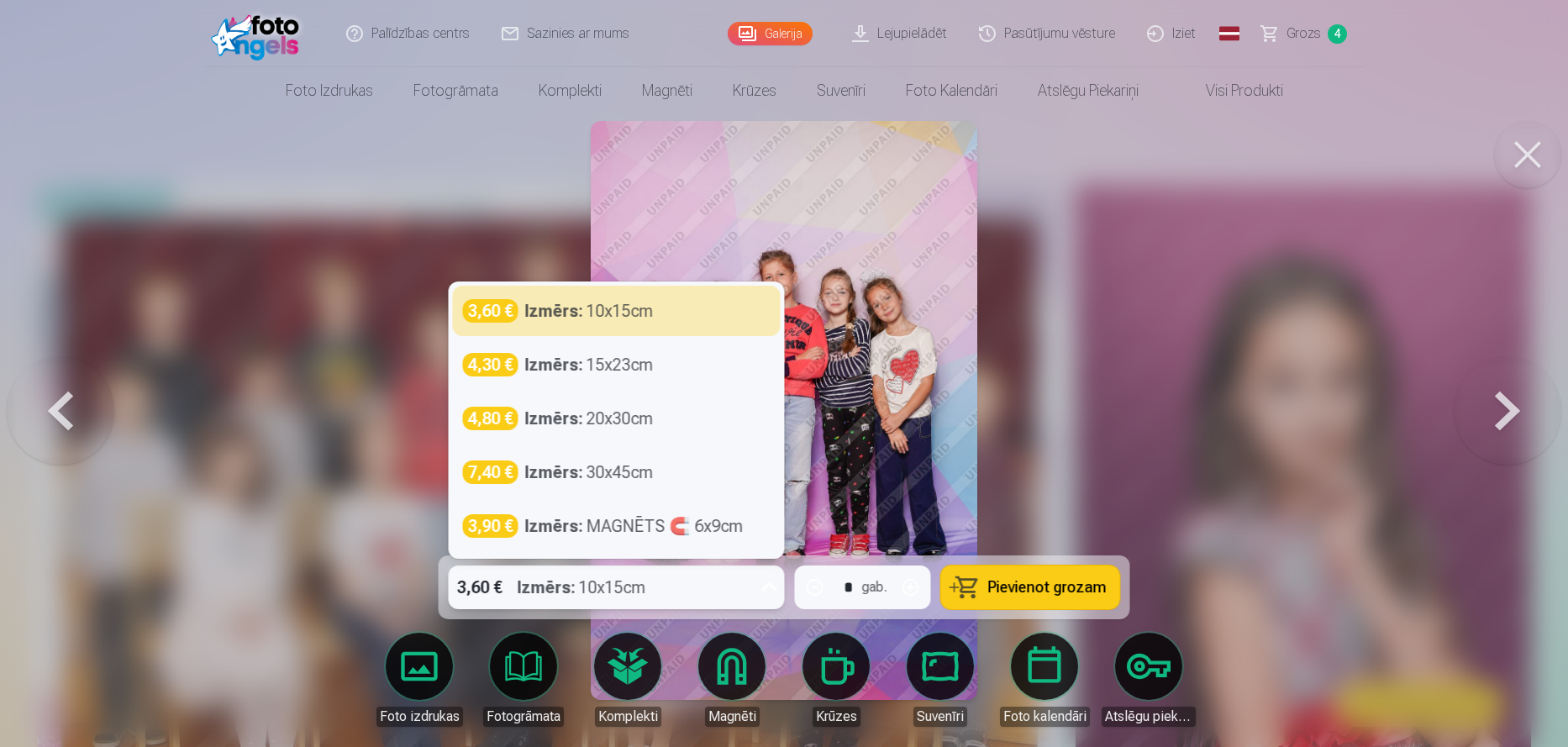
click at [765, 589] on icon at bounding box center [769, 587] width 27 height 27
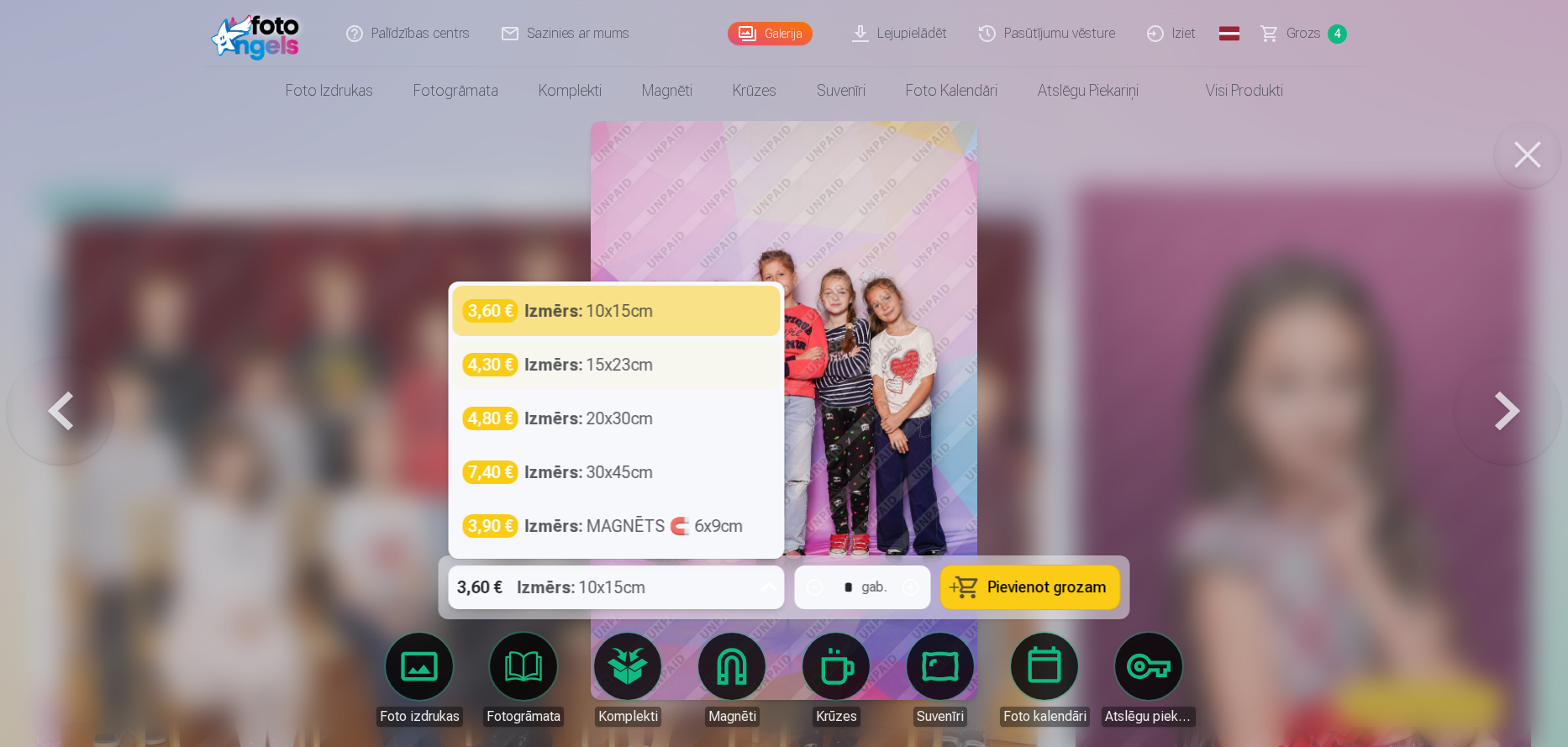
click at [637, 370] on div "Izmērs : 15x23cm" at bounding box center [589, 364] width 128 height 23
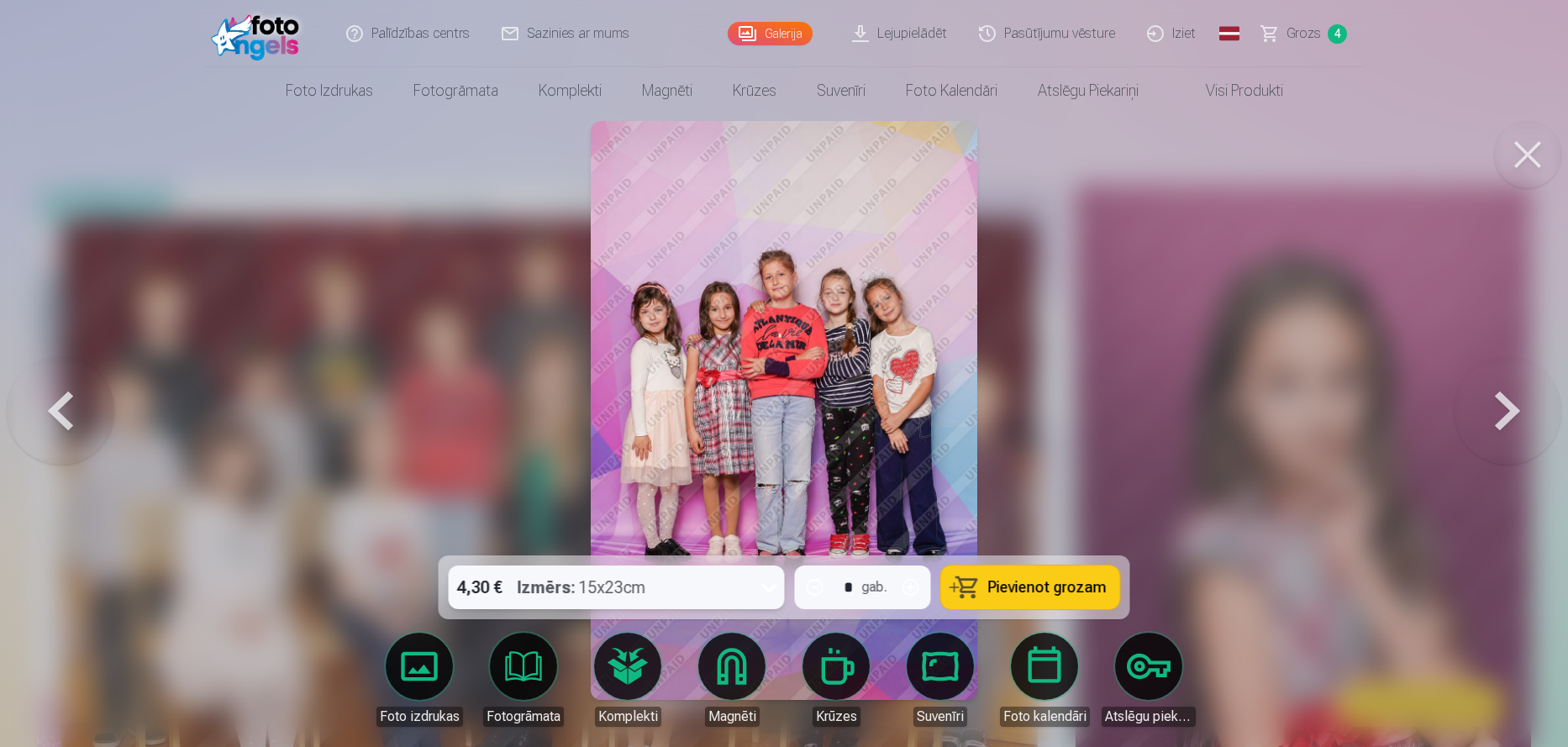
click at [1058, 582] on span "Pievienot grozam" at bounding box center [1047, 588] width 118 height 15
click at [1487, 406] on button at bounding box center [1507, 410] width 108 height 256
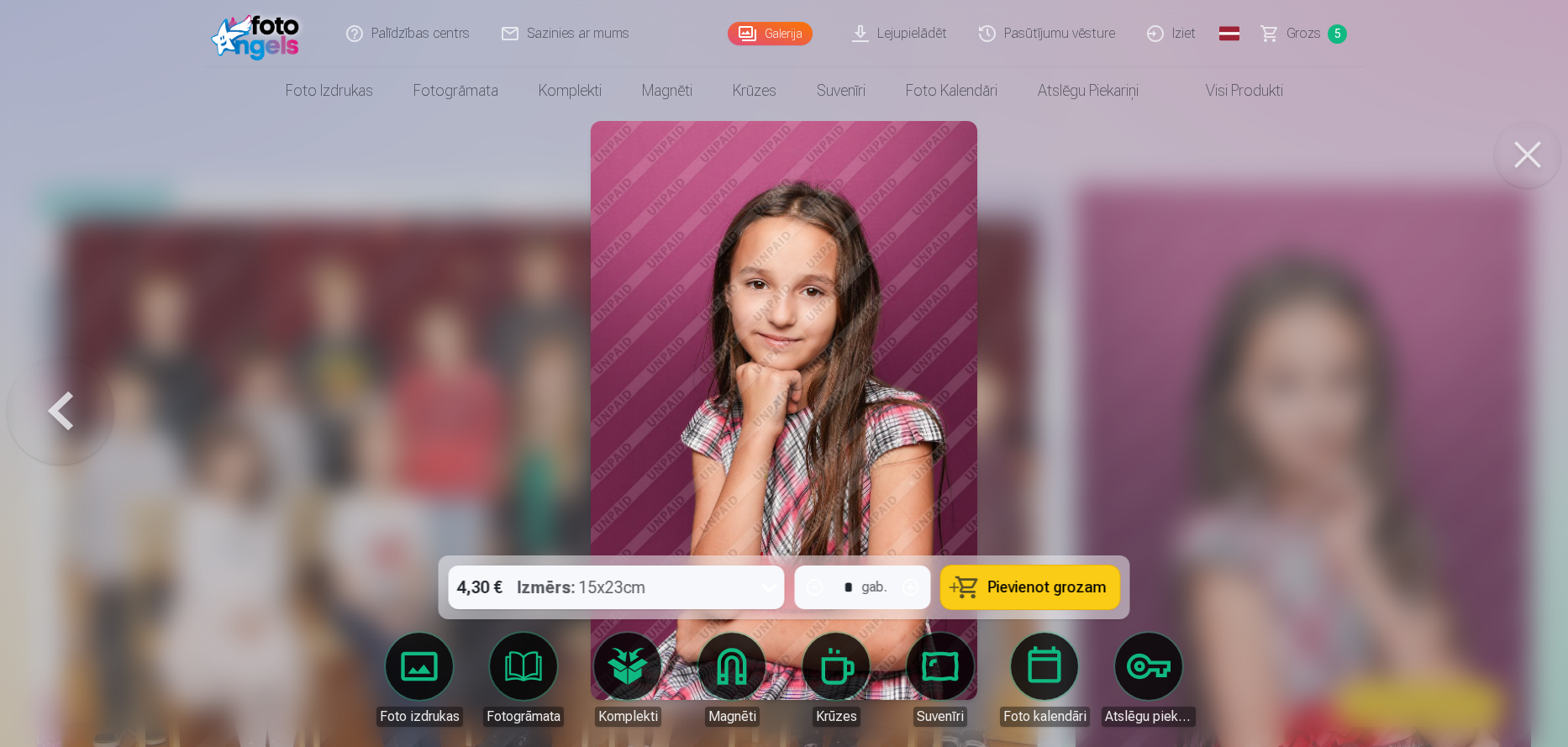
click at [1484, 407] on div at bounding box center [784, 374] width 1568 height 747
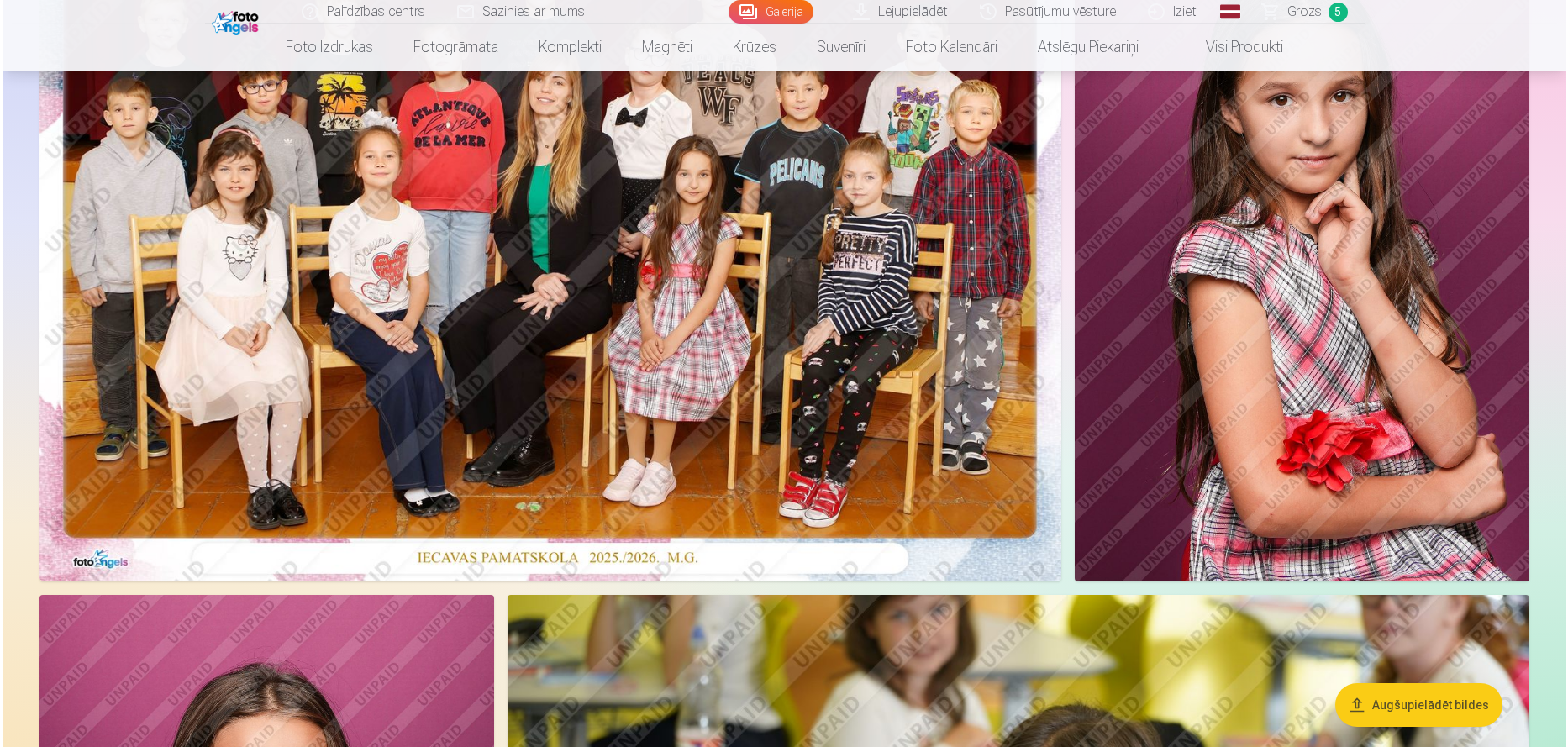
scroll to position [413, 0]
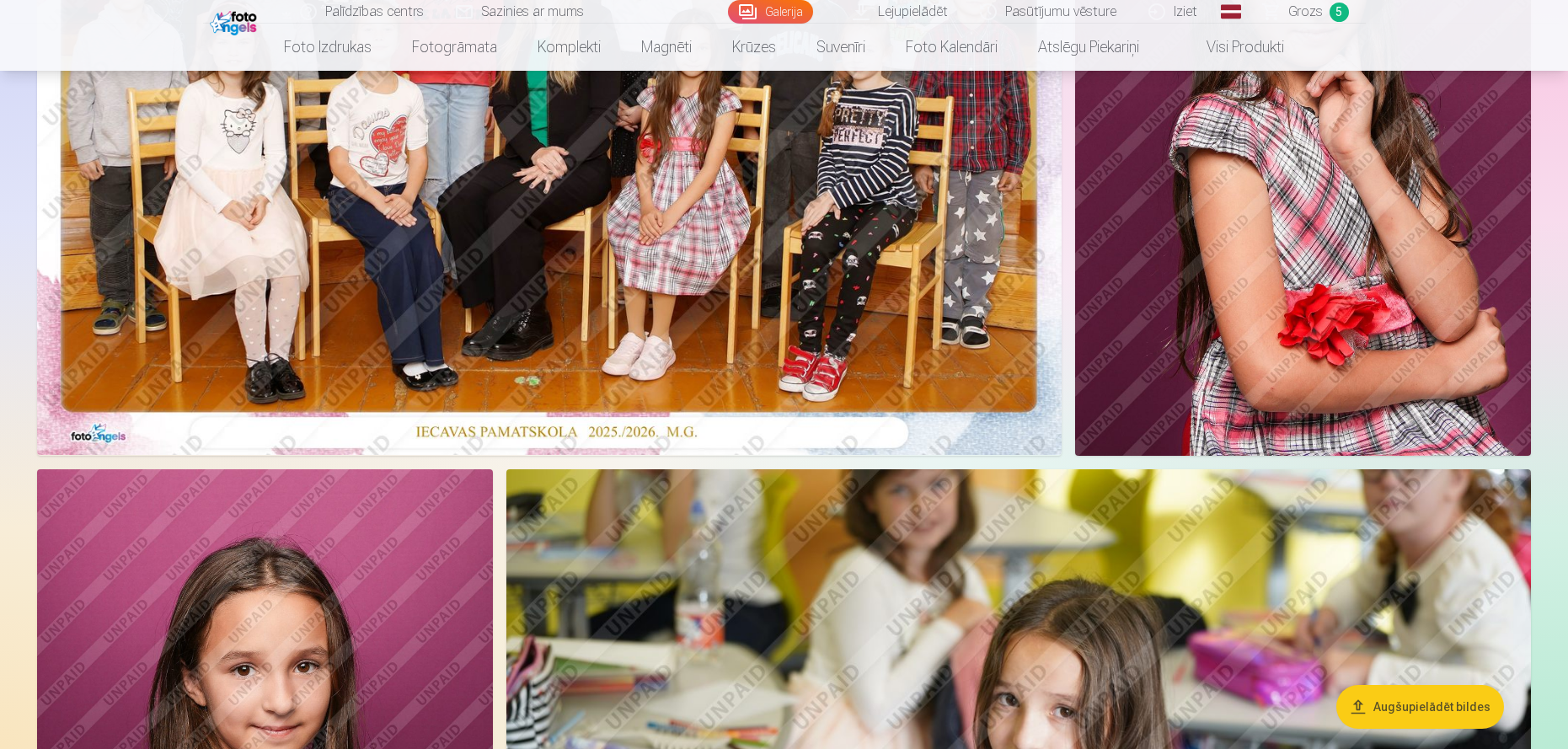
click at [1383, 183] on img at bounding box center [1303, 113] width 456 height 685
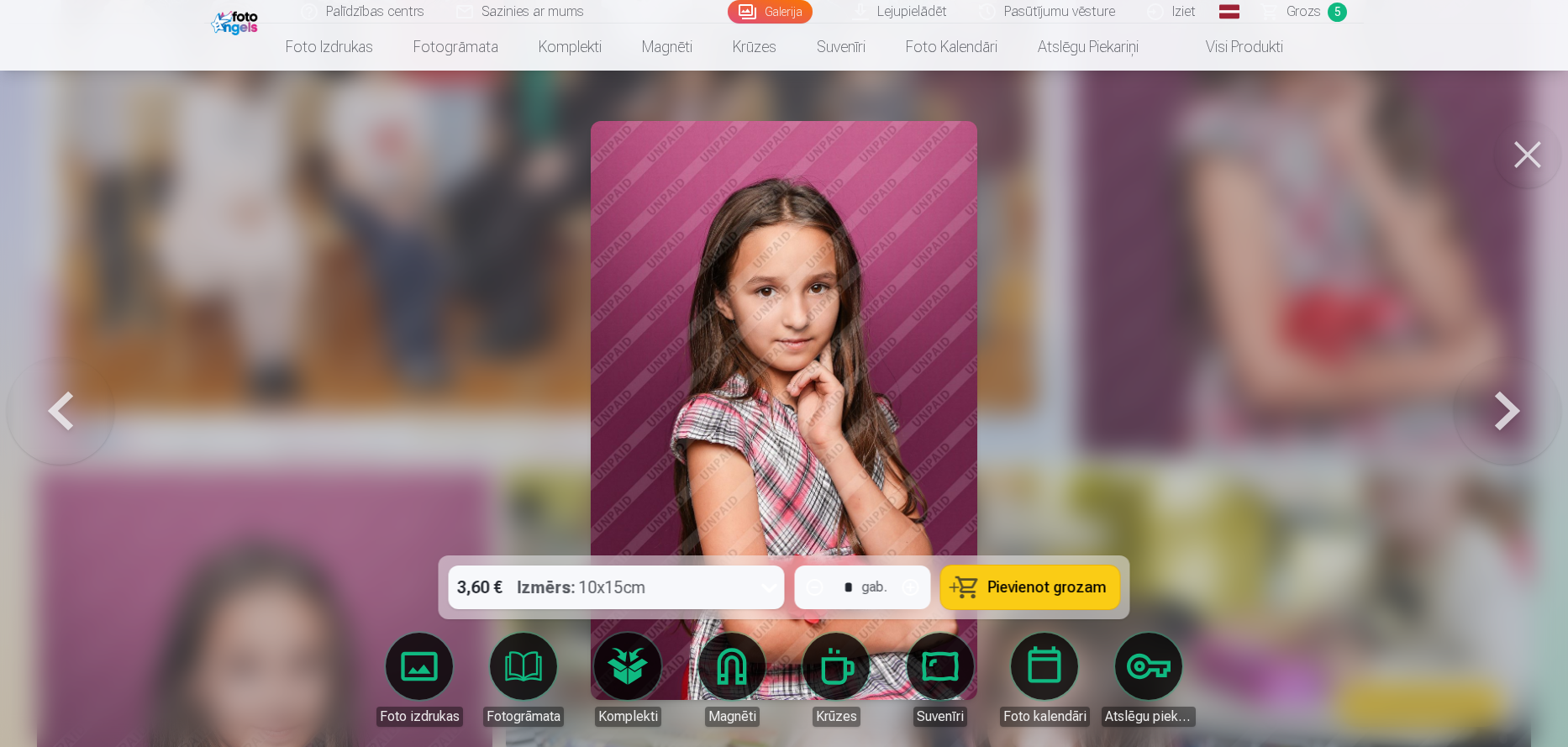
click at [1038, 589] on span "Pievienot grozam" at bounding box center [1047, 588] width 118 height 15
click at [1505, 404] on button at bounding box center [1507, 410] width 108 height 256
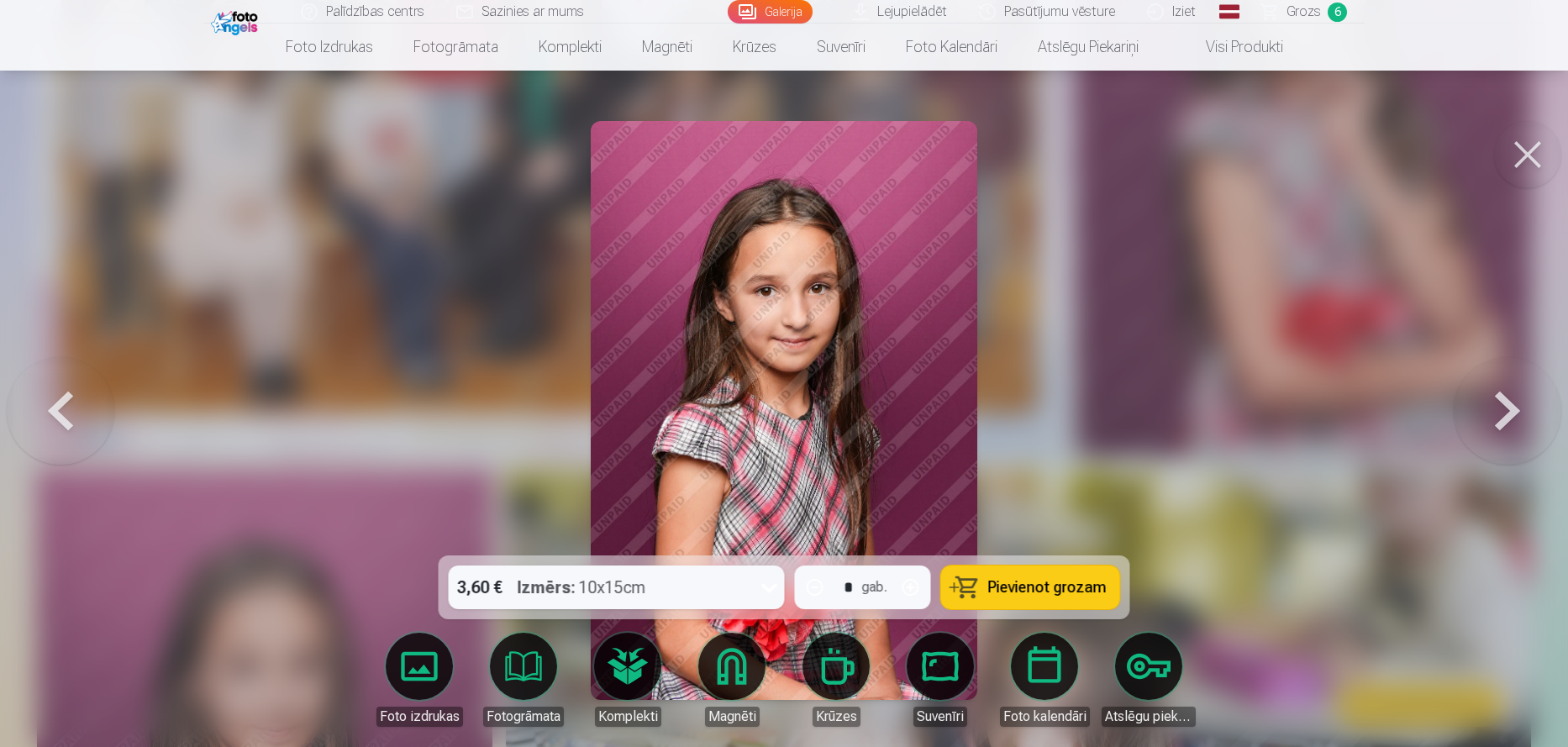
click at [1027, 584] on span "Pievienot grozam" at bounding box center [1047, 588] width 118 height 15
click at [1308, 10] on span "Grozs" at bounding box center [1303, 12] width 34 height 21
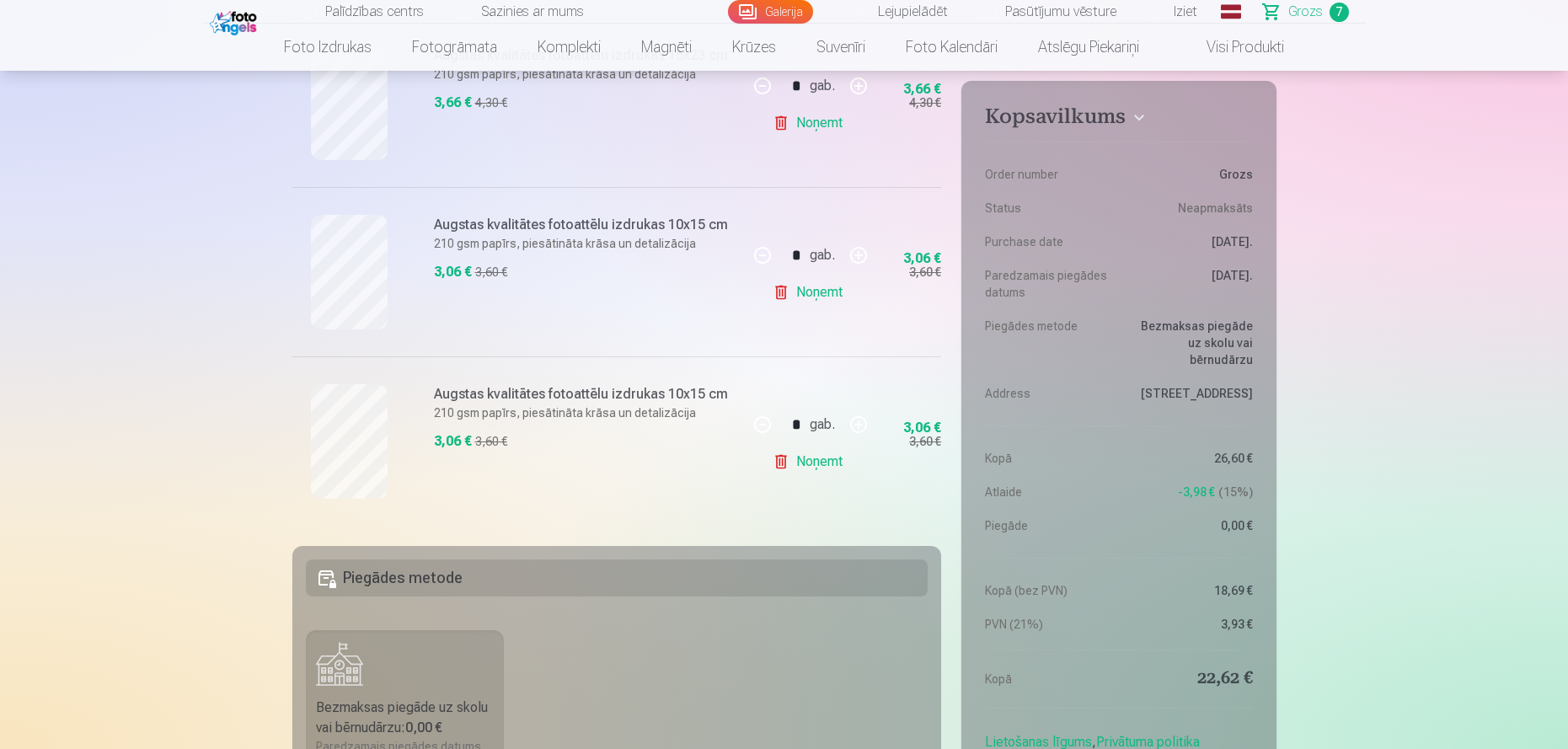
scroll to position [786, 0]
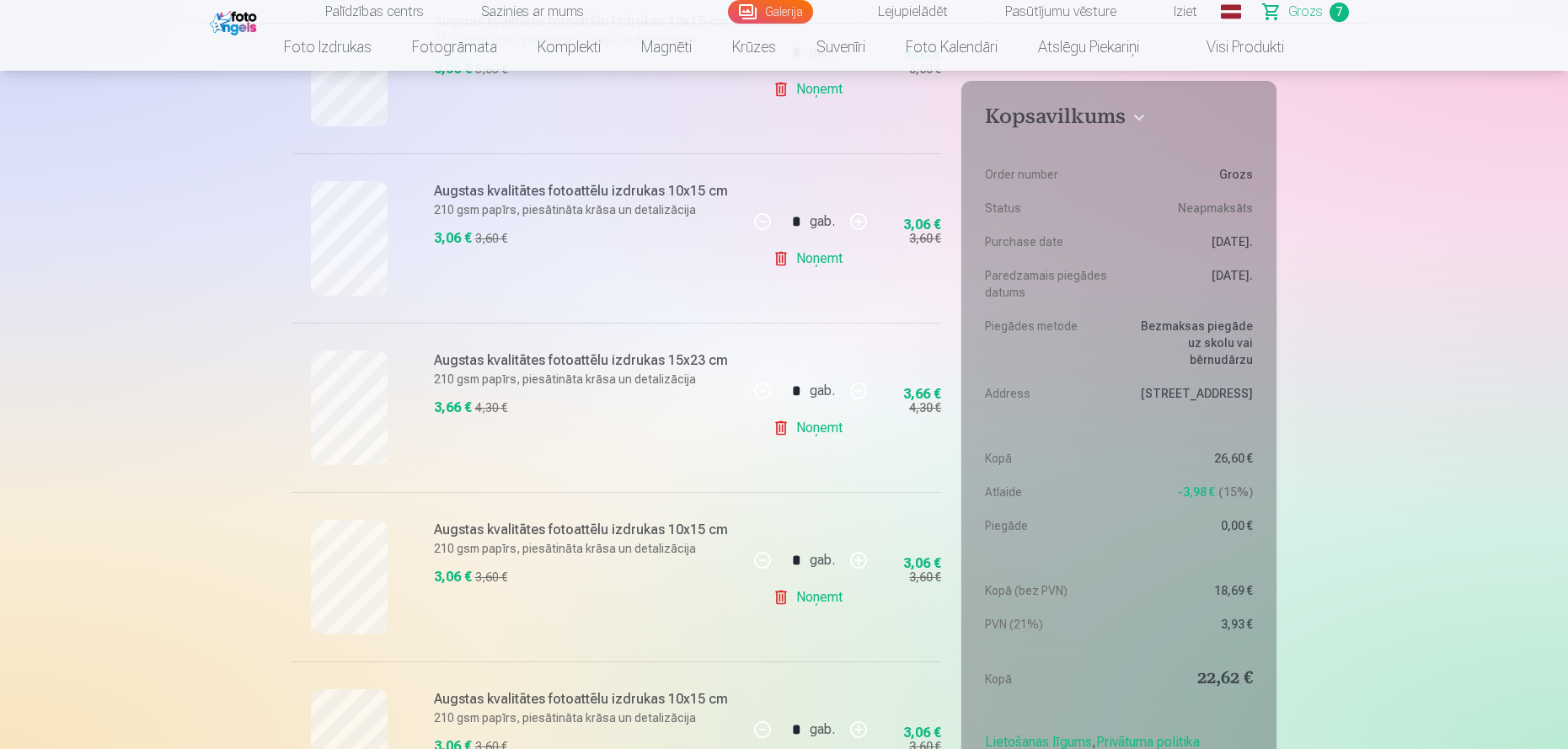
click at [798, 257] on link "Noņemt" at bounding box center [811, 259] width 76 height 33
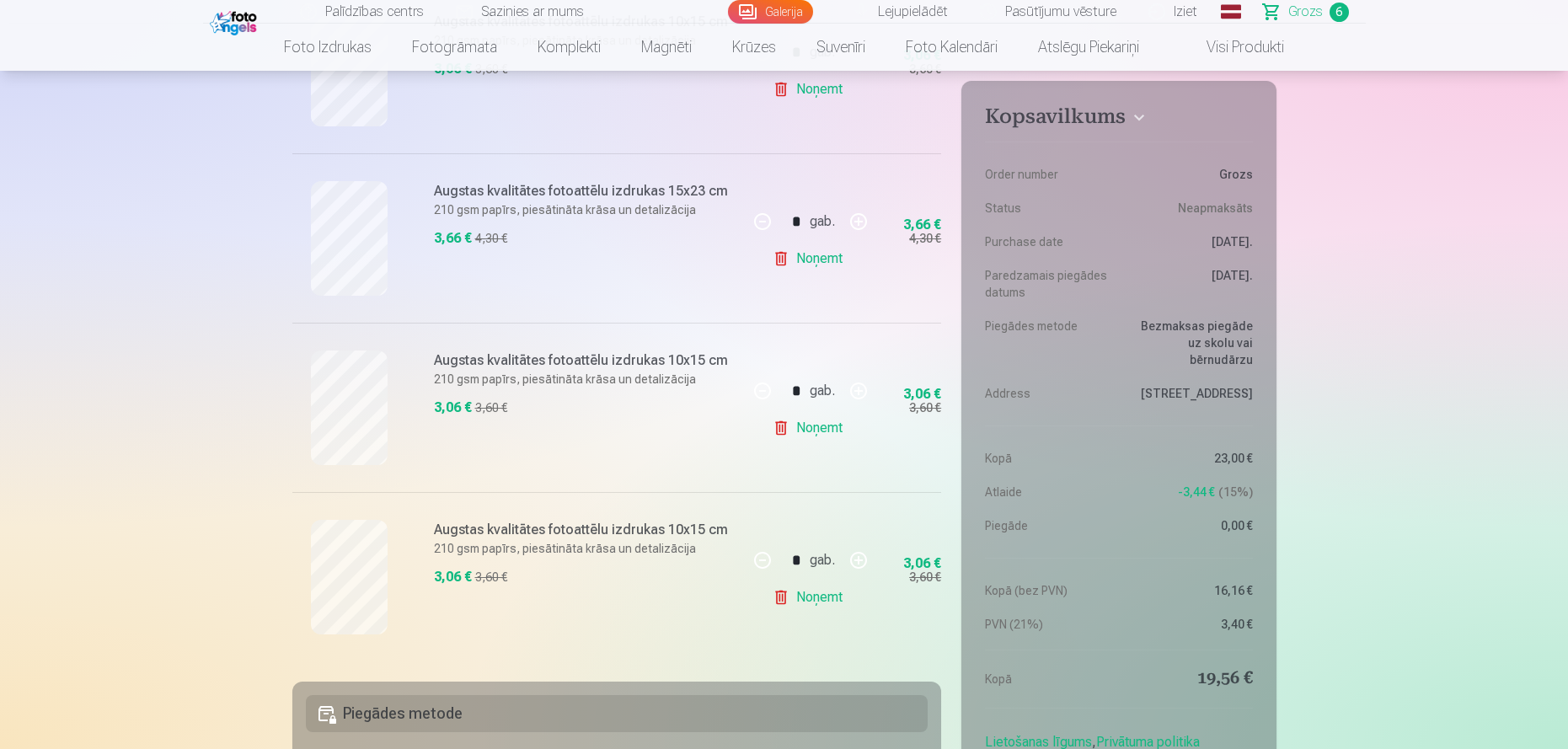
scroll to position [393, 0]
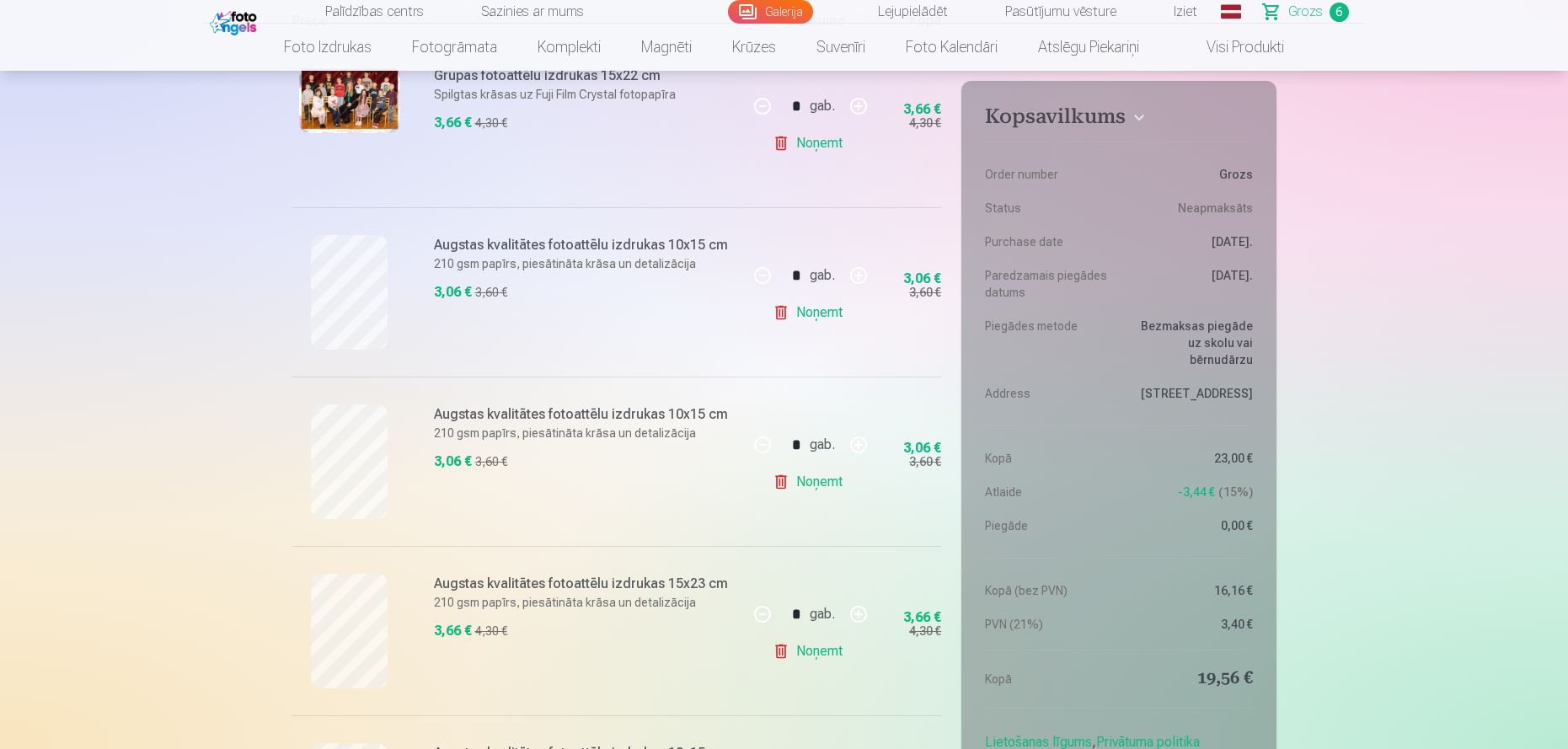
click at [800, 477] on link "Noņemt" at bounding box center [811, 482] width 76 height 33
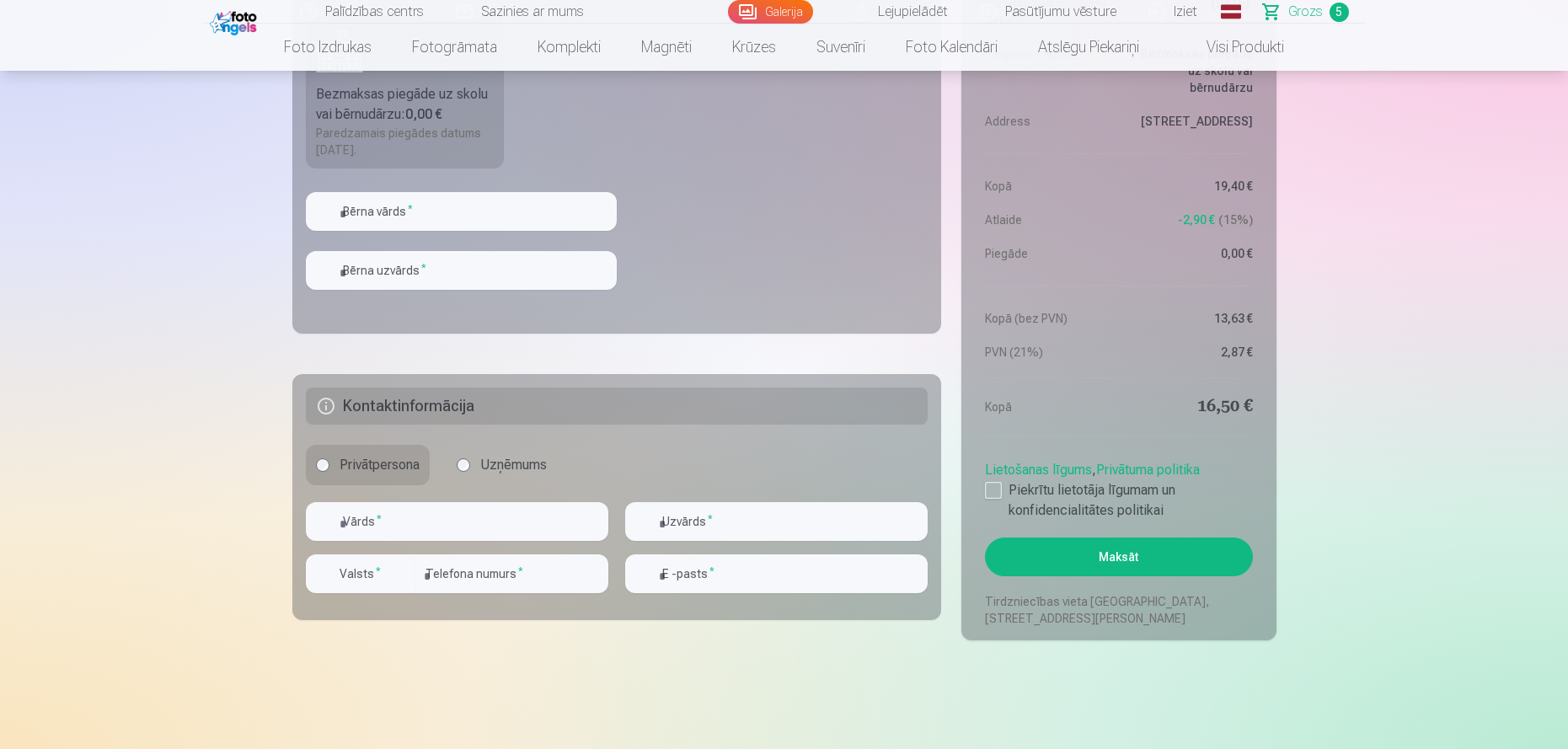
scroll to position [1574, 0]
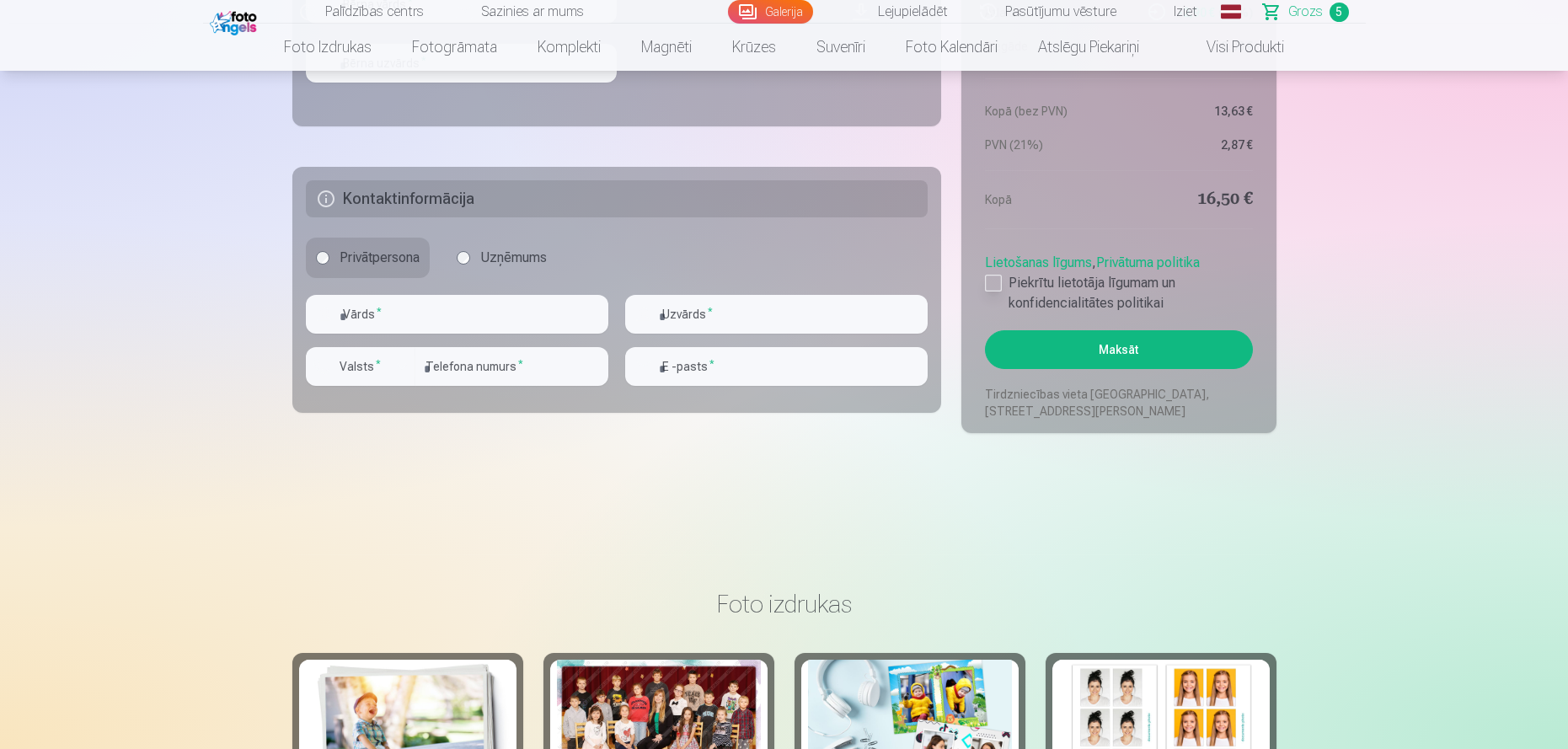
click at [989, 279] on div at bounding box center [994, 283] width 17 height 17
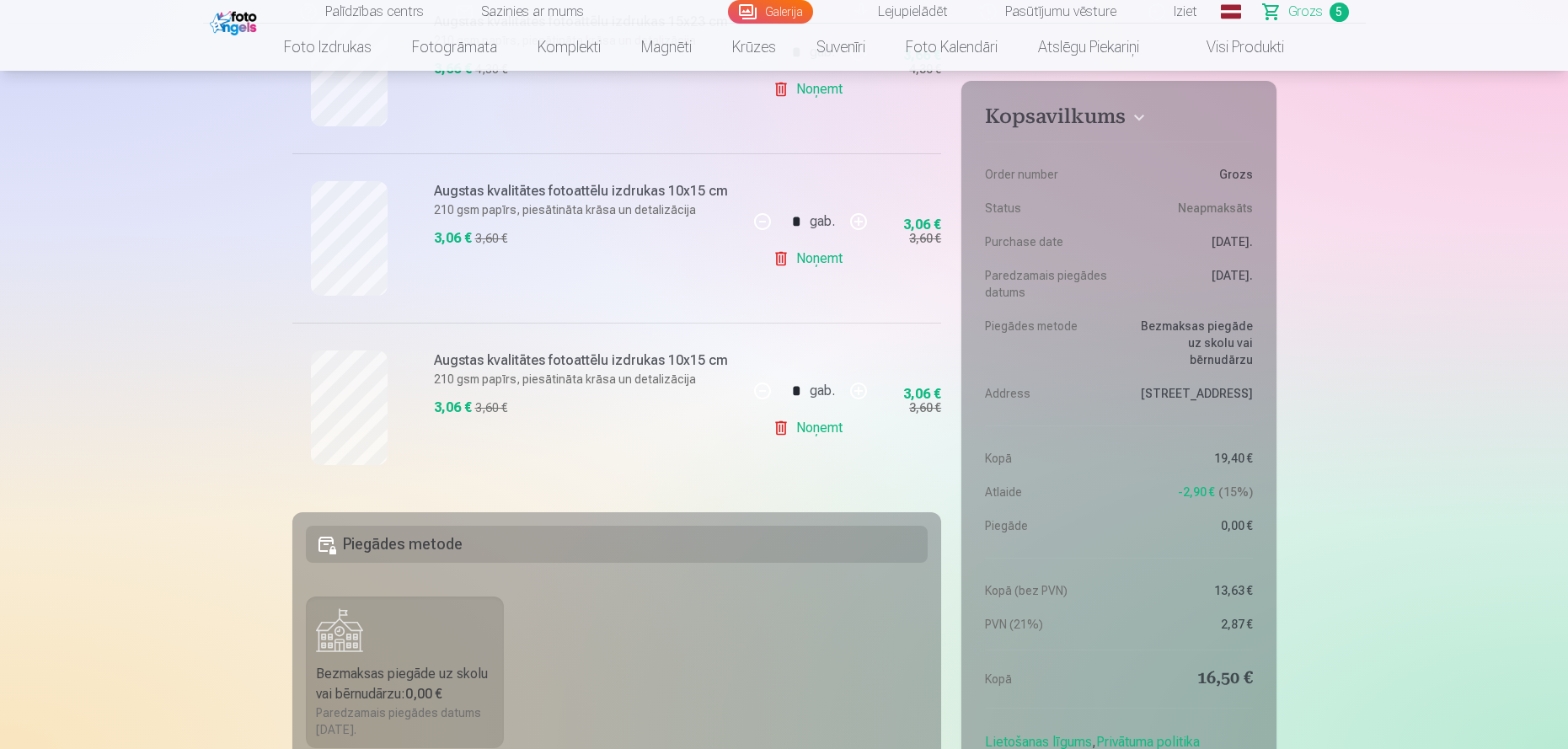
scroll to position [1179, 0]
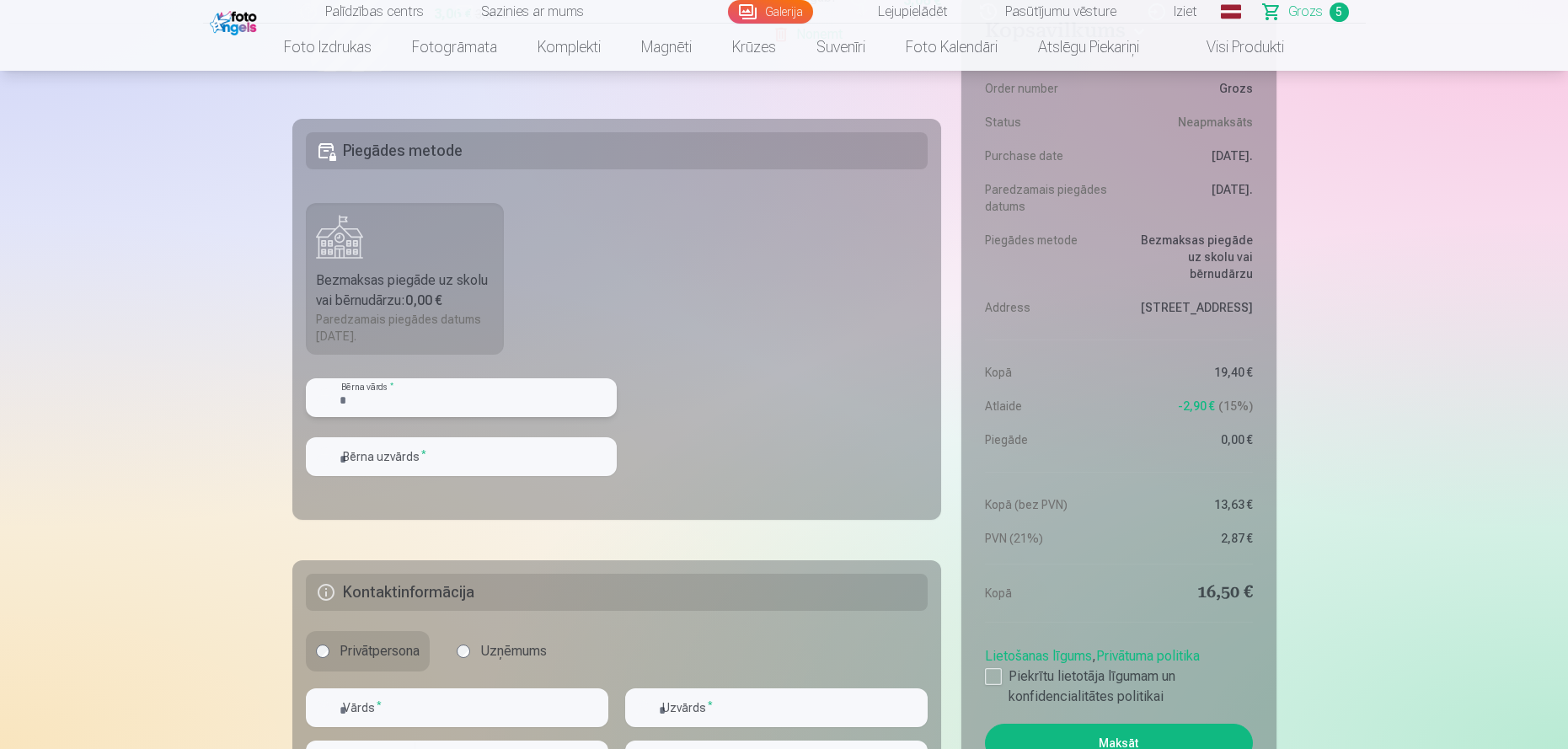
click at [471, 390] on input "text" at bounding box center [461, 397] width 311 height 39
type input "*"
type input "****"
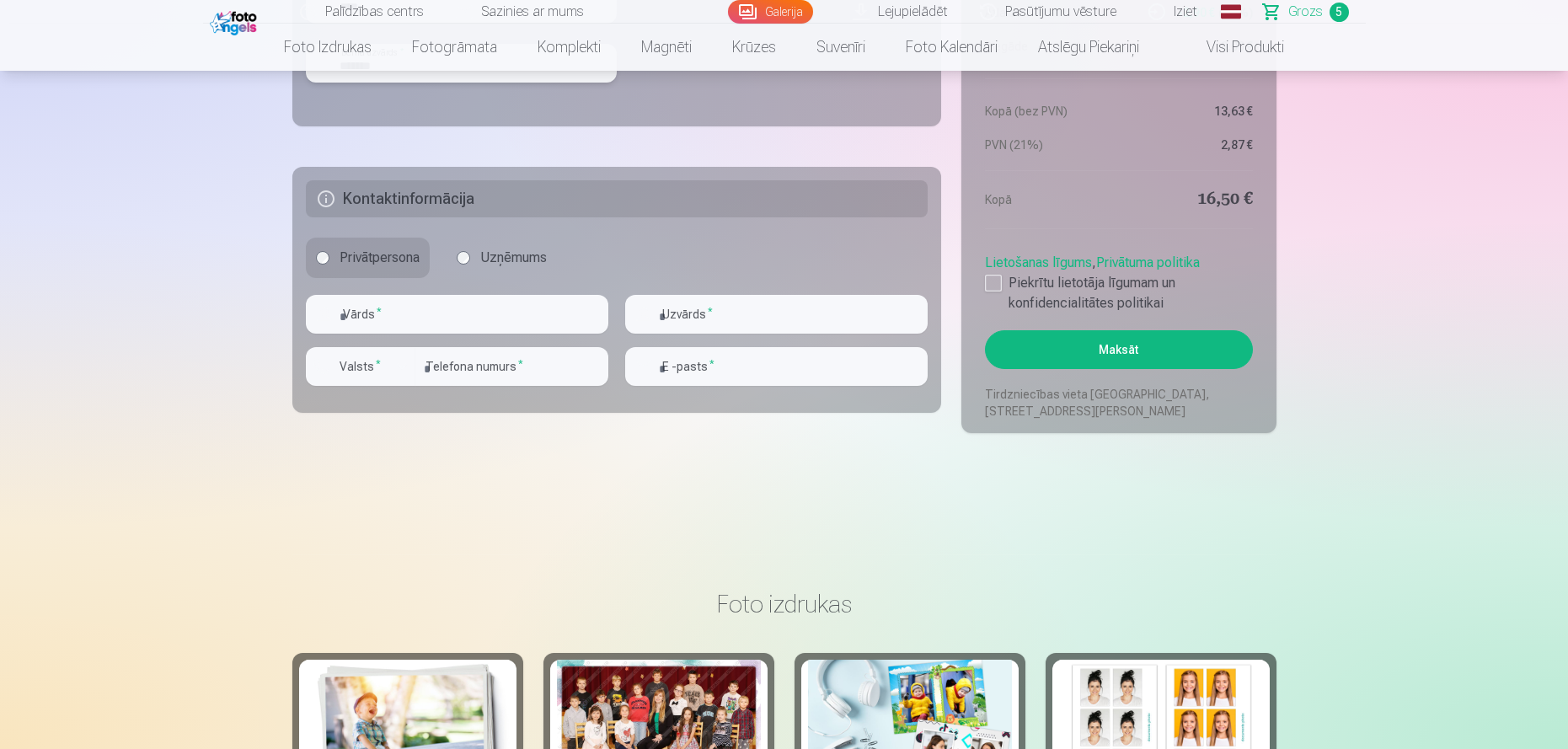
type input "*******"
click at [441, 320] on input "text" at bounding box center [457, 314] width 302 height 39
type input "****"
click at [698, 310] on input "text" at bounding box center [776, 314] width 302 height 39
type input "*******"
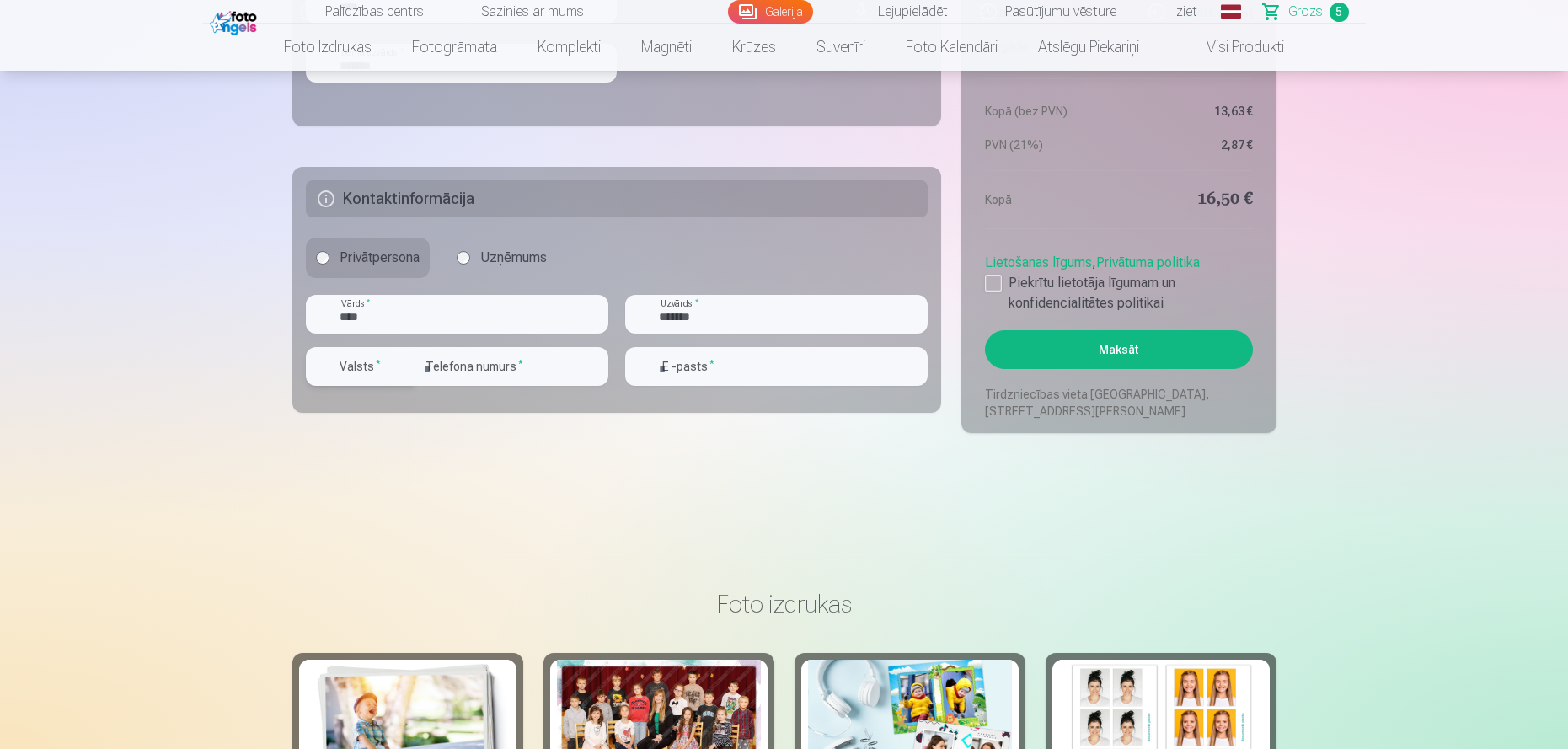
click at [401, 364] on div "button" at bounding box center [402, 367] width 21 height 21
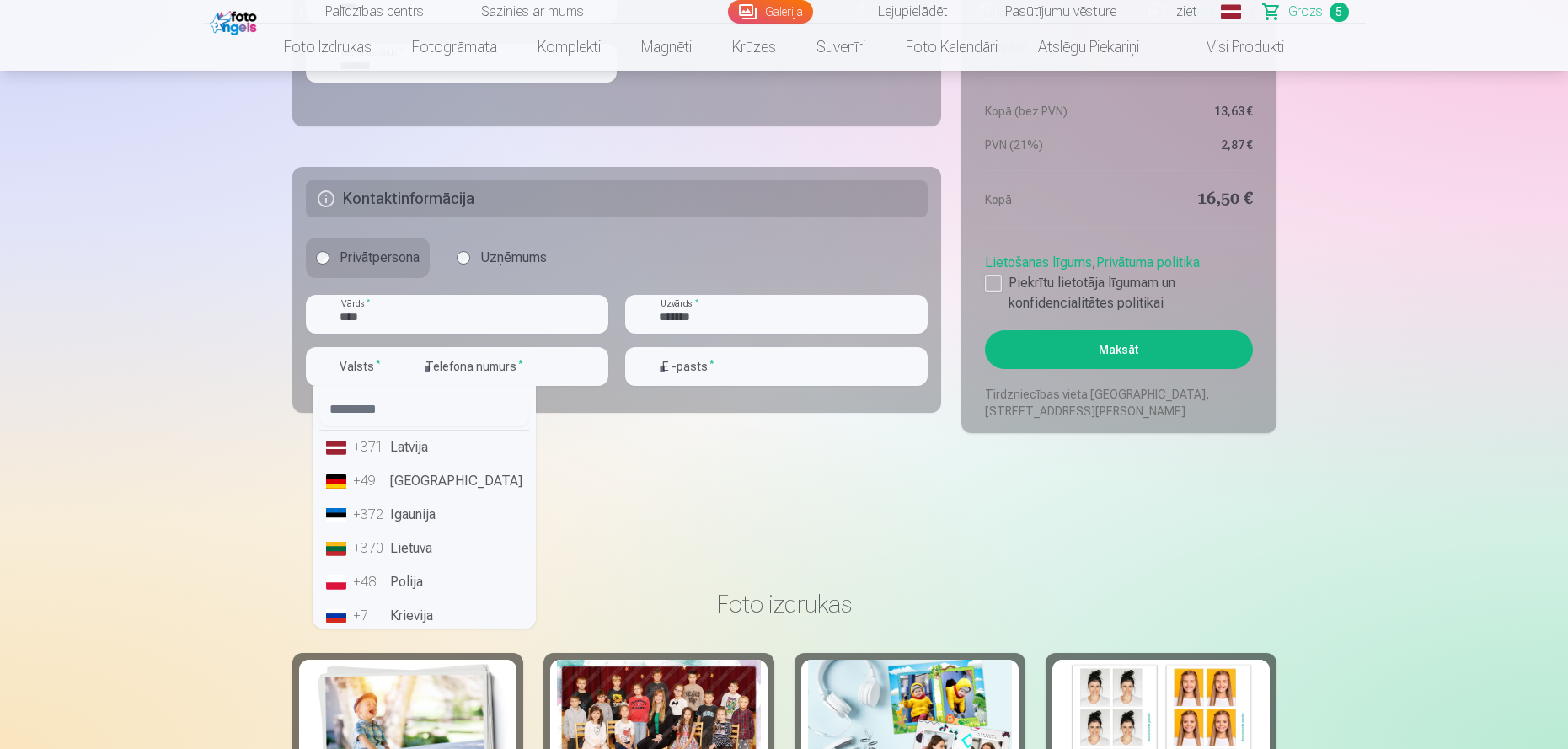
click at [396, 448] on li "+371 Latvija" at bounding box center [424, 447] width 210 height 33
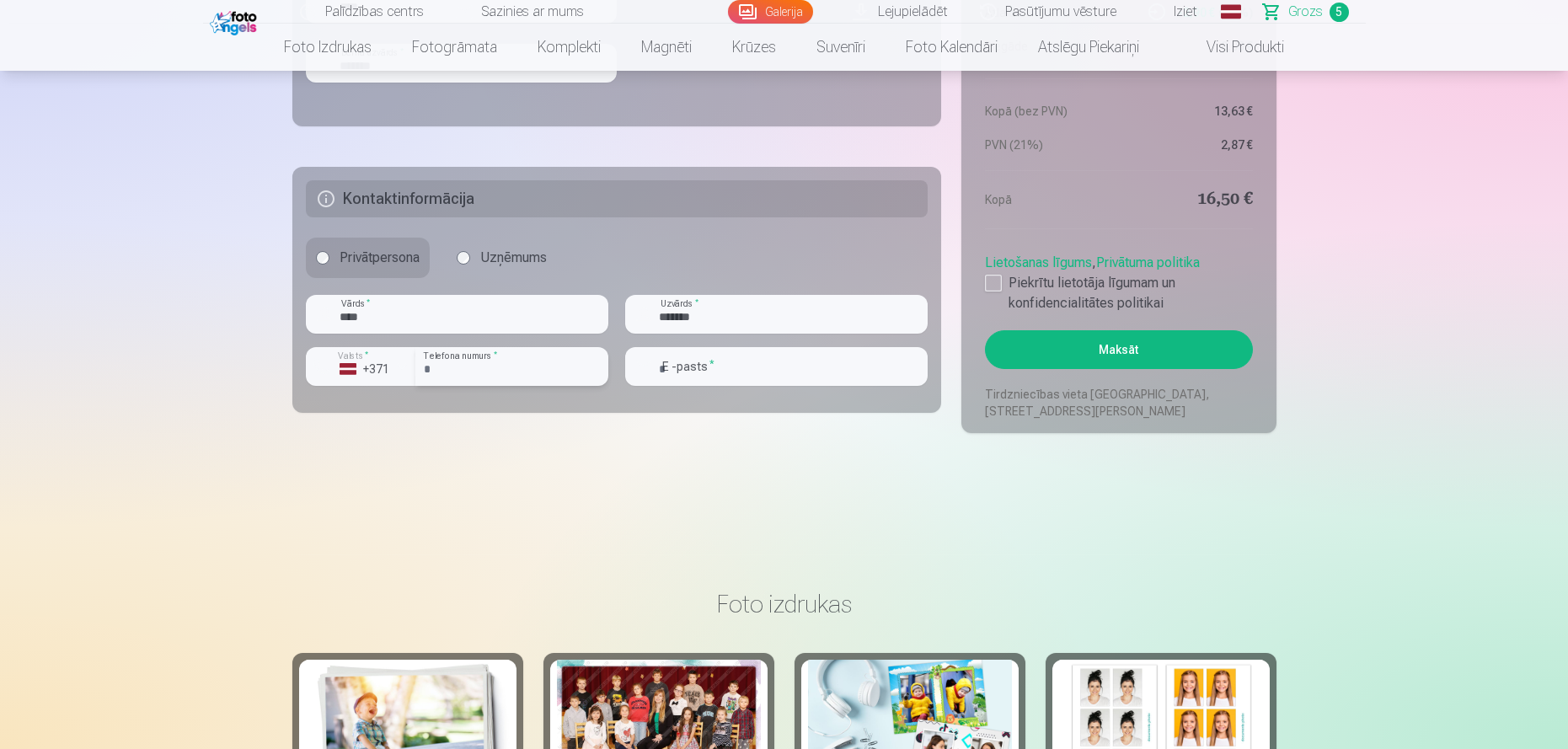
click at [478, 364] on input "number" at bounding box center [512, 366] width 193 height 39
type input "********"
click at [708, 368] on input "email" at bounding box center [776, 366] width 302 height 39
type input "**********"
click at [1119, 350] on button "Maksāt" at bounding box center [1118, 350] width 267 height 39
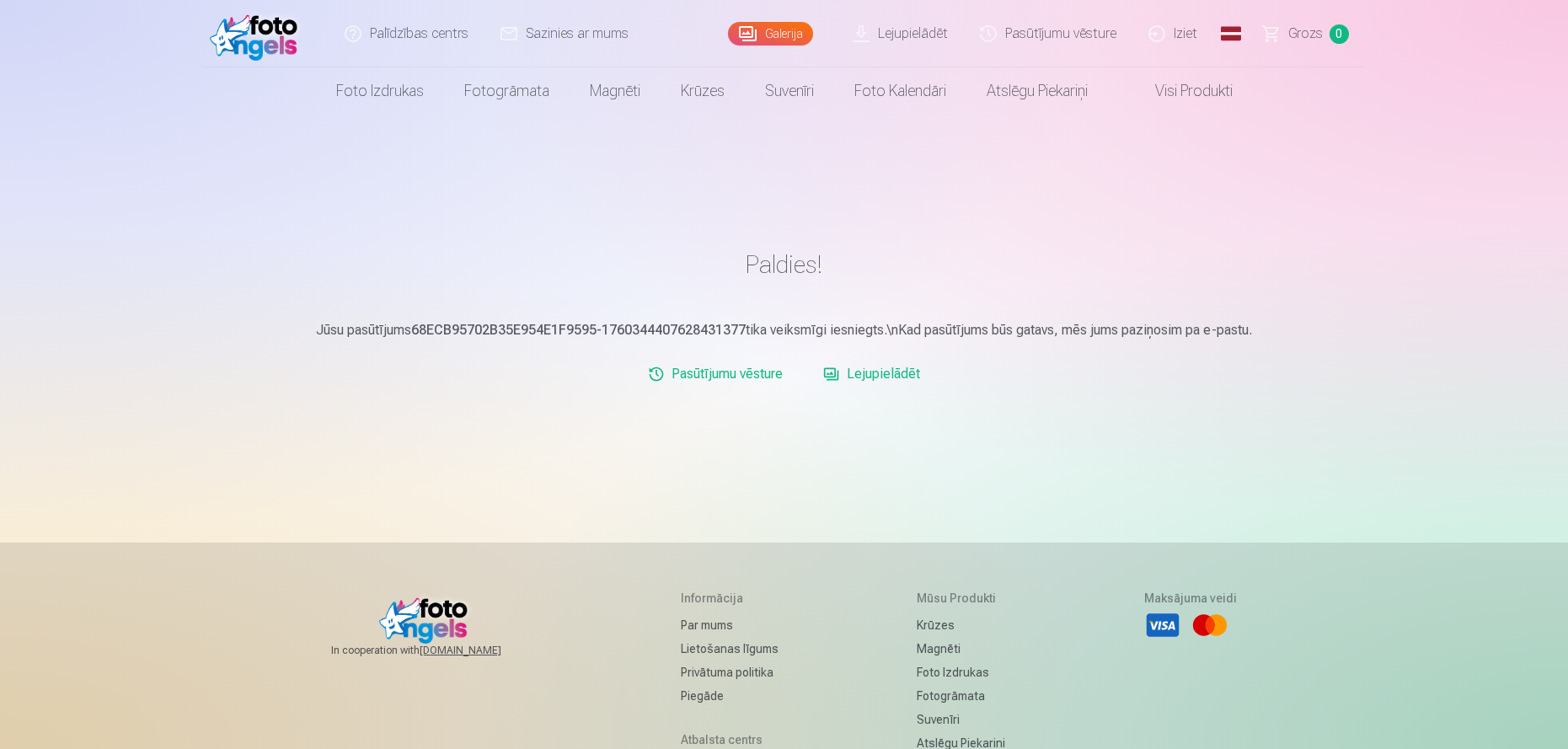
click at [1172, 33] on link "Iziet" at bounding box center [1174, 33] width 81 height 67
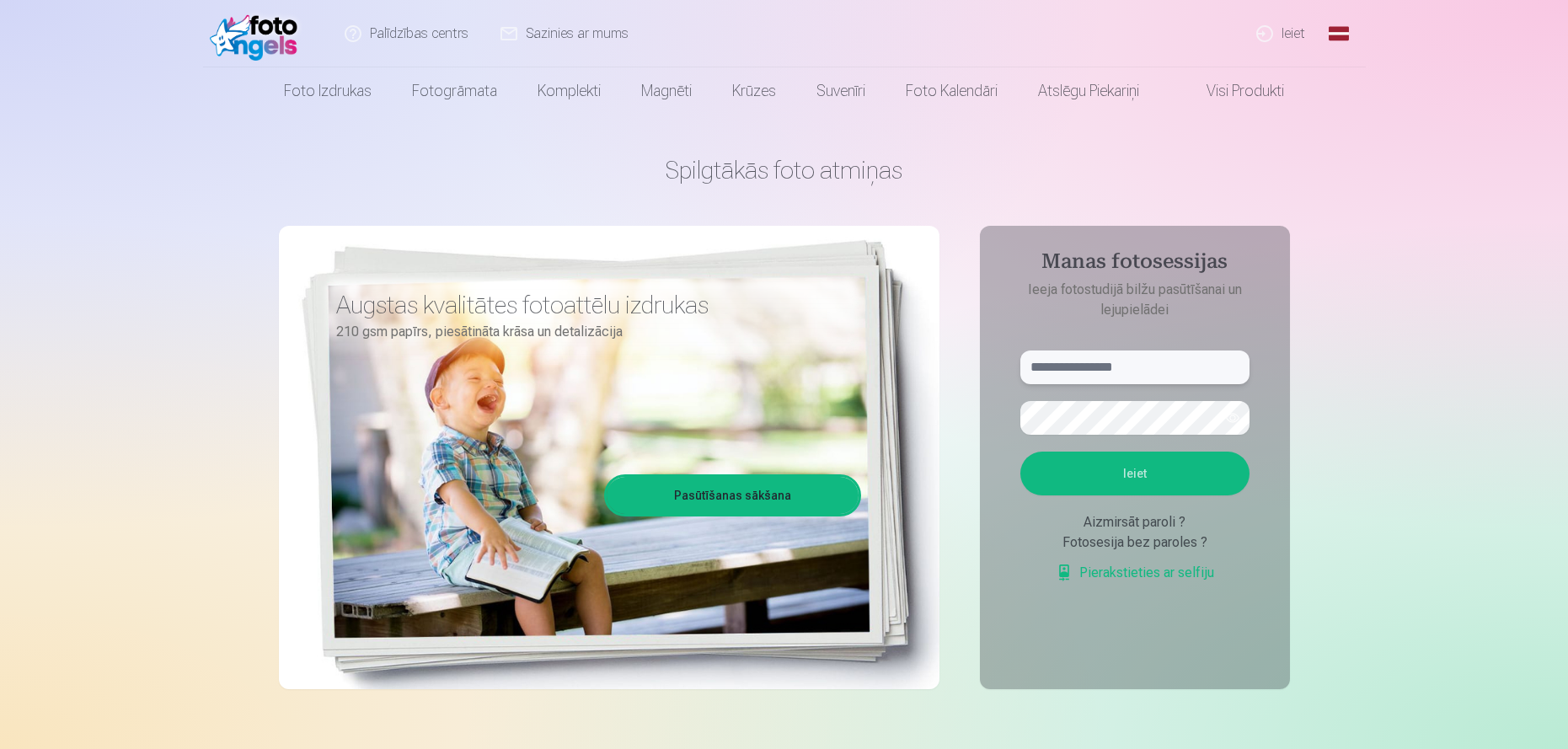
click at [1188, 364] on input "text" at bounding box center [1134, 367] width 229 height 33
type input "**********"
click at [1163, 466] on button "Ieiet" at bounding box center [1134, 473] width 229 height 44
